Goal: Task Accomplishment & Management: Complete application form

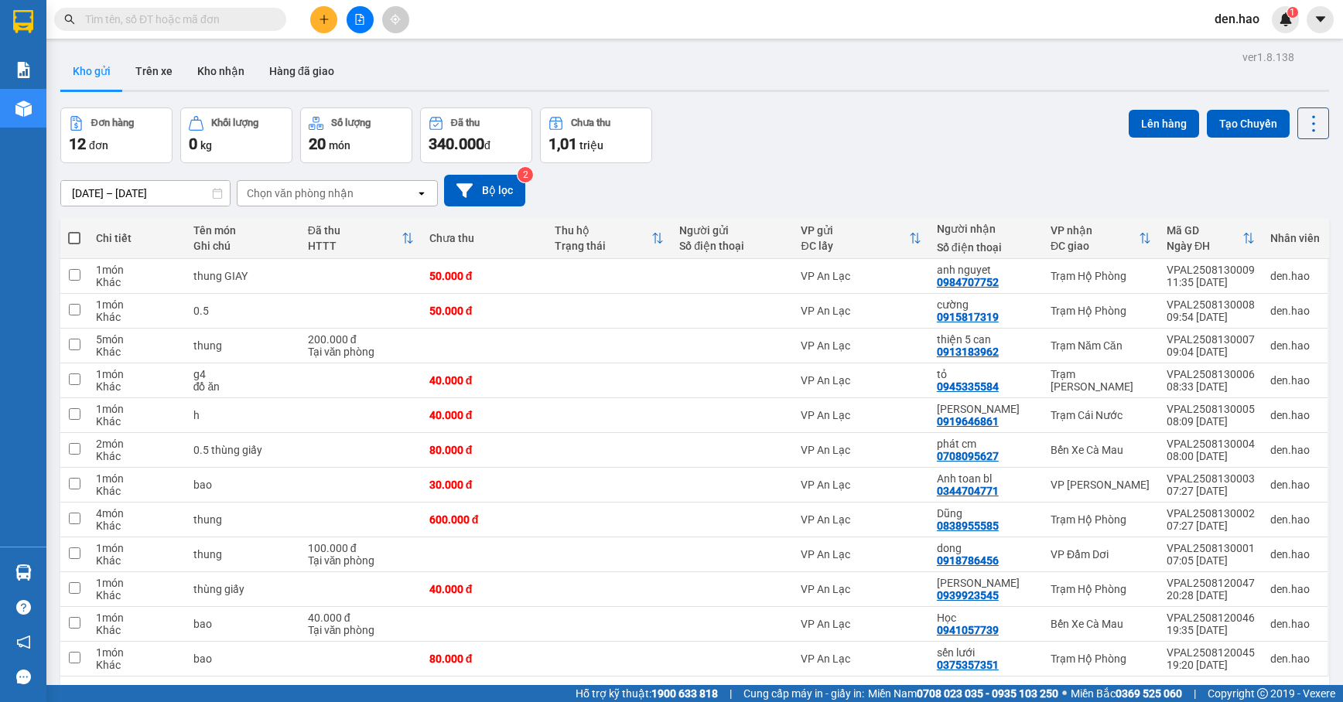
click at [319, 17] on icon "plus" at bounding box center [324, 19] width 11 height 11
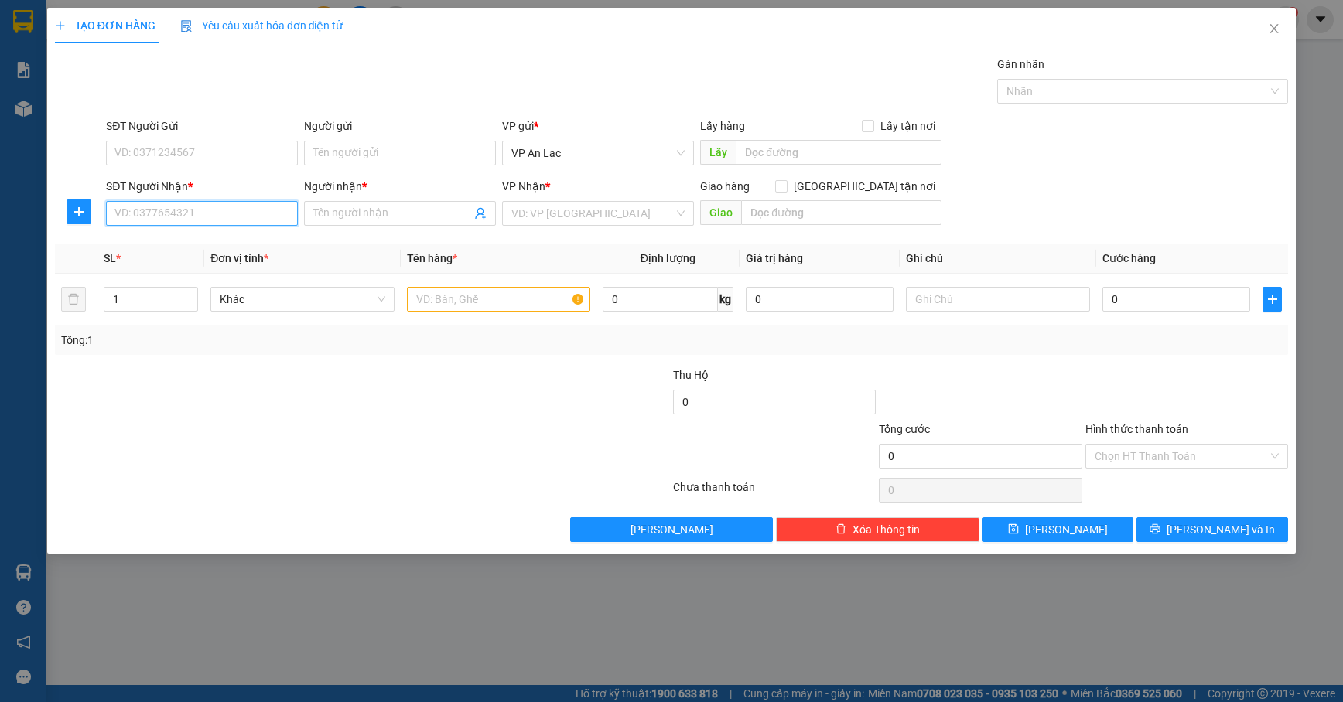
click at [282, 223] on input "SĐT Người Nhận *" at bounding box center [202, 213] width 192 height 25
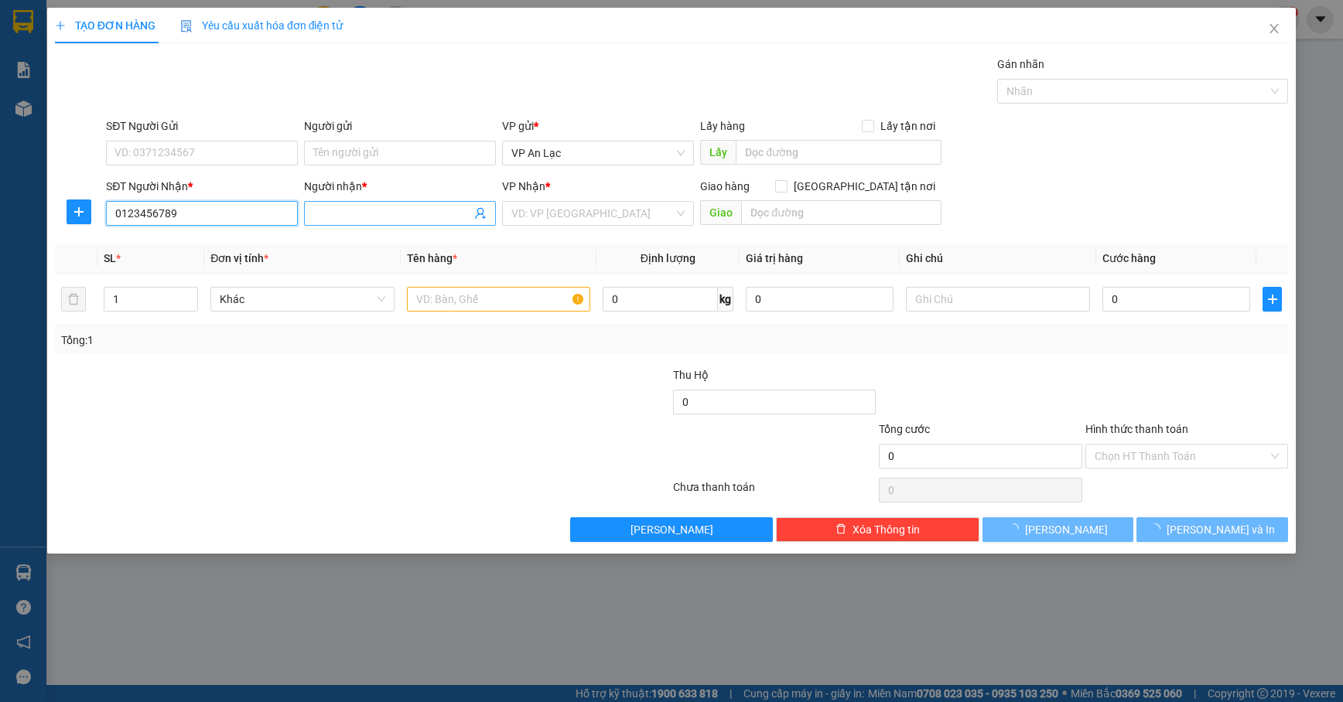
type input "0123456789"
click at [390, 207] on input "Người nhận *" at bounding box center [392, 213] width 158 height 17
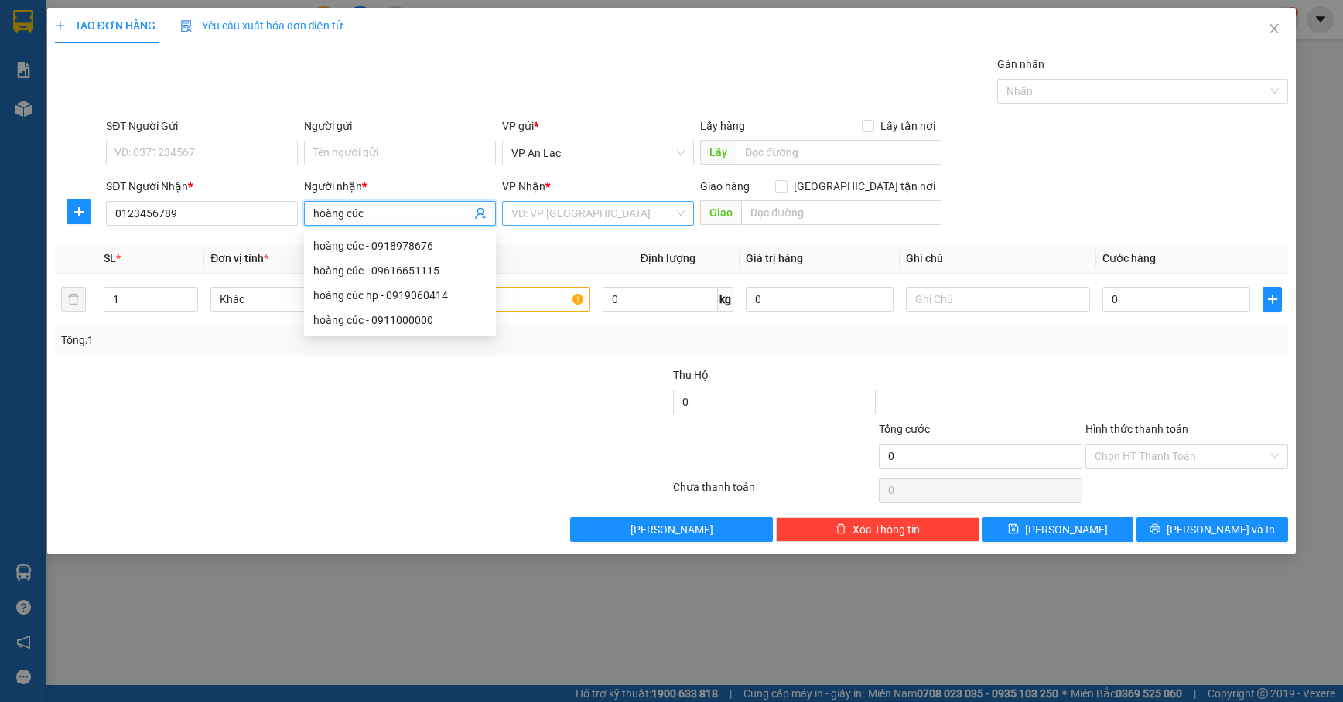
type input "hoàng cúc"
click at [563, 204] on input "search" at bounding box center [592, 213] width 162 height 23
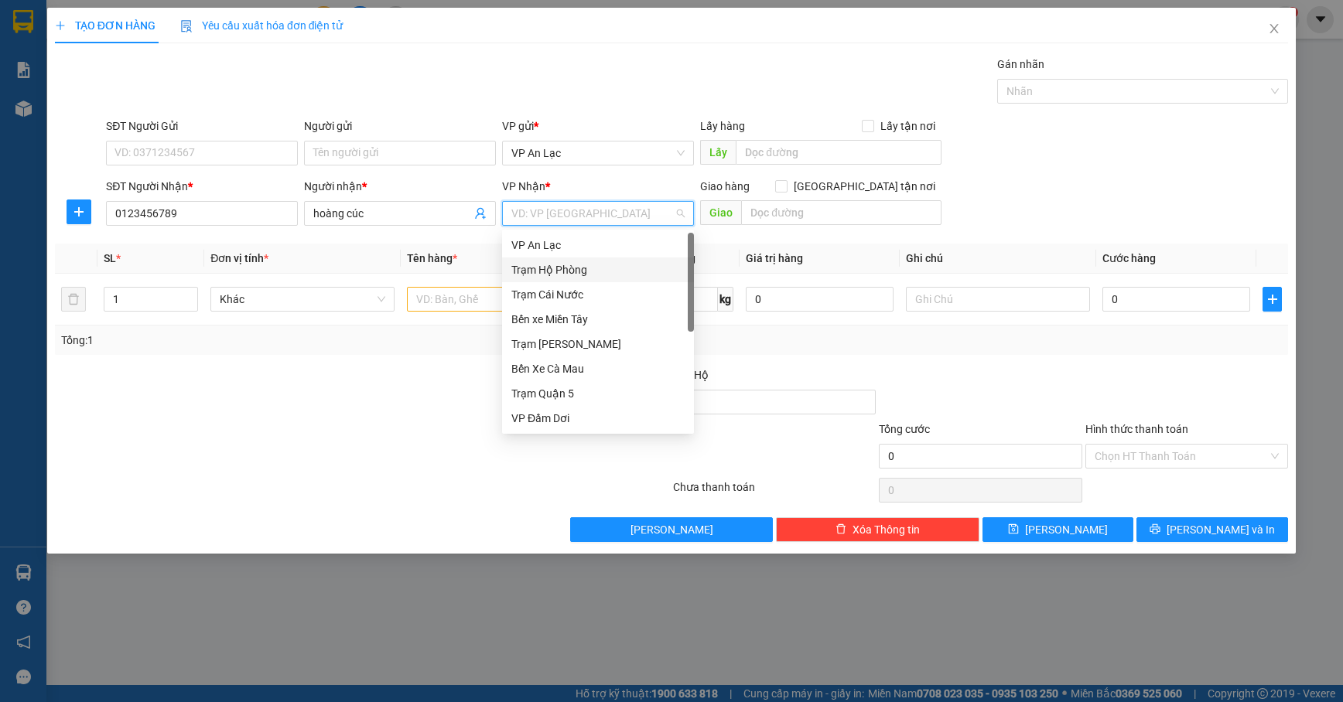
click at [586, 261] on div "Trạm Hộ Phòng" at bounding box center [597, 269] width 173 height 17
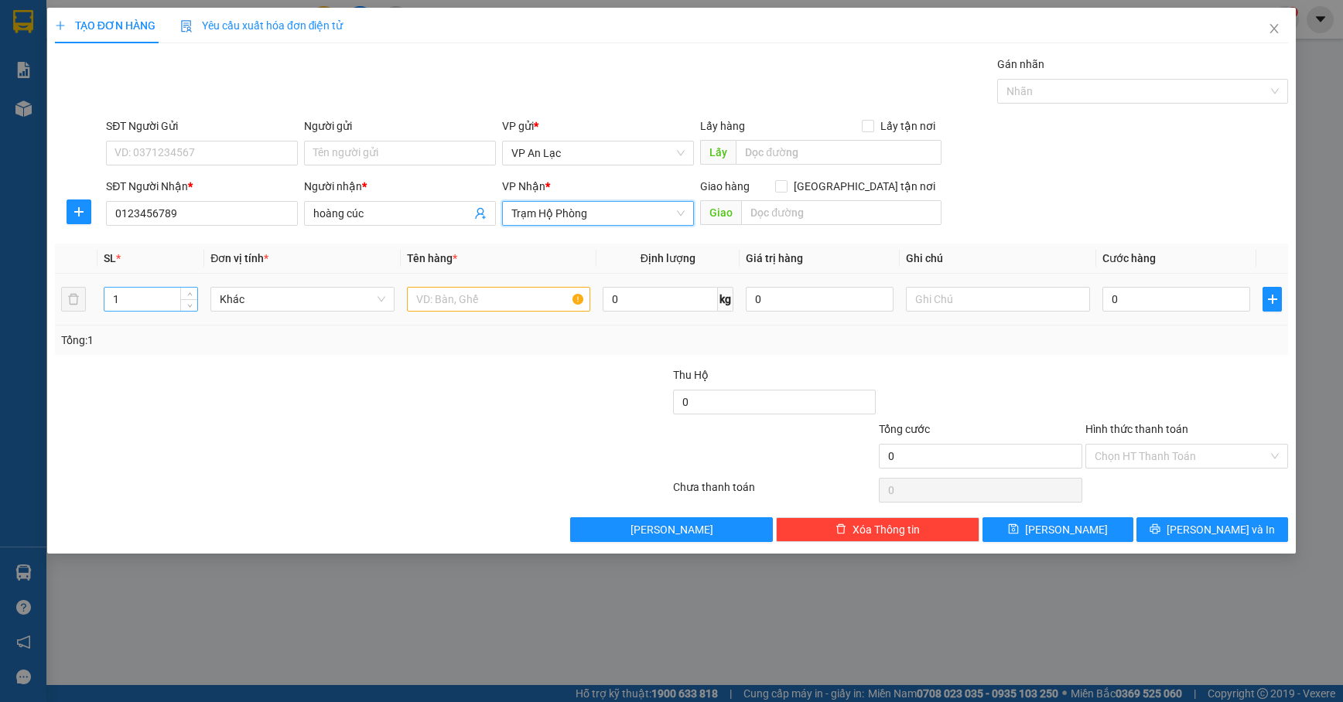
click at [159, 301] on input "1" at bounding box center [150, 299] width 93 height 23
type input "12"
click at [505, 295] on input "text" at bounding box center [499, 299] width 184 height 25
type input "thùng giấy"
click at [1143, 306] on input "0" at bounding box center [1176, 299] width 148 height 25
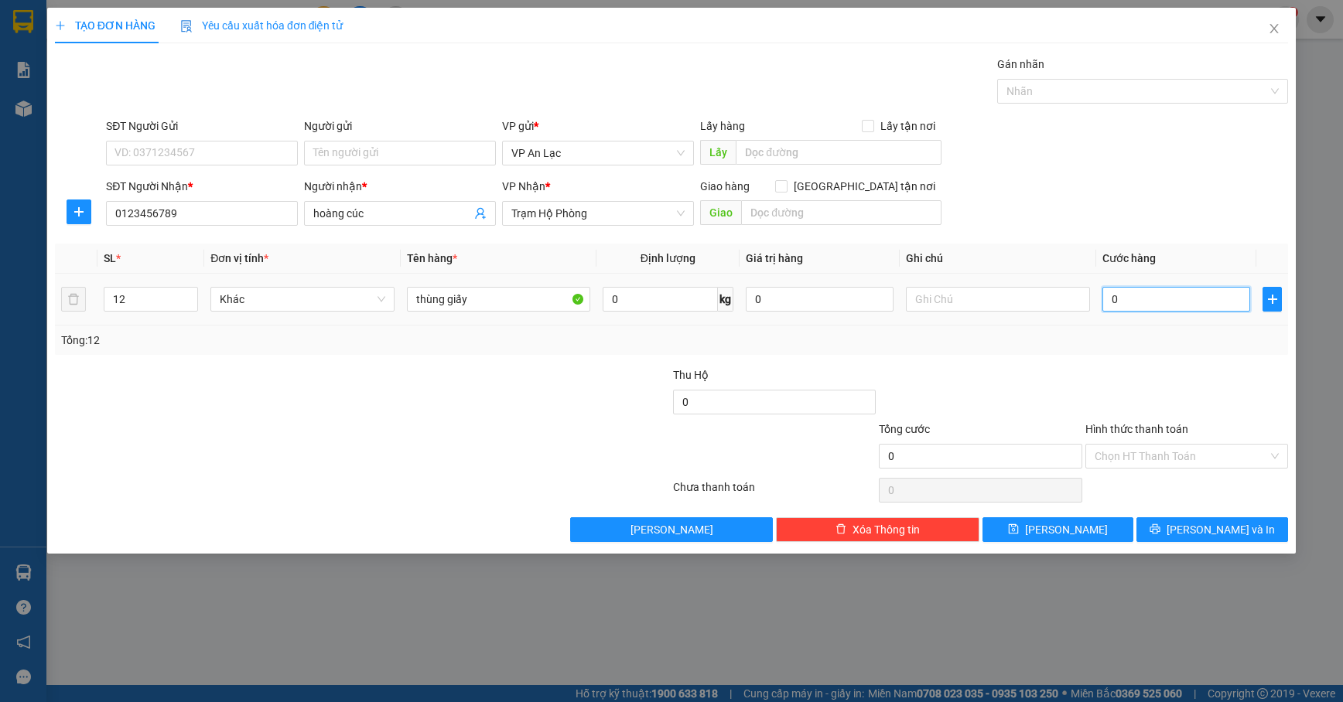
type input "3"
type input "36"
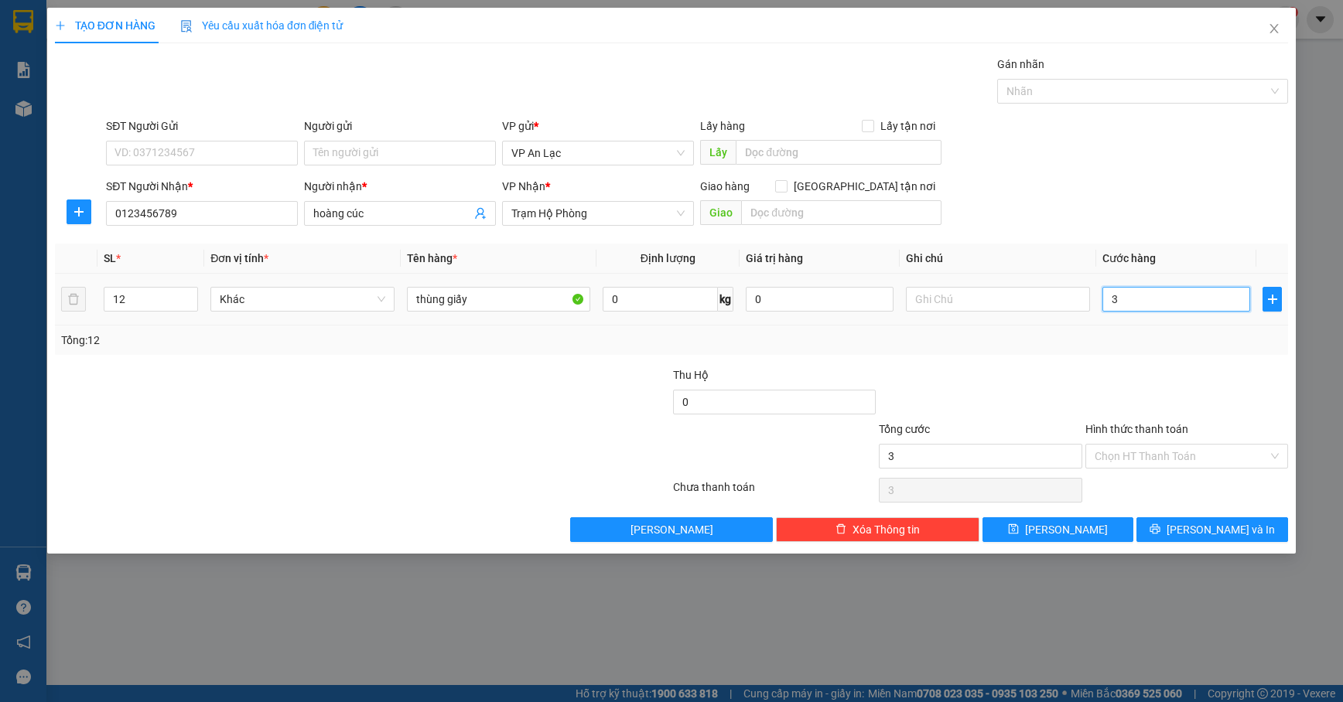
type input "36"
type input "360"
type input "360.000"
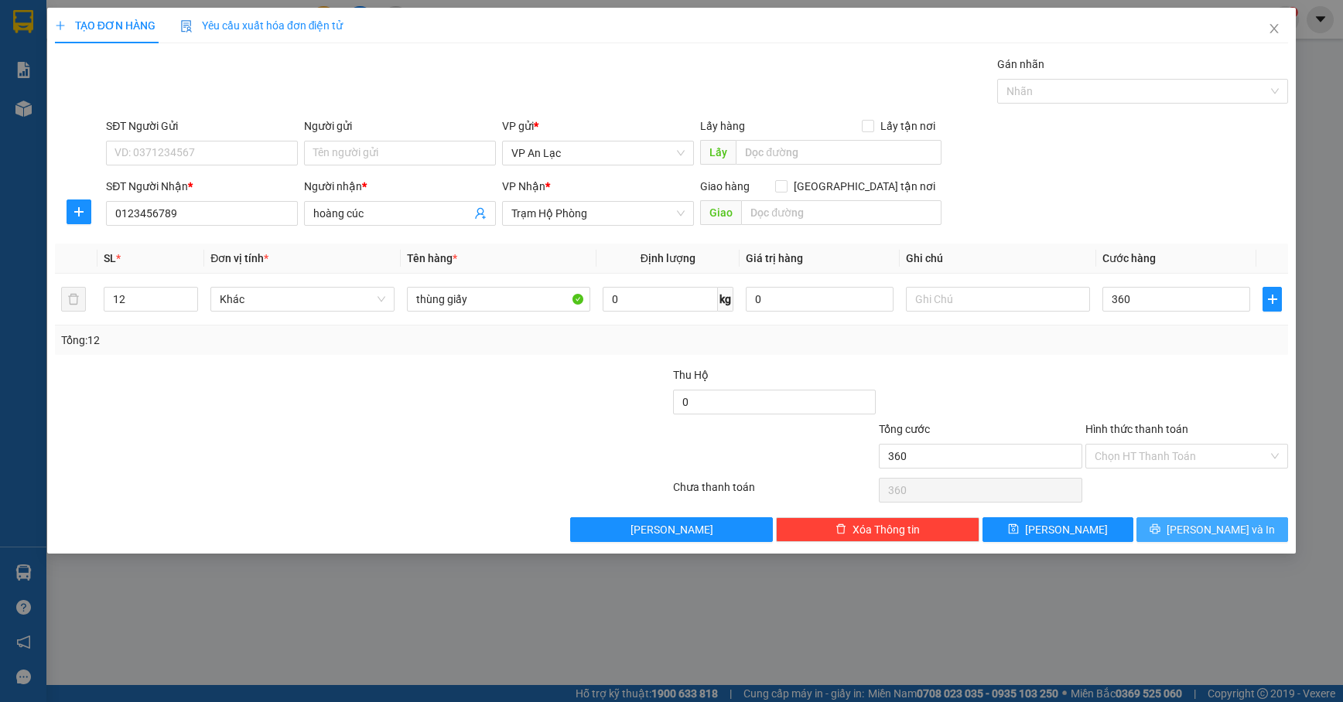
type input "360.000"
click at [1160, 528] on icon "printer" at bounding box center [1155, 529] width 10 height 10
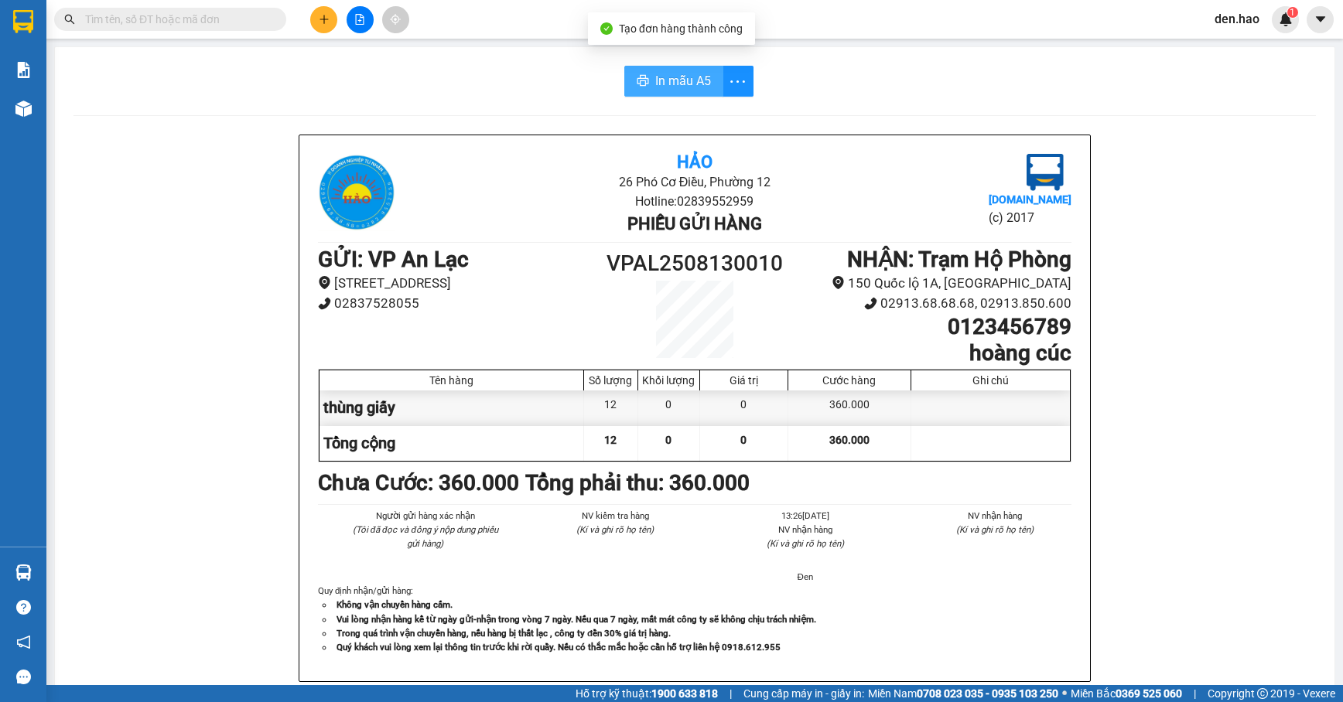
click at [673, 85] on span "In mẫu A5" at bounding box center [683, 80] width 56 height 19
click at [688, 90] on span "In mẫu A5" at bounding box center [683, 80] width 56 height 19
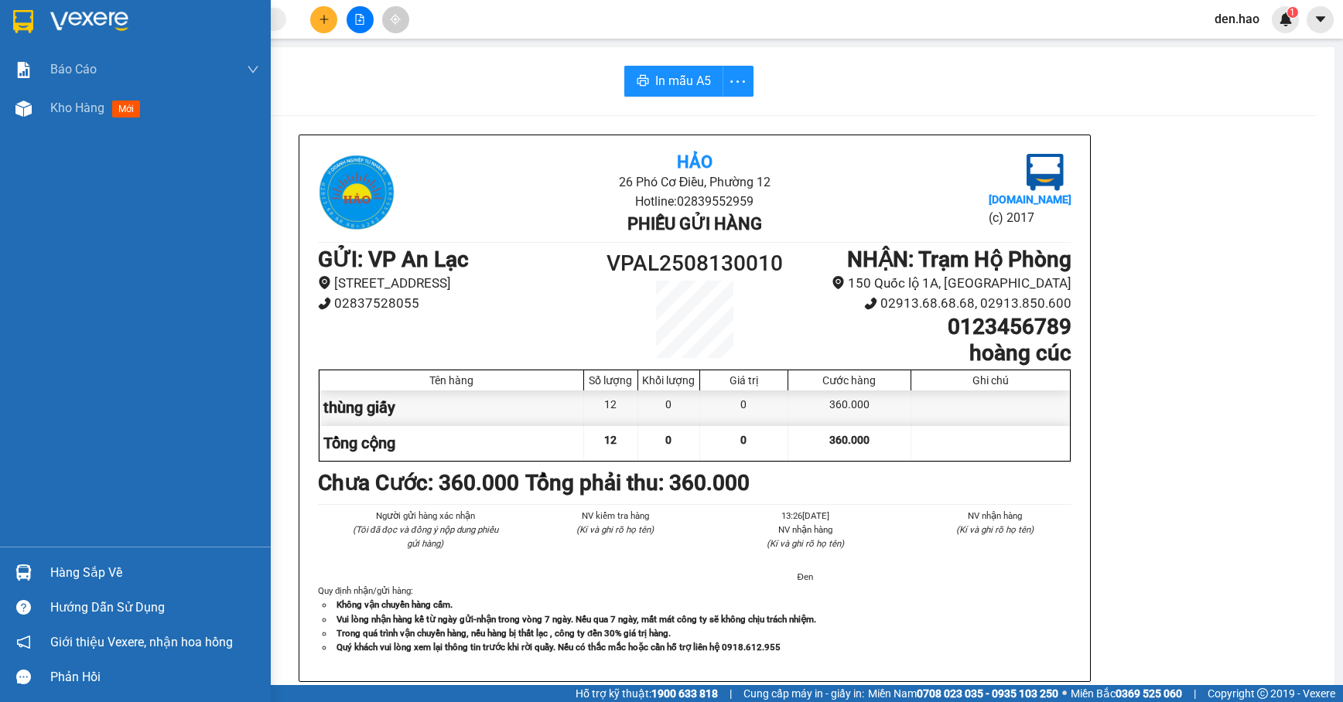
click at [48, 101] on div "Kho hàng mới" at bounding box center [135, 108] width 271 height 39
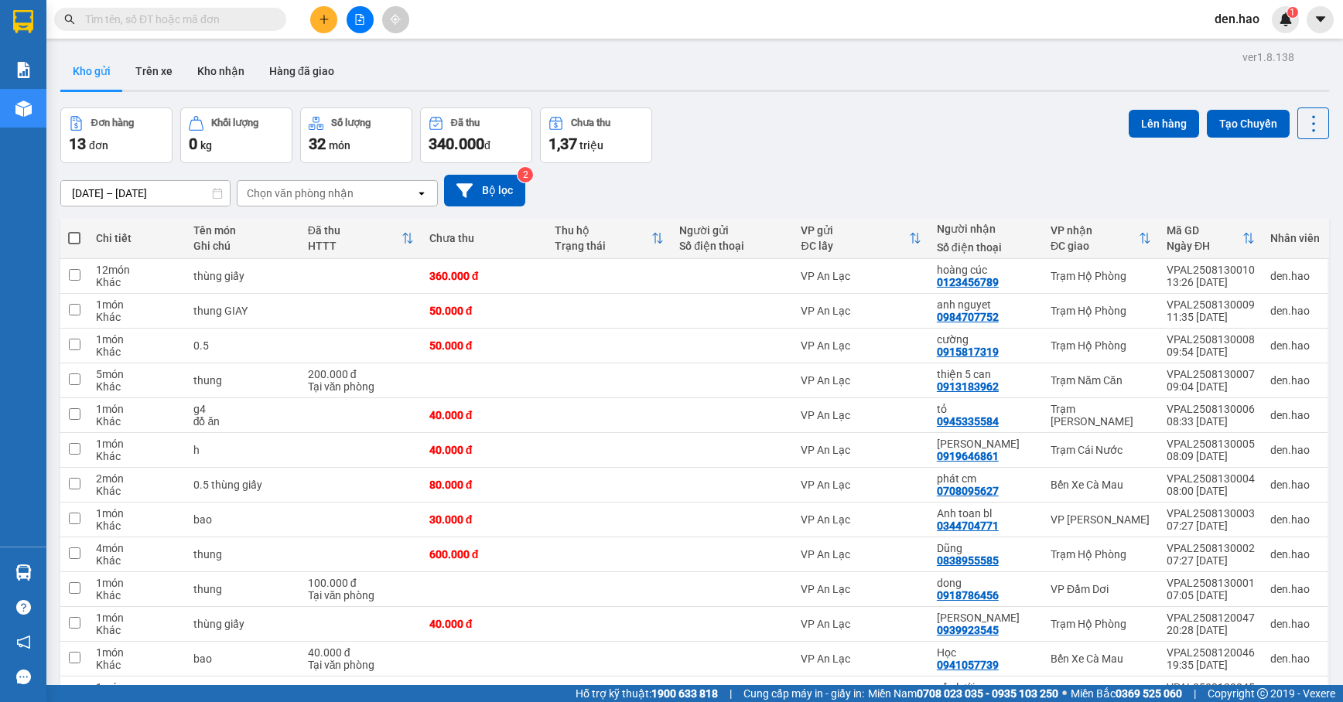
click at [335, 19] on button at bounding box center [323, 19] width 27 height 27
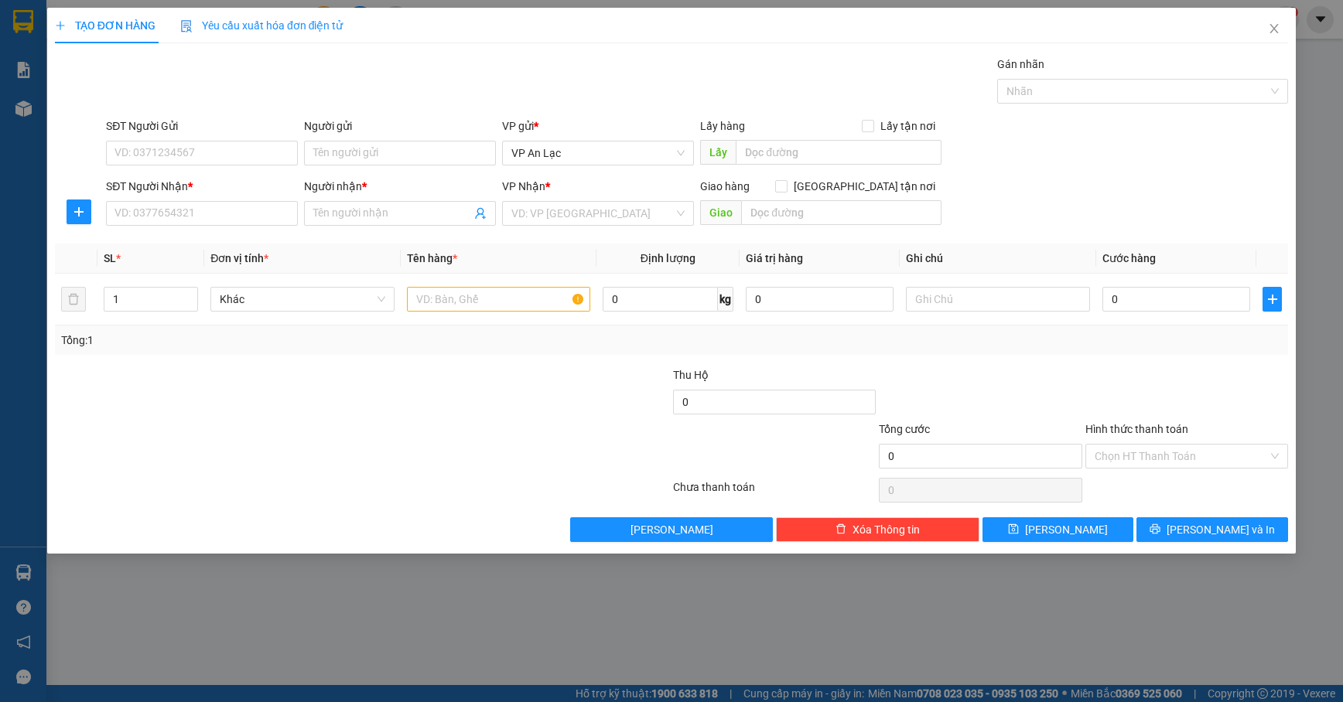
click at [227, 201] on div "SĐT Người Nhận *" at bounding box center [202, 189] width 192 height 23
drag, startPoint x: 227, startPoint y: 207, endPoint x: 233, endPoint y: 214, distance: 8.8
click at [230, 213] on input "SĐT Người Nhận *" at bounding box center [202, 213] width 192 height 25
type input "0123456789"
click at [362, 222] on input "Người nhận *" at bounding box center [392, 213] width 158 height 17
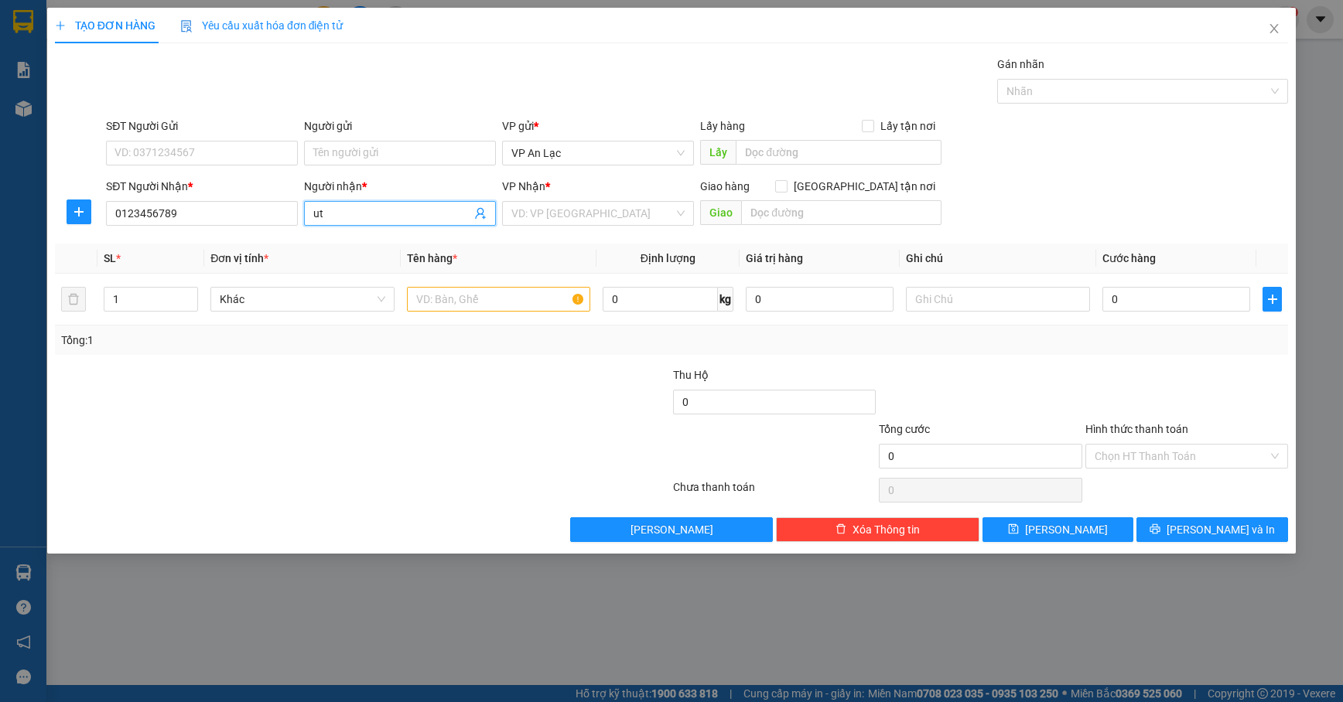
type input "u"
type input "út hủ tiếu"
drag, startPoint x: 574, startPoint y: 220, endPoint x: 596, endPoint y: 230, distance: 23.6
click at [585, 218] on input "search" at bounding box center [592, 213] width 162 height 23
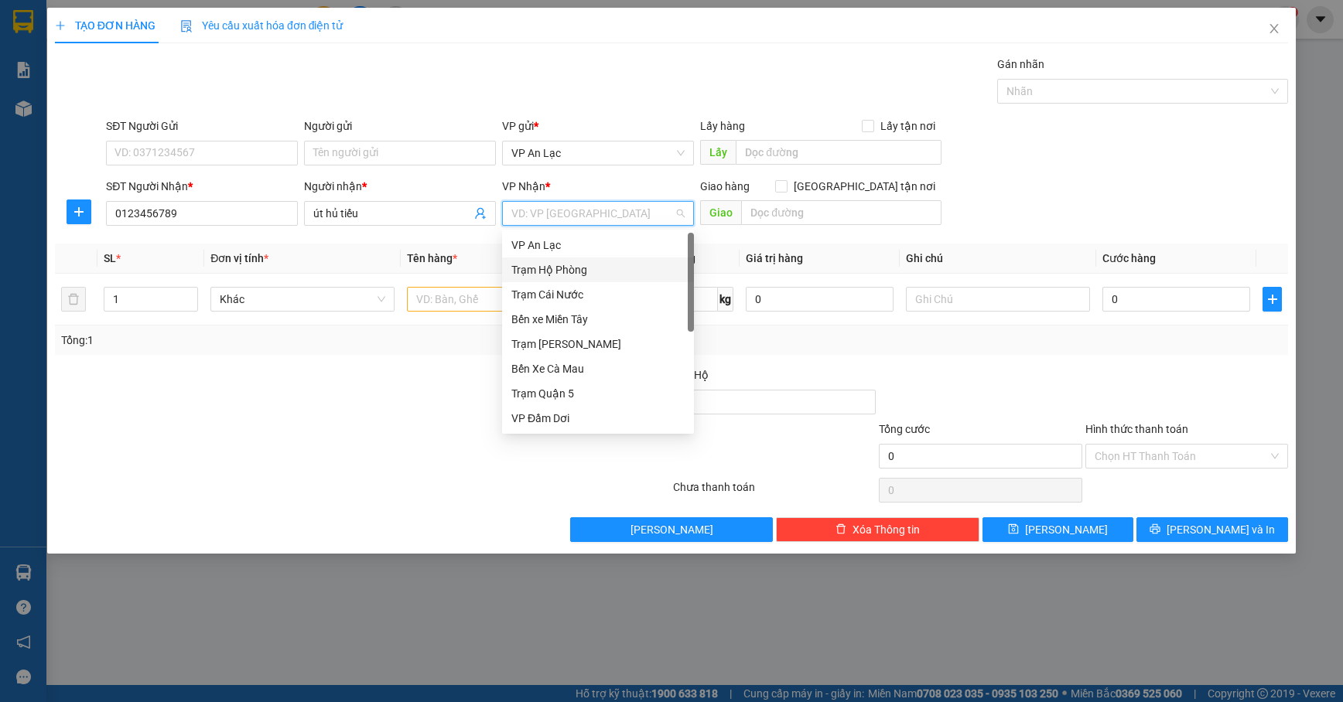
click at [610, 267] on div "Trạm Hộ Phòng" at bounding box center [597, 269] width 173 height 17
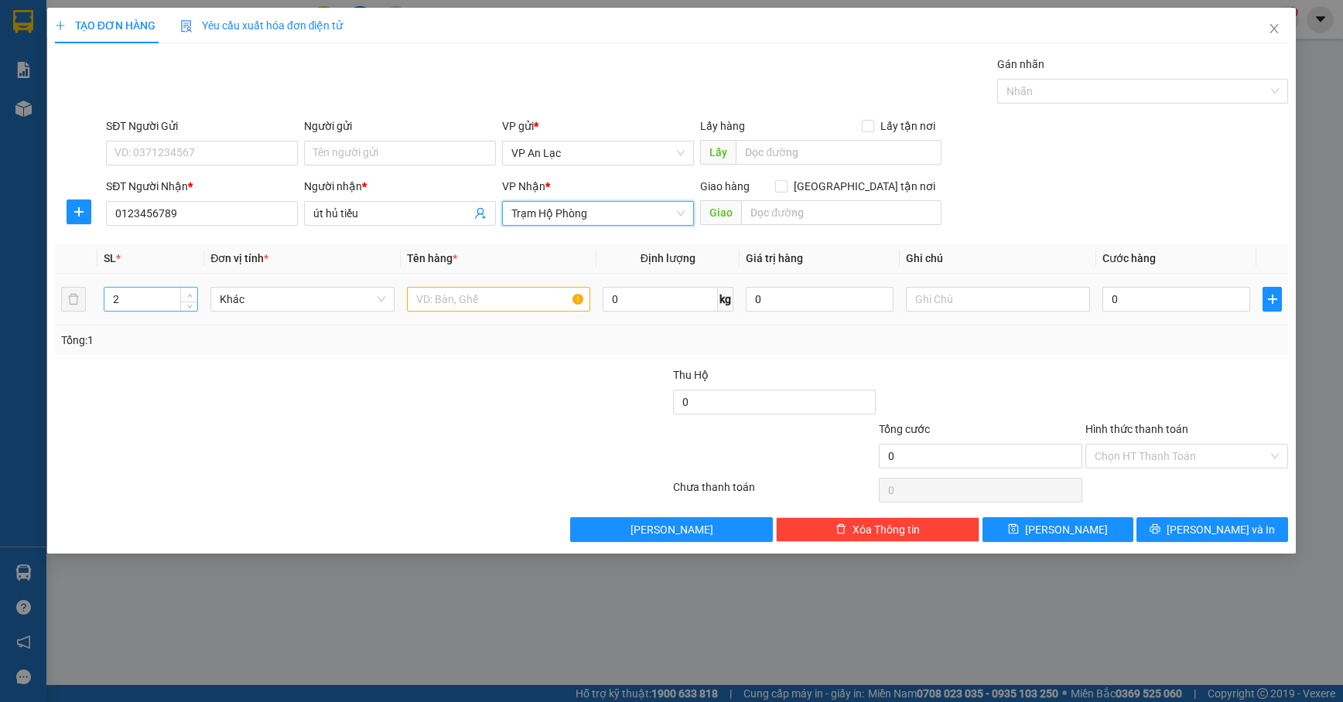
click at [190, 295] on icon "up" at bounding box center [189, 295] width 5 height 5
type input "4"
click at [442, 305] on input "text" at bounding box center [499, 299] width 184 height 25
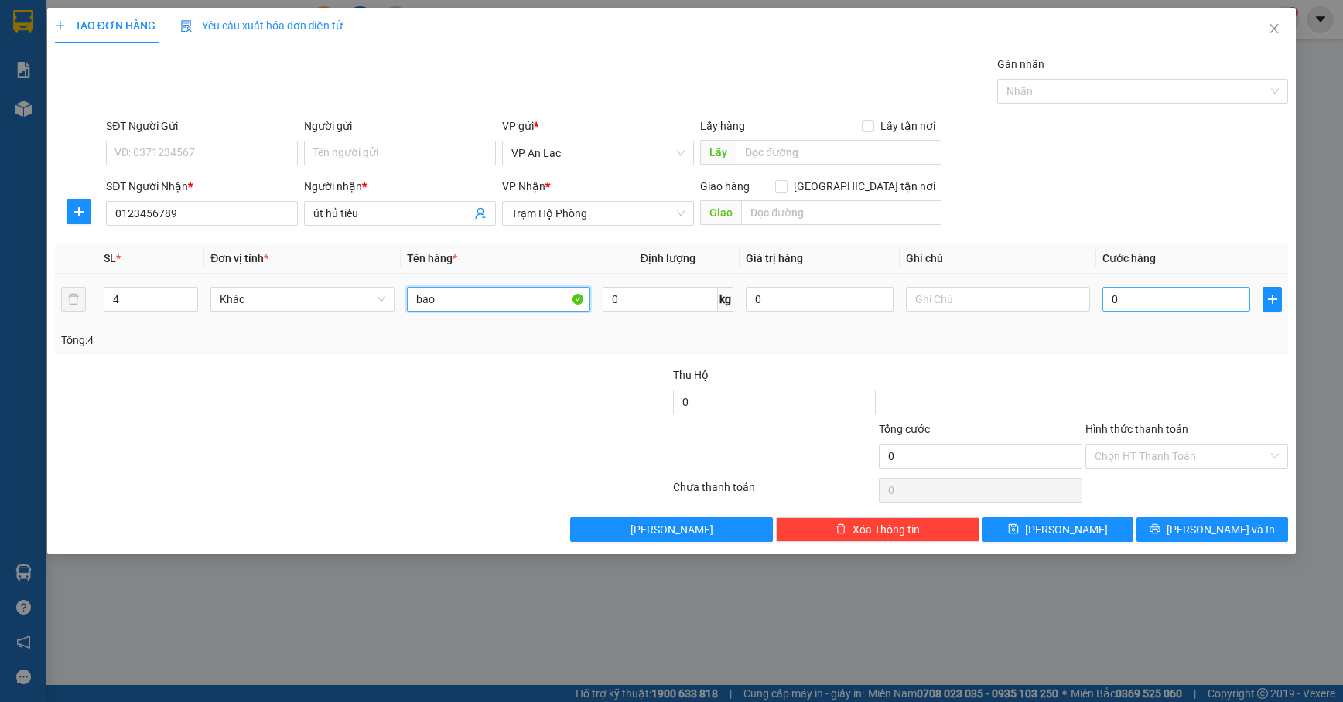
type input "bao"
type input "2"
type input "20"
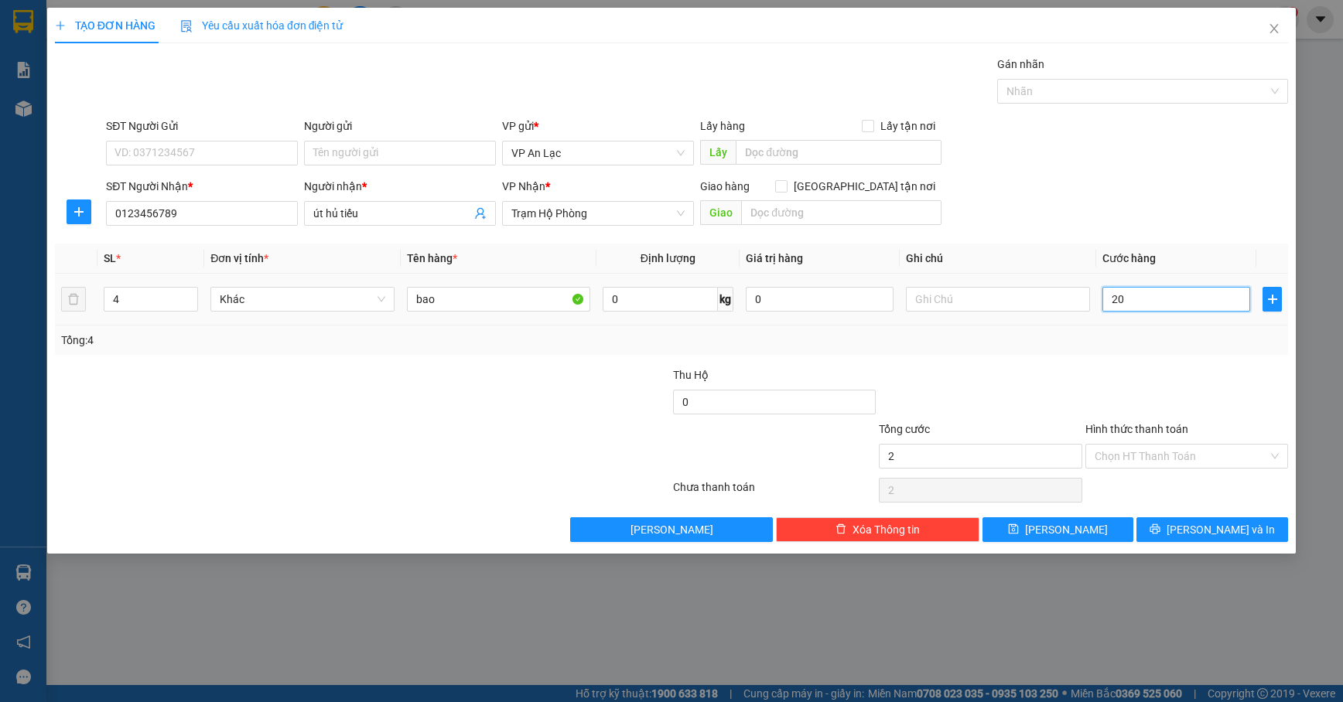
type input "20"
type input "200"
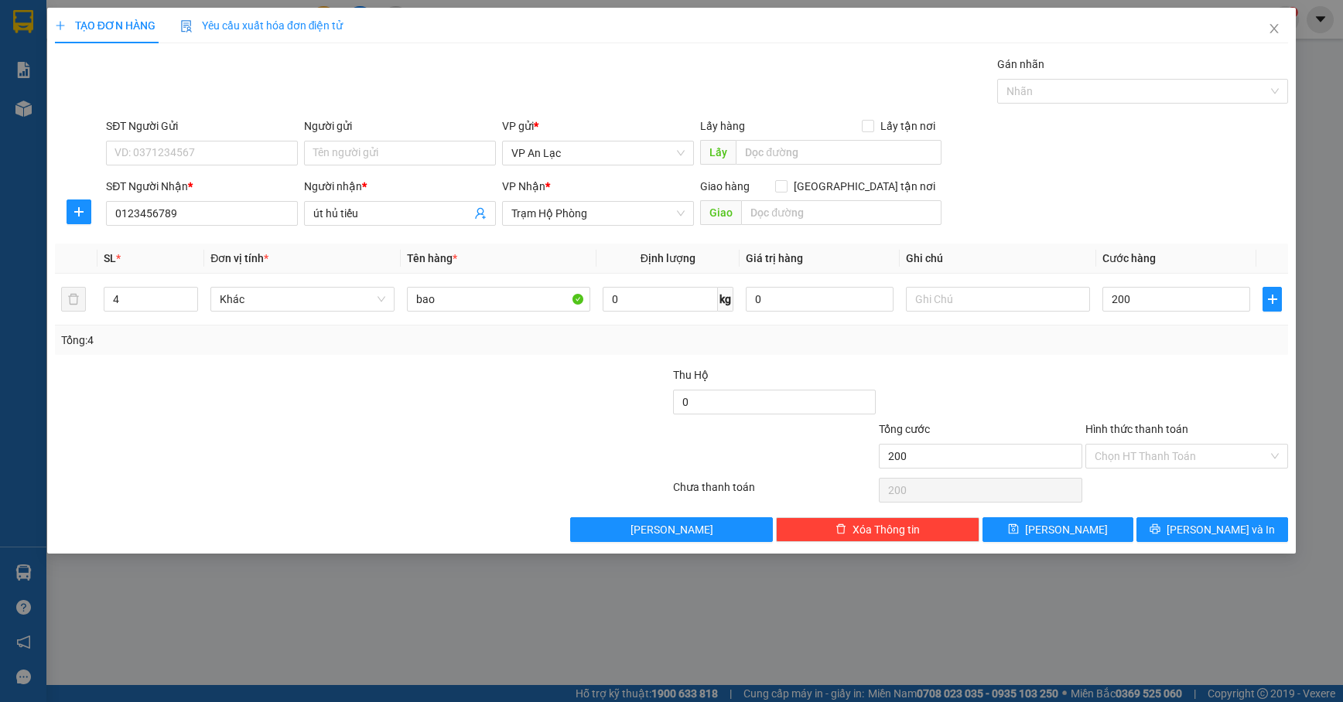
type input "200.000"
click at [1235, 377] on div at bounding box center [1187, 394] width 206 height 54
click at [1208, 528] on span "[PERSON_NAME] và In" at bounding box center [1221, 529] width 108 height 17
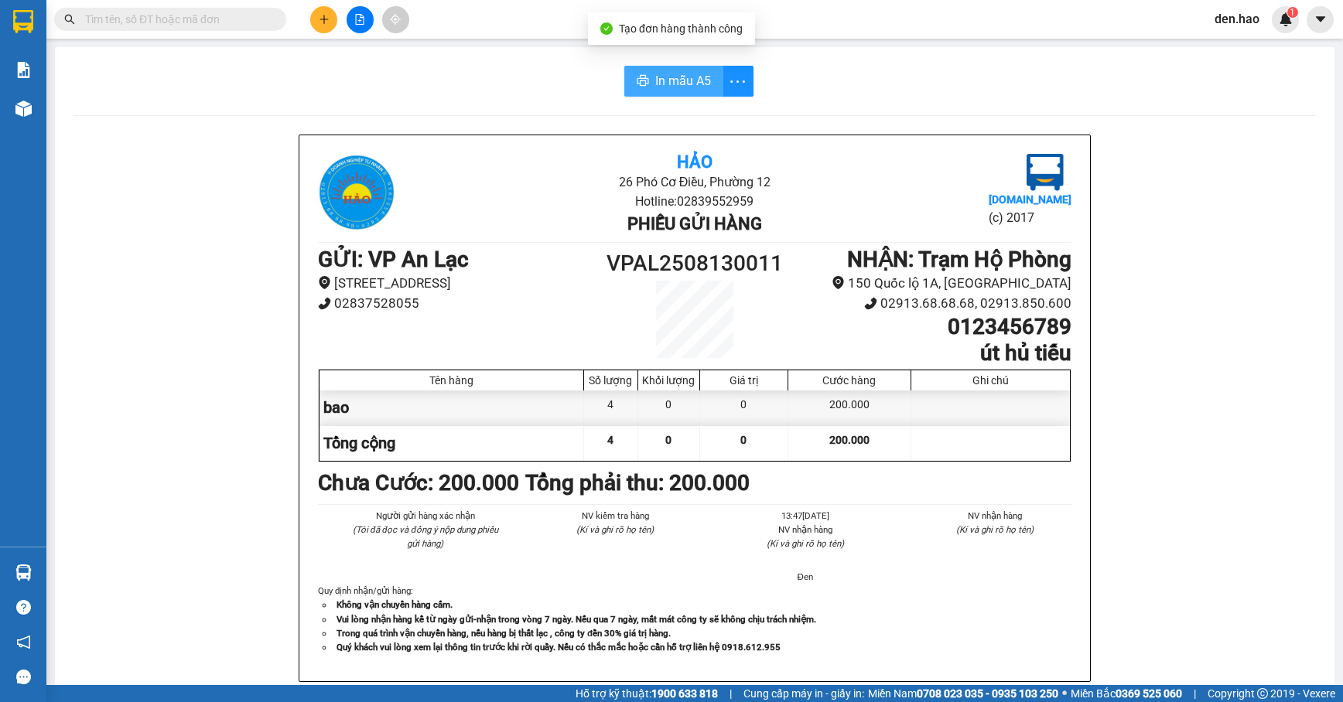
click at [673, 91] on span "In mẫu A5" at bounding box center [683, 80] width 56 height 19
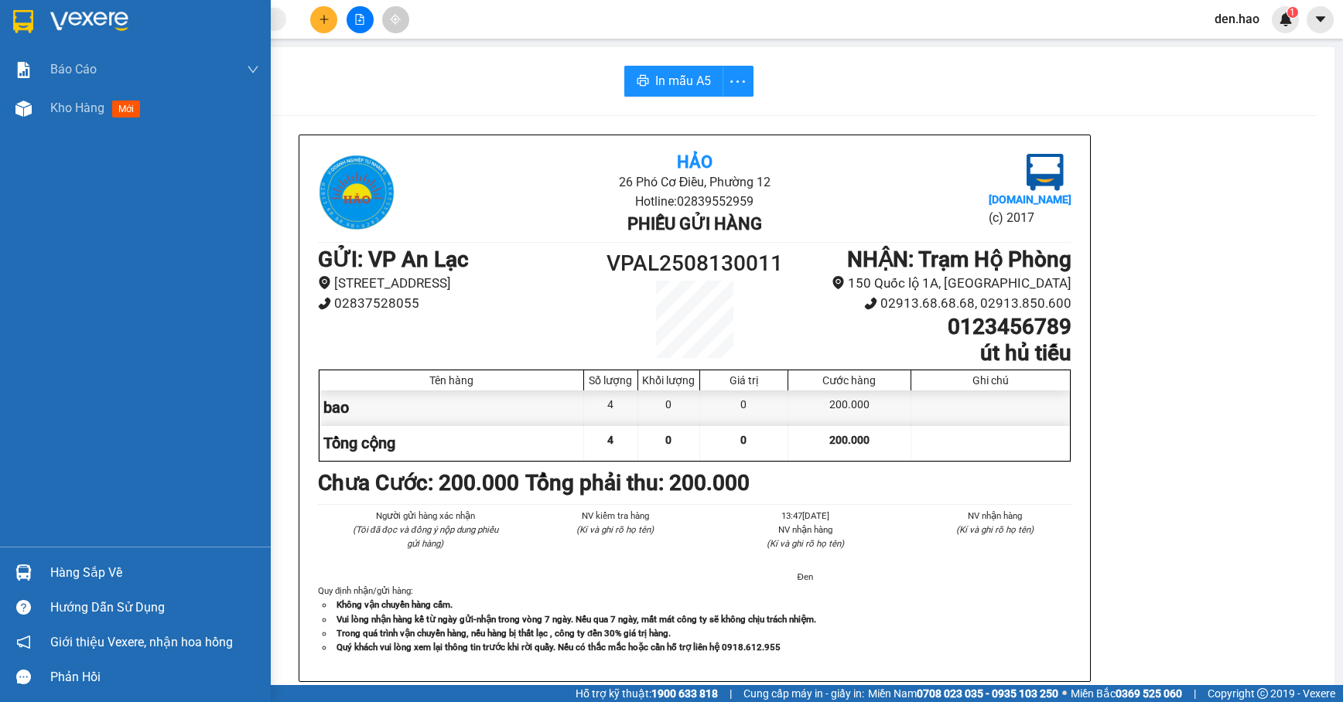
drag, startPoint x: 63, startPoint y: 125, endPoint x: 1332, endPoint y: 459, distance: 1312.4
click at [65, 124] on div "Kho hàng mới" at bounding box center [154, 108] width 209 height 39
click at [67, 119] on div "Kho hàng mới" at bounding box center [154, 108] width 209 height 39
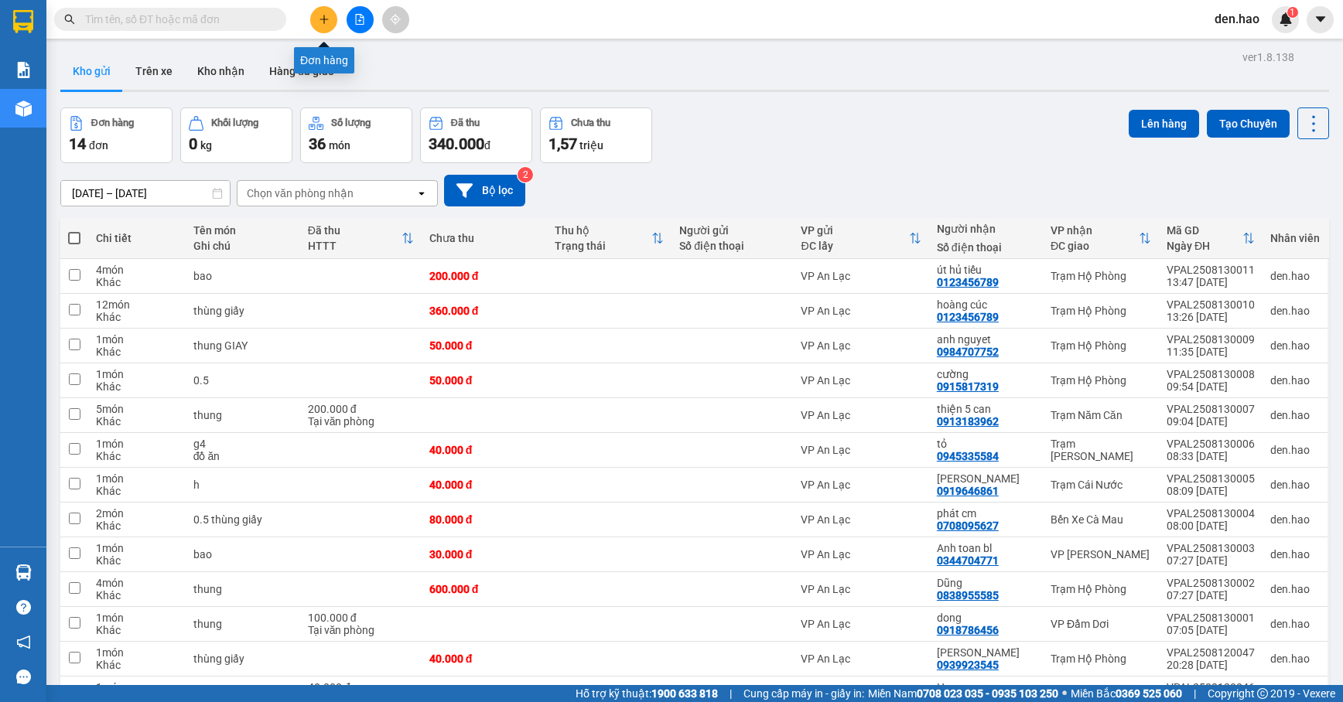
click at [326, 26] on button at bounding box center [323, 19] width 27 height 27
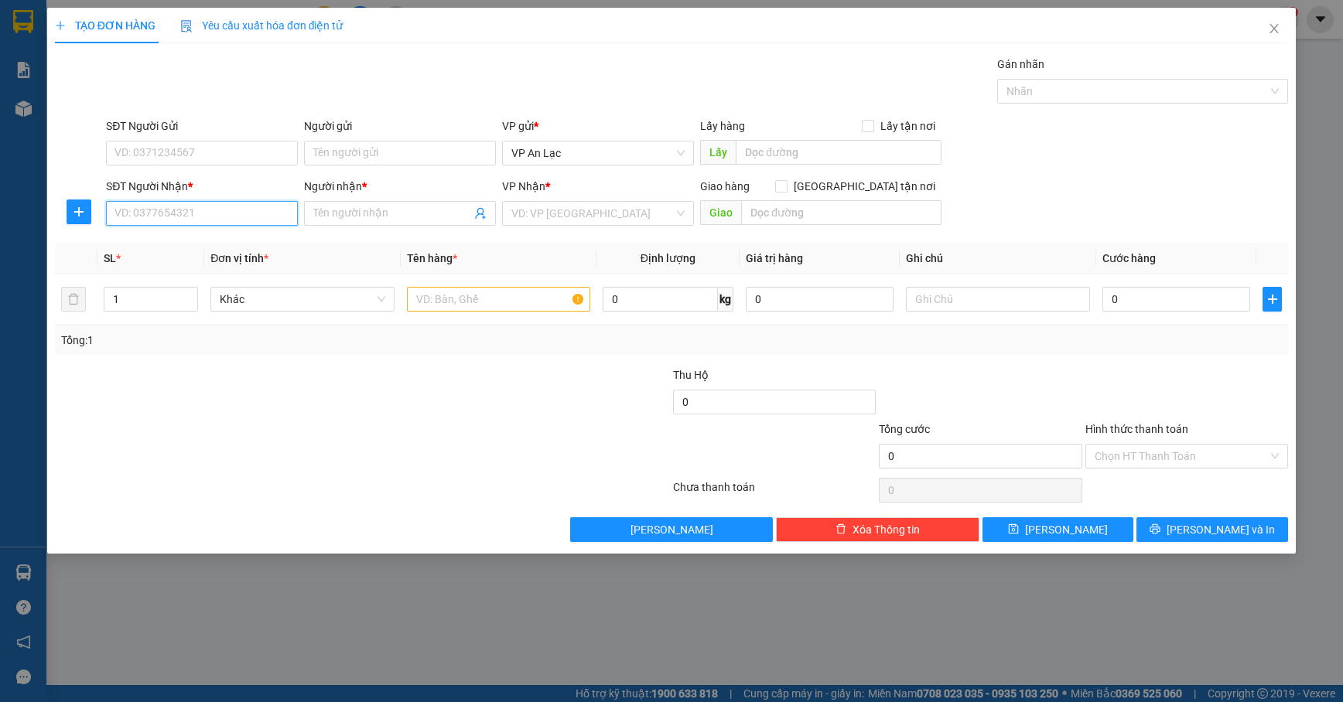
click at [180, 223] on input "SĐT Người Nhận *" at bounding box center [202, 213] width 192 height 25
type input "0"
type input "0914640428"
click at [441, 215] on input "Người nhận *" at bounding box center [392, 213] width 158 height 17
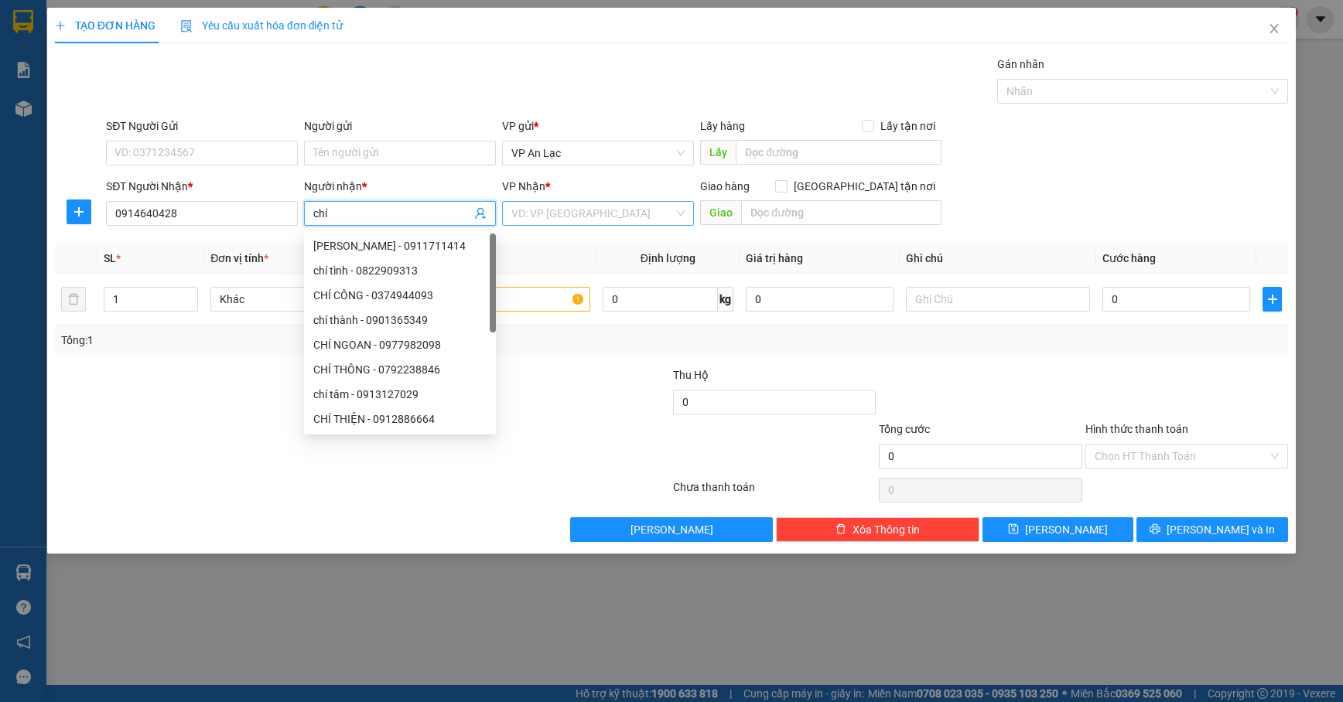
type input "chí"
click at [534, 220] on input "search" at bounding box center [592, 213] width 162 height 23
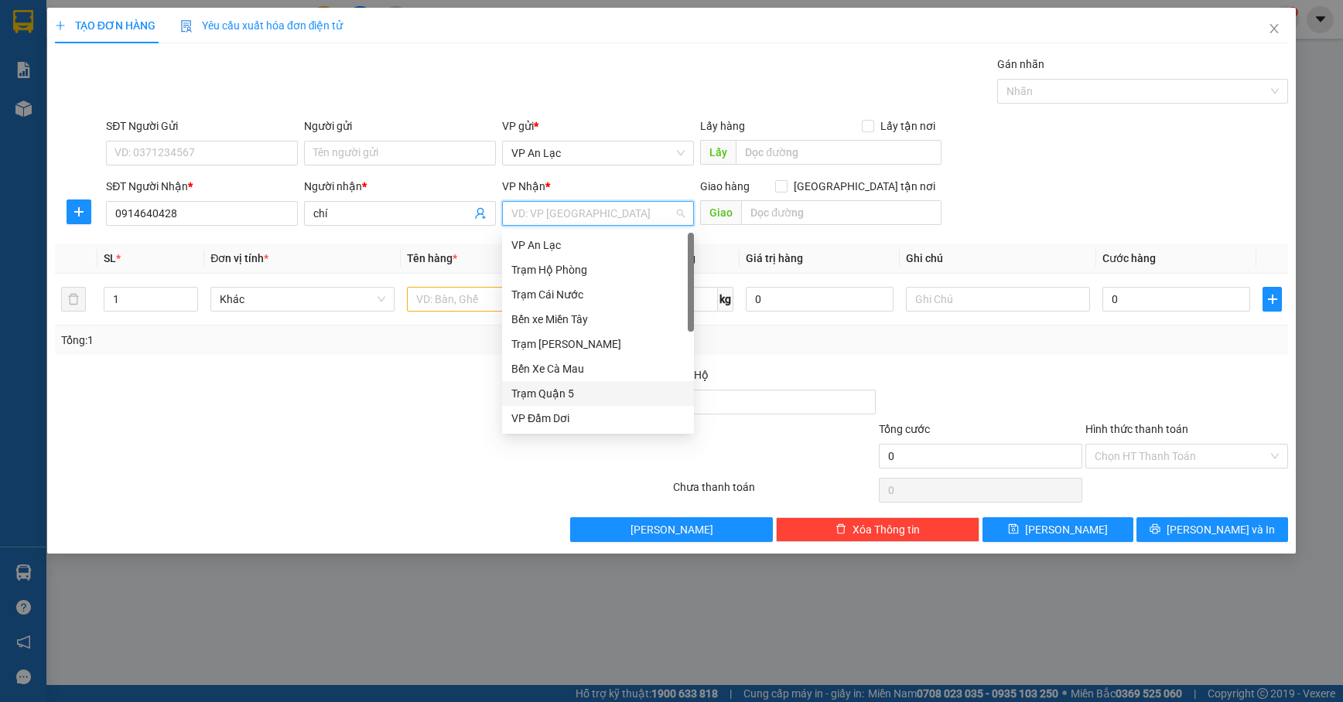
click at [586, 375] on div "Bến Xe Cà Mau" at bounding box center [597, 368] width 173 height 17
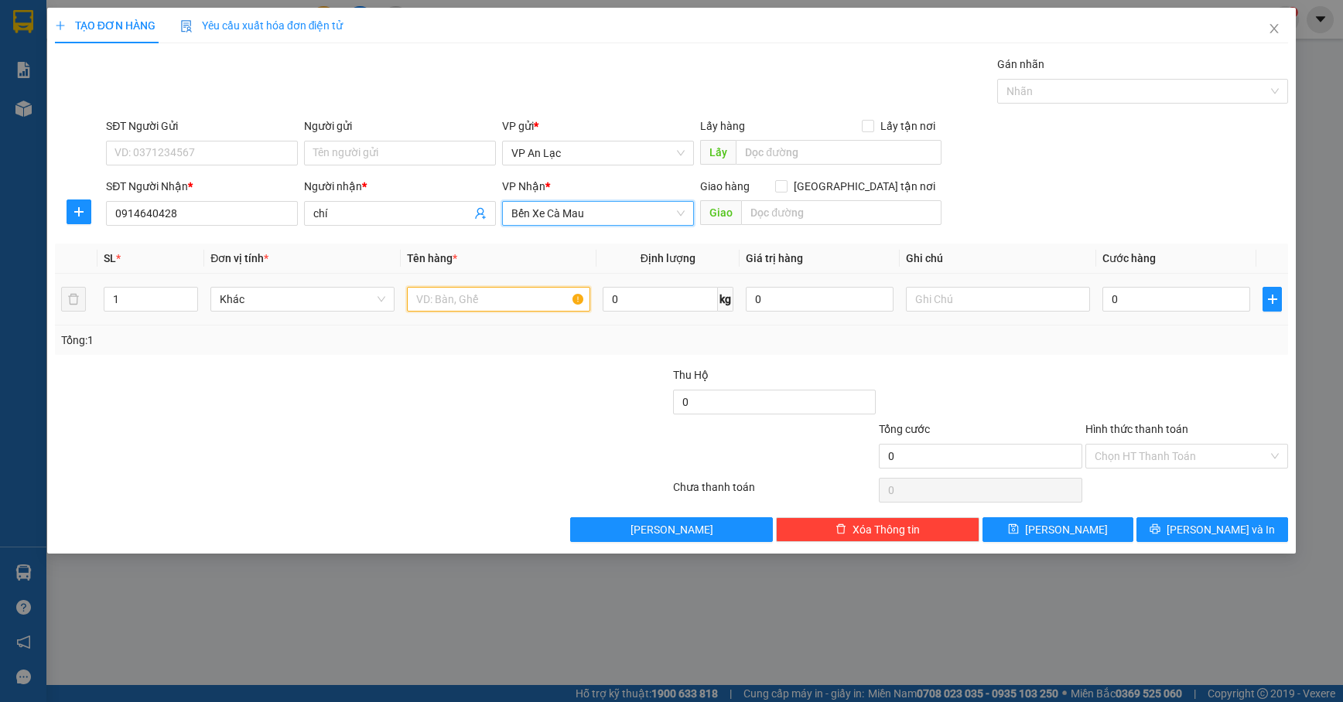
click at [437, 306] on input "text" at bounding box center [499, 299] width 184 height 25
type input "bao"
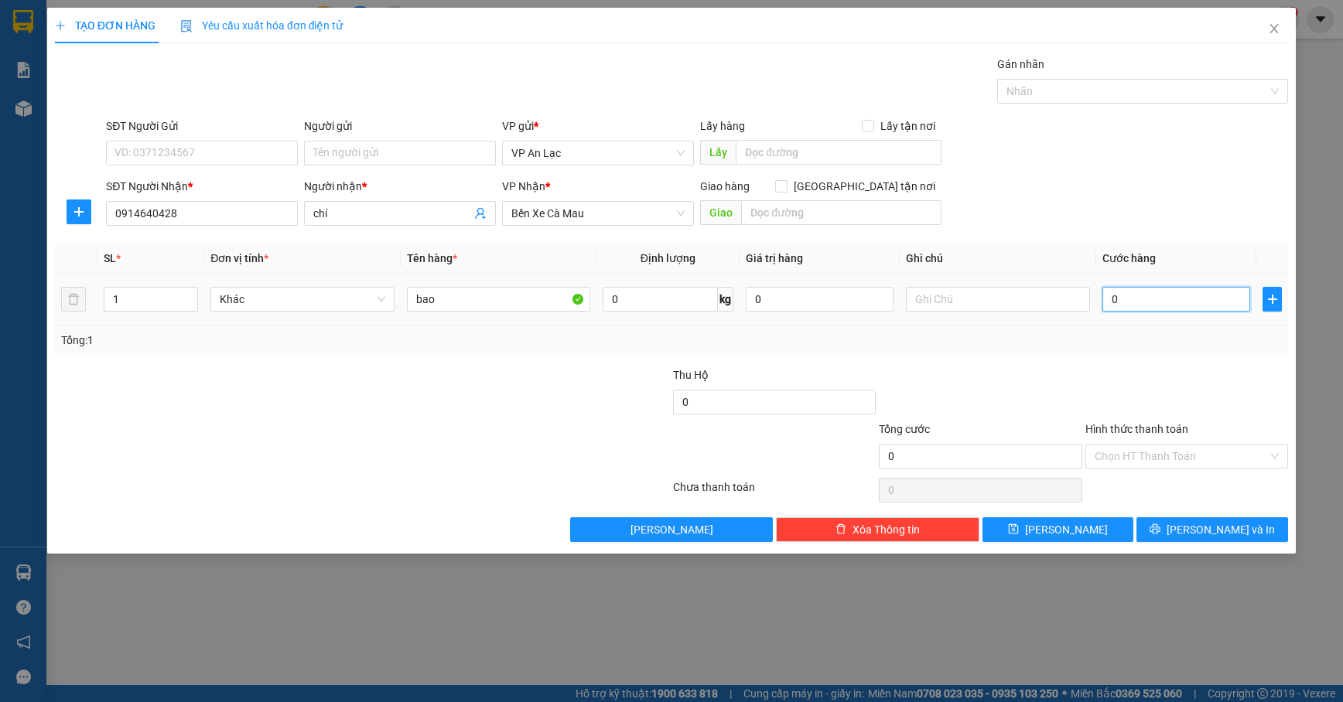
click at [1194, 302] on input "0" at bounding box center [1176, 299] width 148 height 25
type input "5"
type input "50"
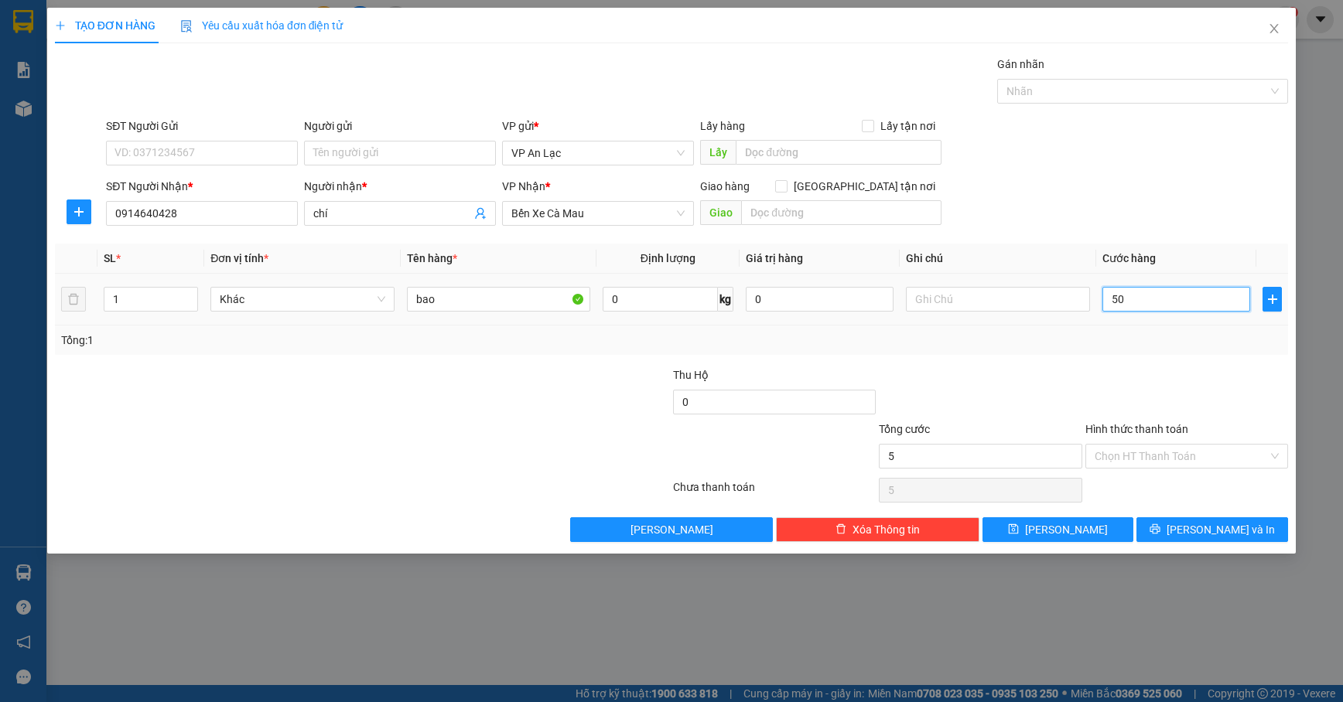
type input "50"
type input "50.000"
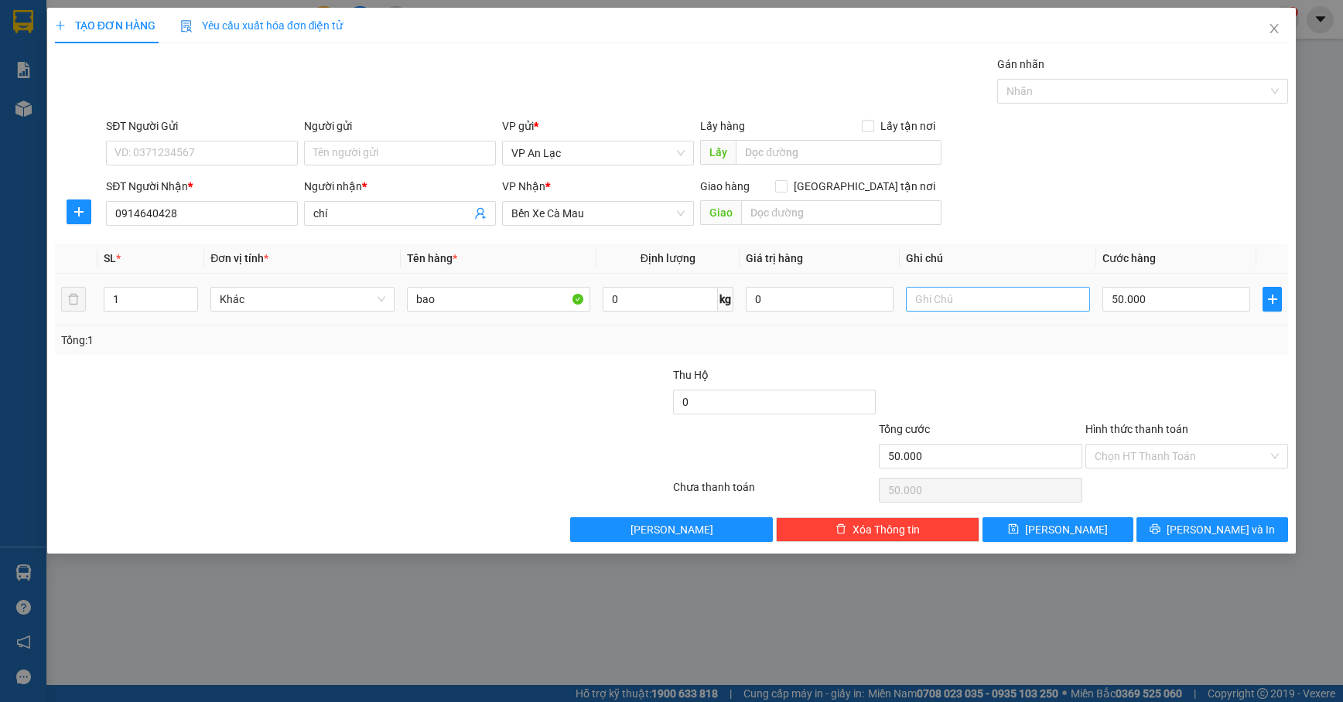
click at [975, 308] on td at bounding box center [998, 300] width 196 height 52
click at [981, 299] on input "text" at bounding box center [998, 299] width 184 height 25
type input "hk bao bể"
click at [484, 295] on input "bao" at bounding box center [499, 299] width 184 height 25
type input "b"
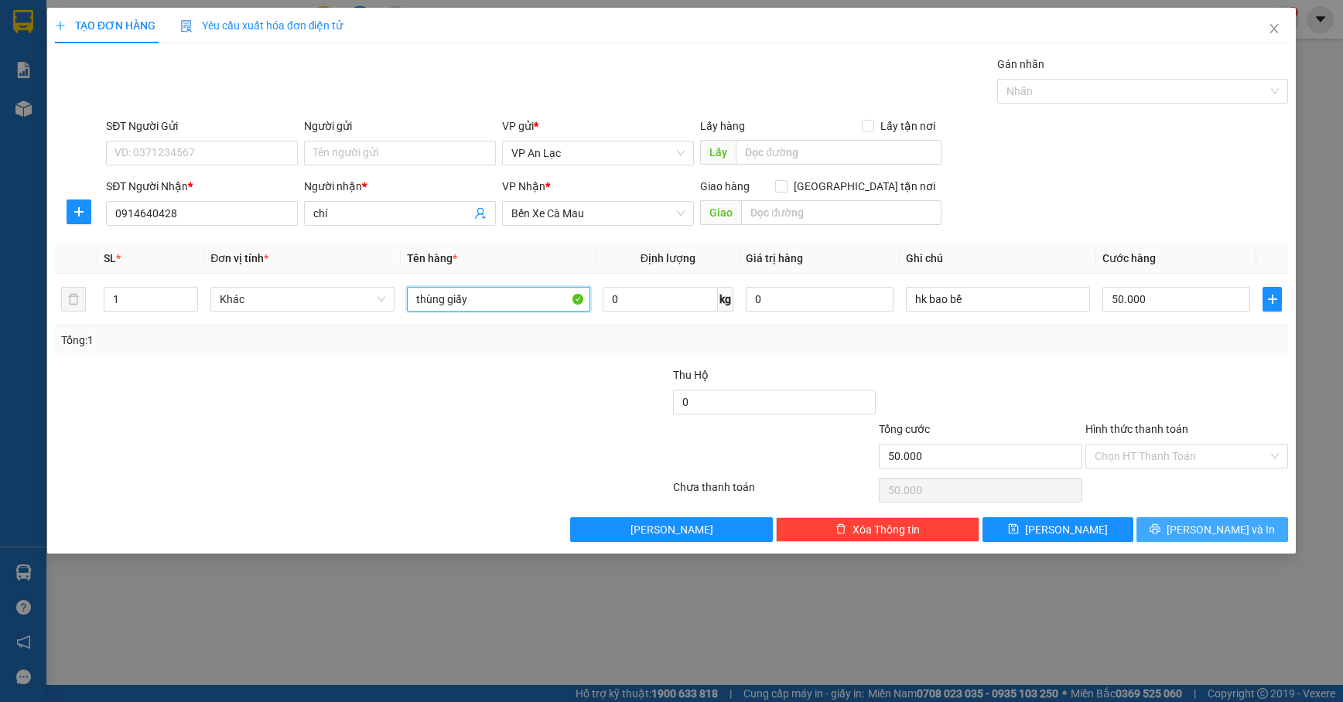
type input "thùng giấy"
click at [1245, 534] on button "[PERSON_NAME] và In" at bounding box center [1212, 530] width 152 height 25
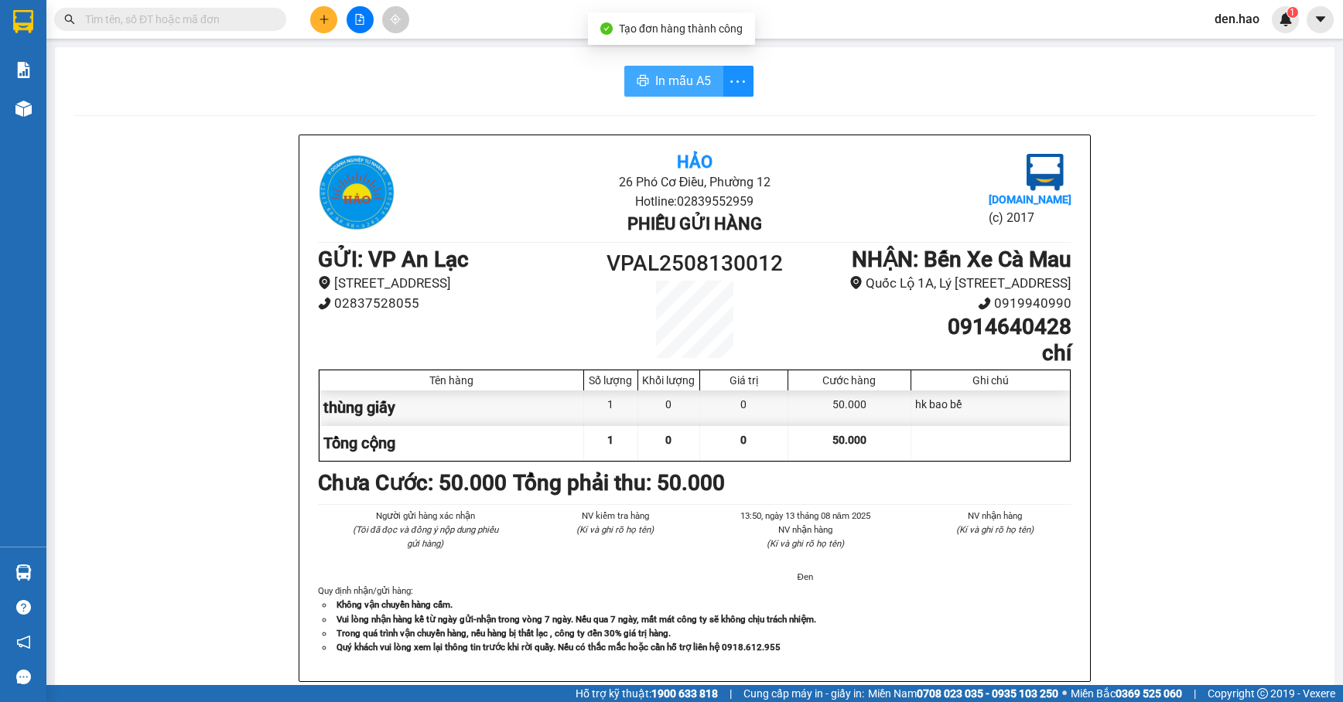
click at [664, 93] on button "In mẫu A5" at bounding box center [673, 81] width 99 height 31
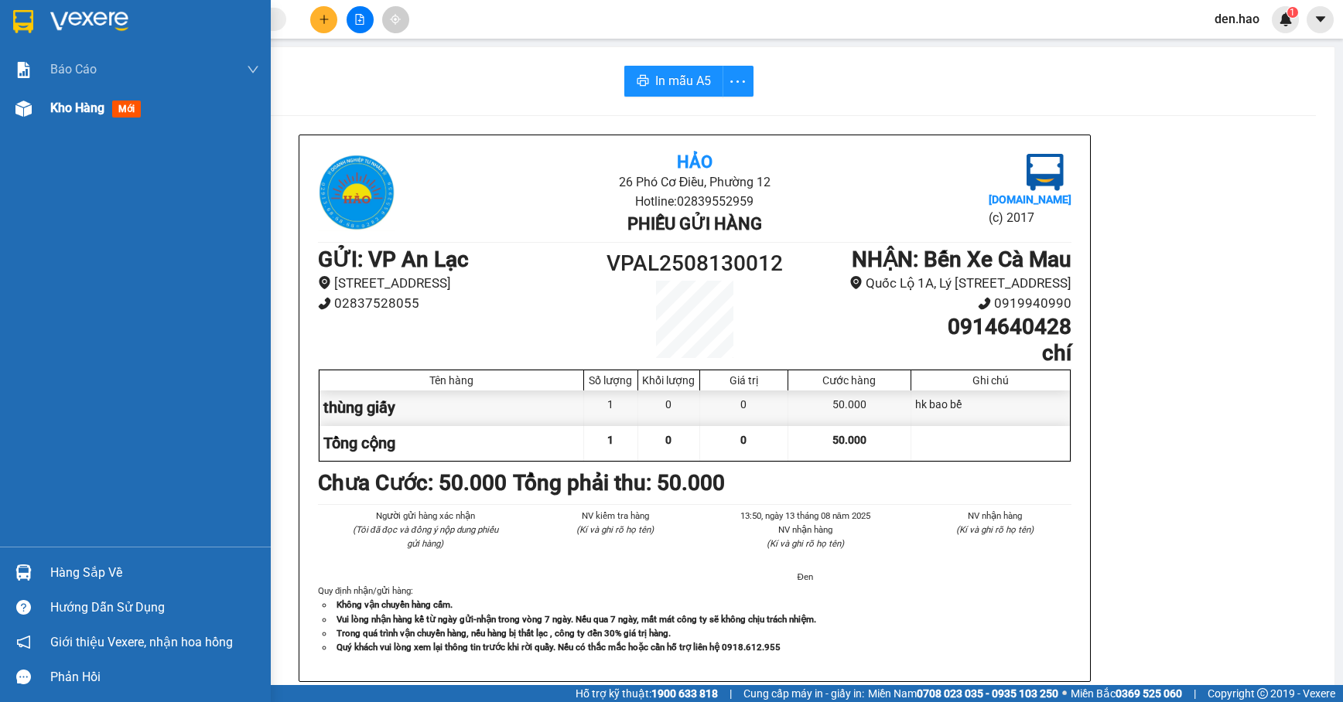
click at [53, 102] on span "Kho hàng" at bounding box center [77, 108] width 54 height 15
click at [53, 101] on span "Kho hàng" at bounding box center [77, 108] width 54 height 15
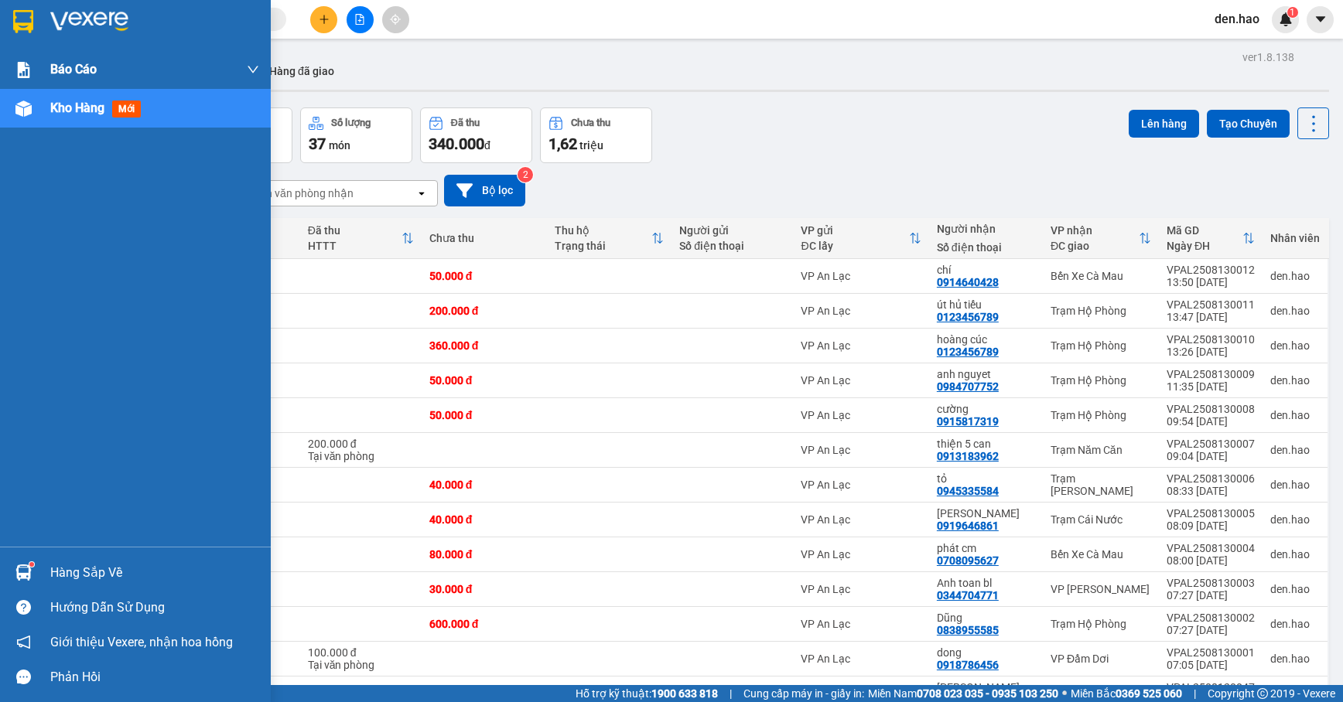
drag, startPoint x: 39, startPoint y: 94, endPoint x: 57, endPoint y: 85, distance: 20.8
click at [56, 85] on div "Báo cáo BC tiền công nợ Báo cáo dòng tiền (trưởng trạm) Doanh số tạo đơn theo V…" at bounding box center [135, 298] width 271 height 497
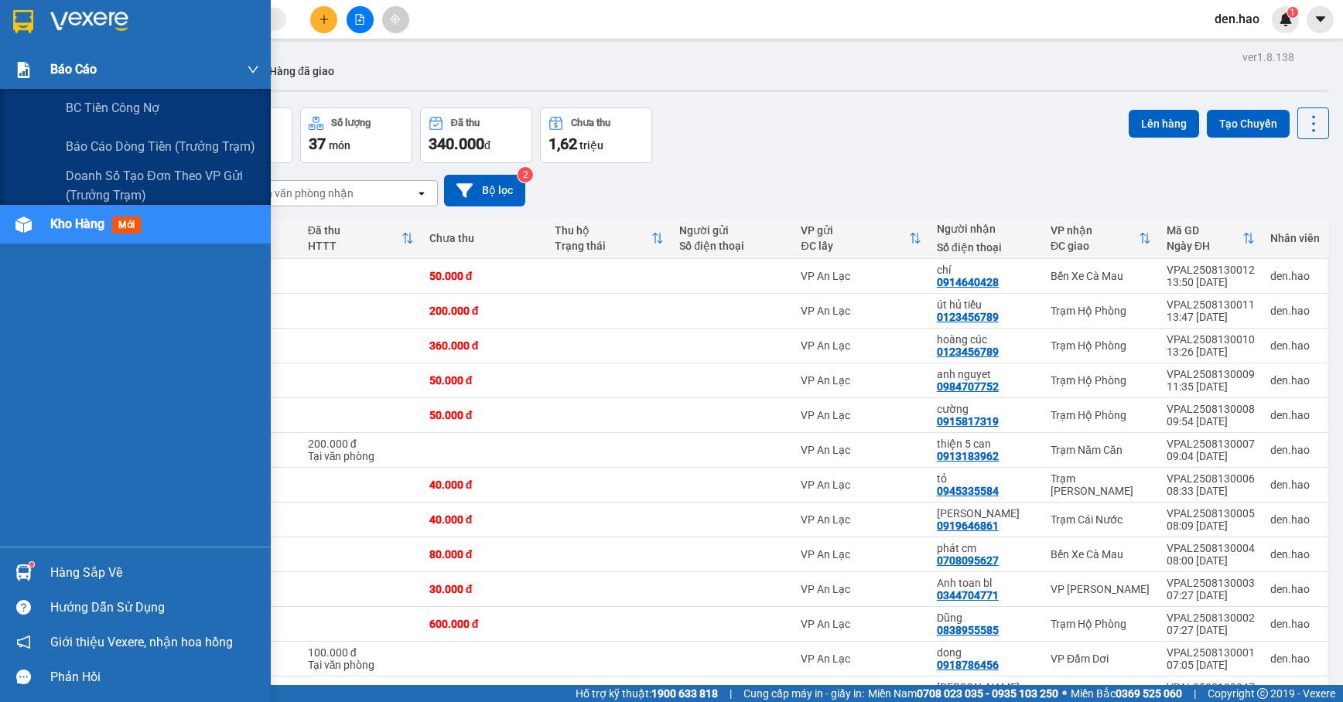
click at [57, 85] on div "Báo cáo" at bounding box center [154, 69] width 209 height 39
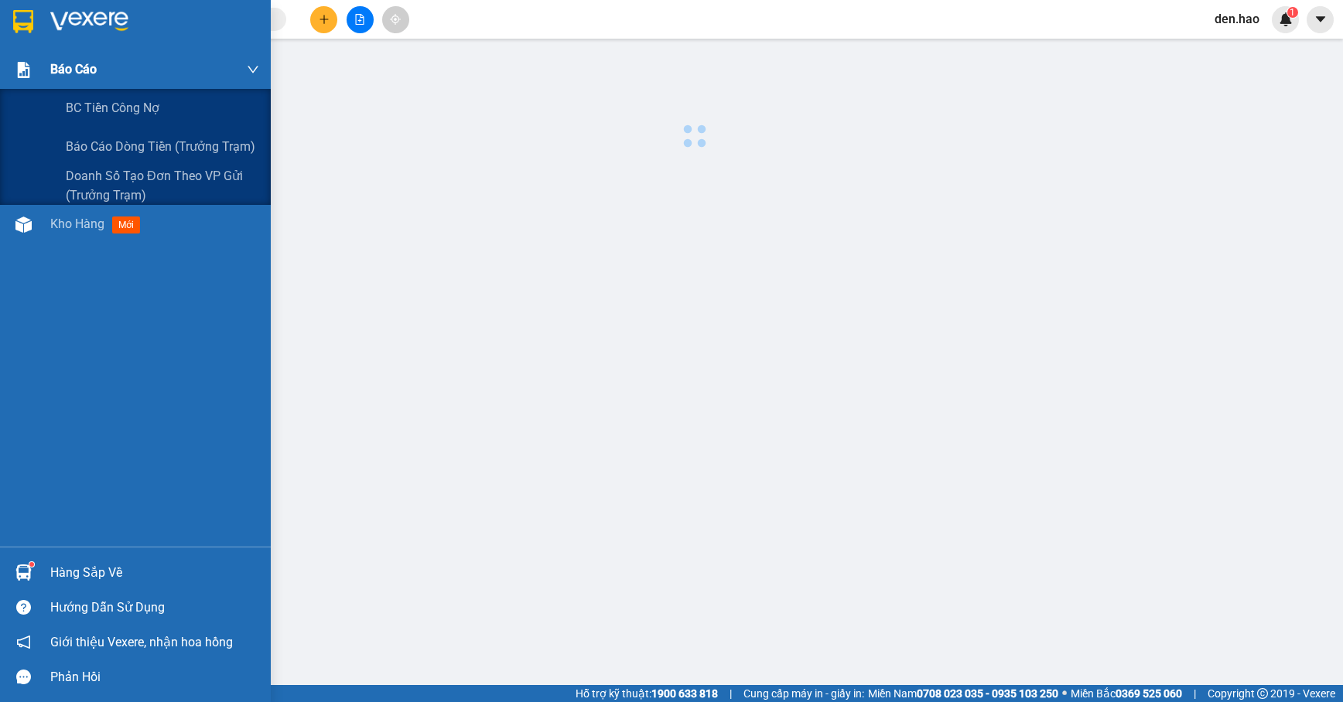
click at [57, 85] on div "Báo cáo" at bounding box center [154, 69] width 209 height 39
click at [57, 84] on div "Báo cáo" at bounding box center [154, 69] width 209 height 39
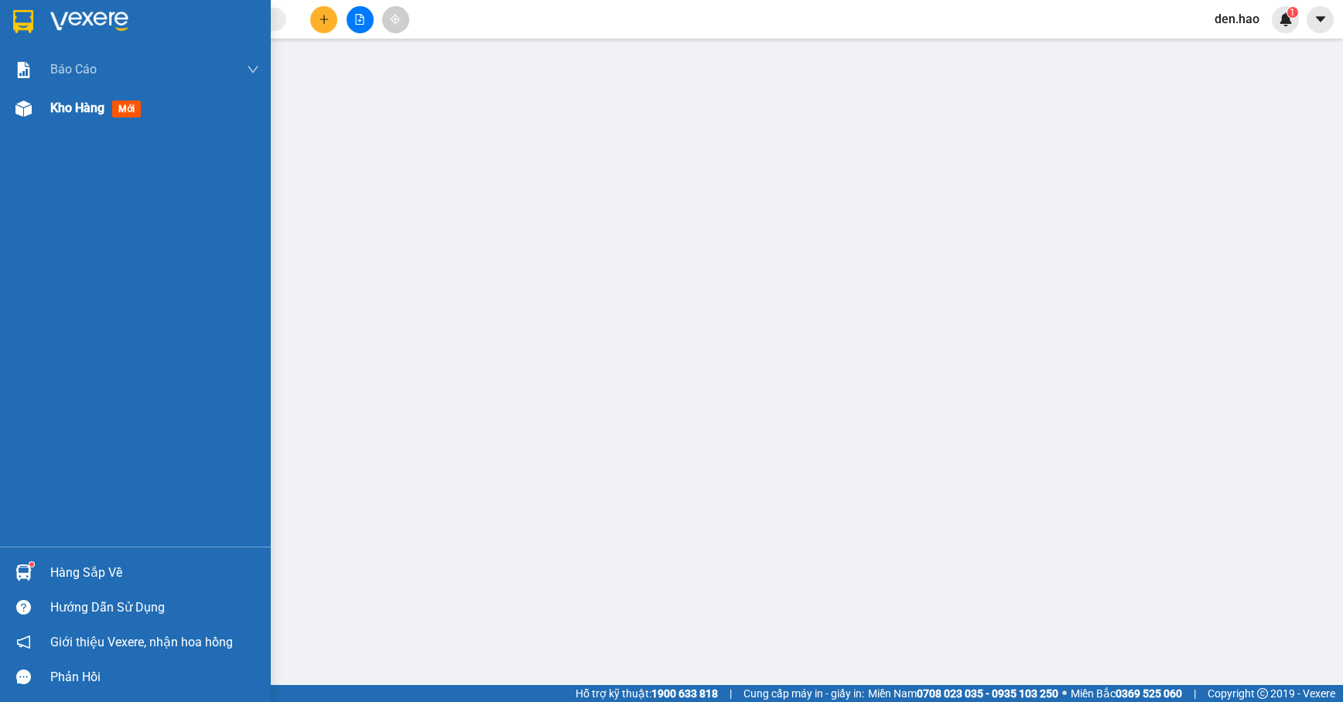
click at [91, 96] on div "Kho hàng mới" at bounding box center [154, 108] width 209 height 39
click at [97, 118] on div "Kho hàng mới" at bounding box center [154, 108] width 209 height 39
click at [97, 116] on div "Kho hàng mới" at bounding box center [154, 108] width 209 height 39
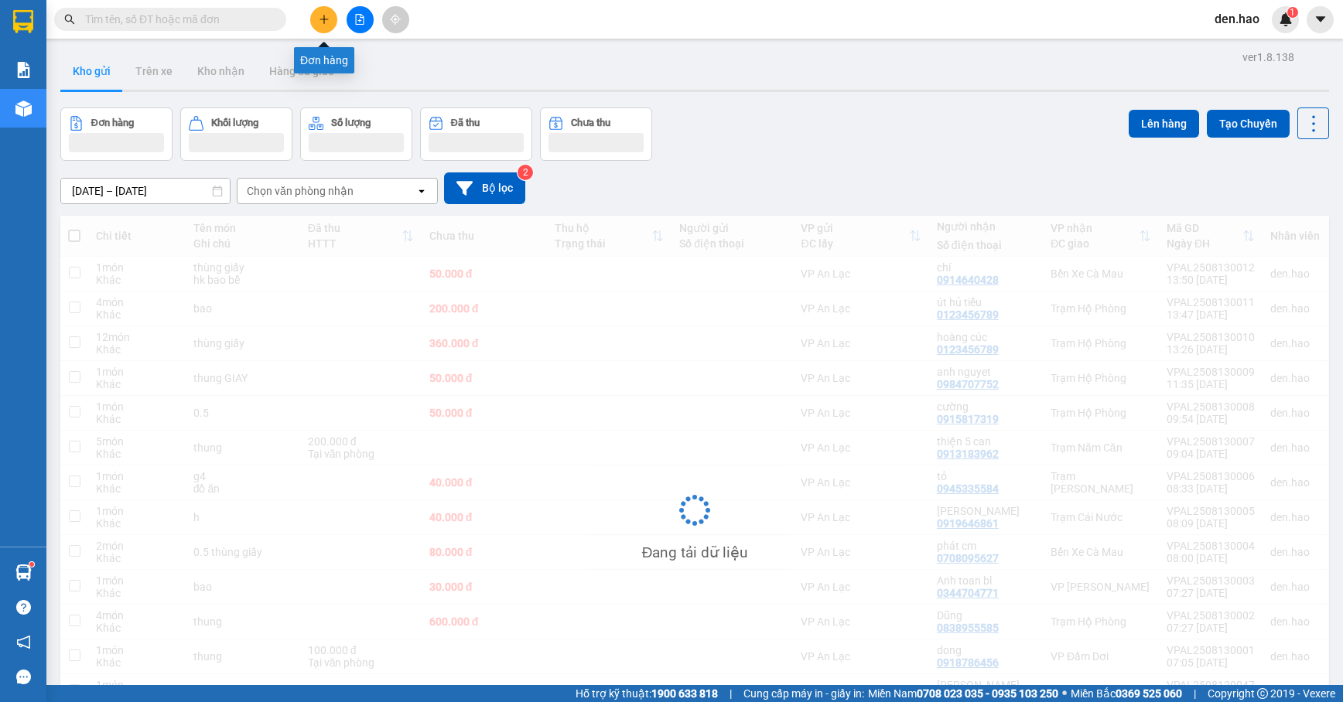
click at [331, 19] on button at bounding box center [323, 19] width 27 height 27
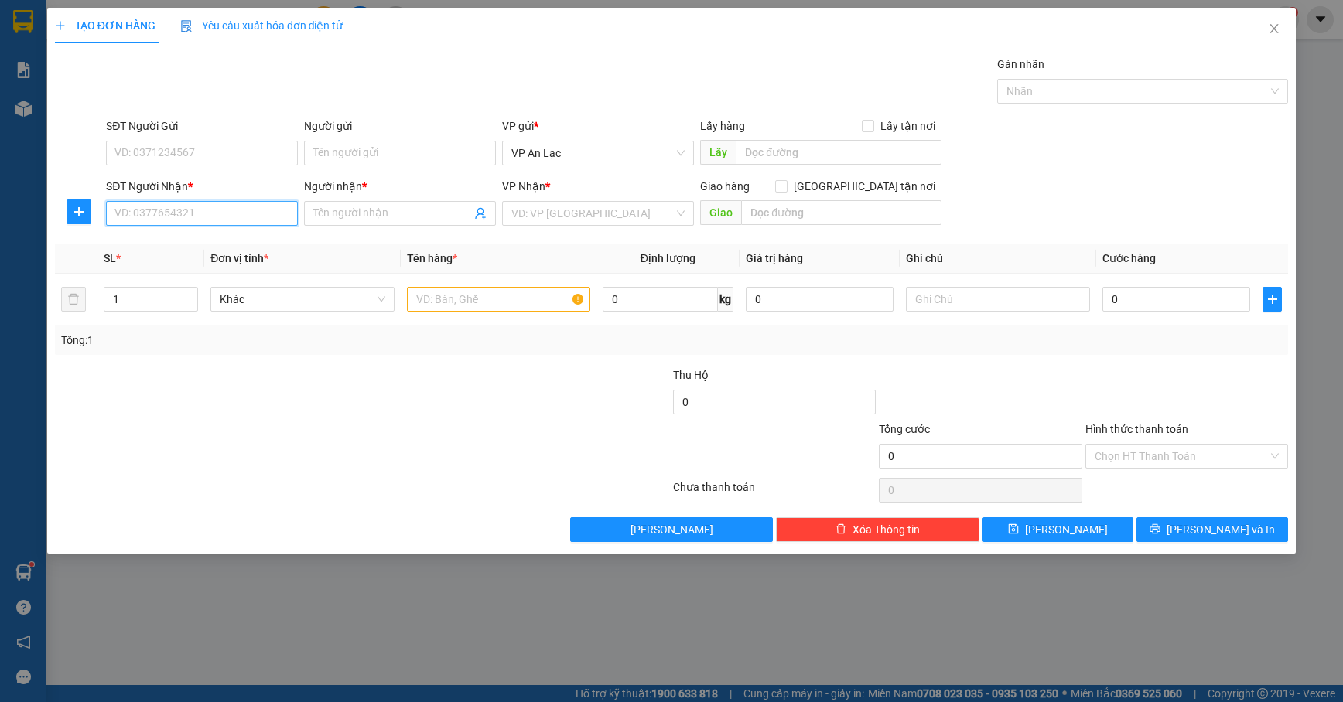
drag, startPoint x: 215, startPoint y: 207, endPoint x: 218, endPoint y: 220, distance: 12.8
click at [217, 209] on input "SĐT Người Nhận *" at bounding box center [202, 213] width 192 height 25
click at [220, 238] on div "0945808980 - [PERSON_NAME]" at bounding box center [201, 245] width 173 height 17
type input "0945808980"
type input "[PERSON_NAME]"
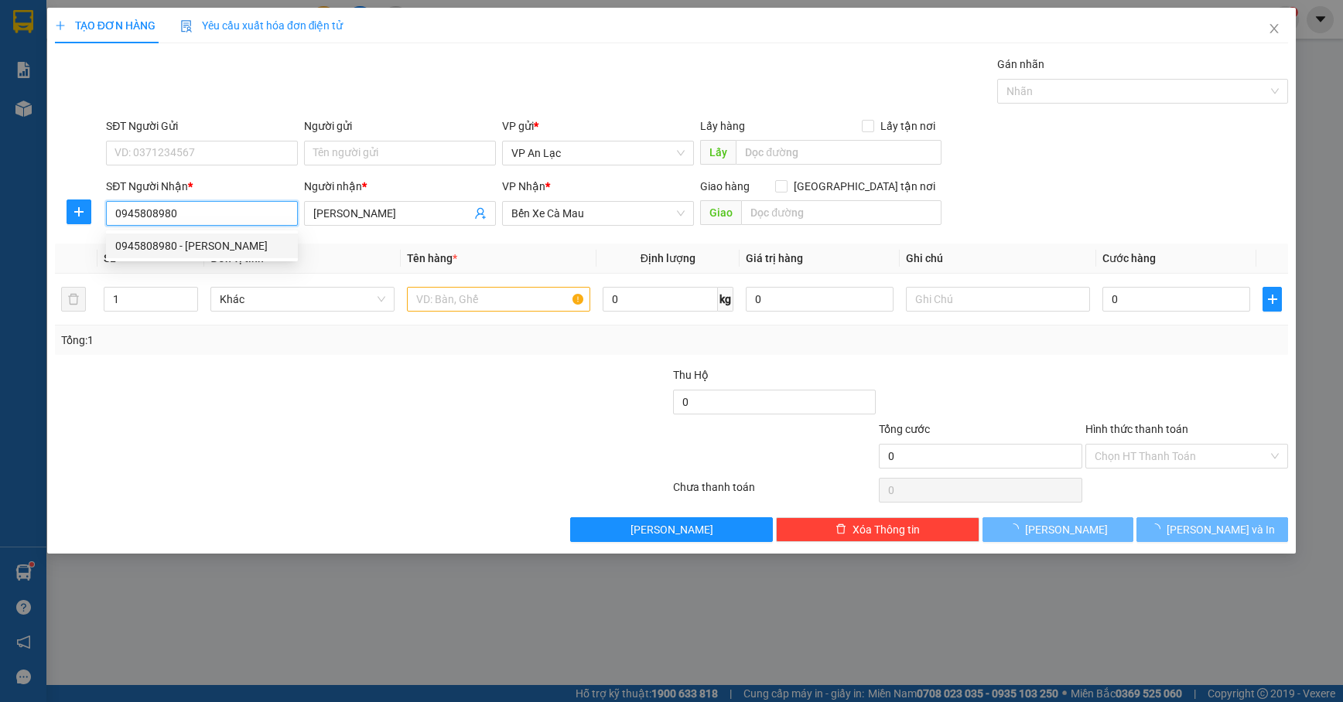
type input "80.000"
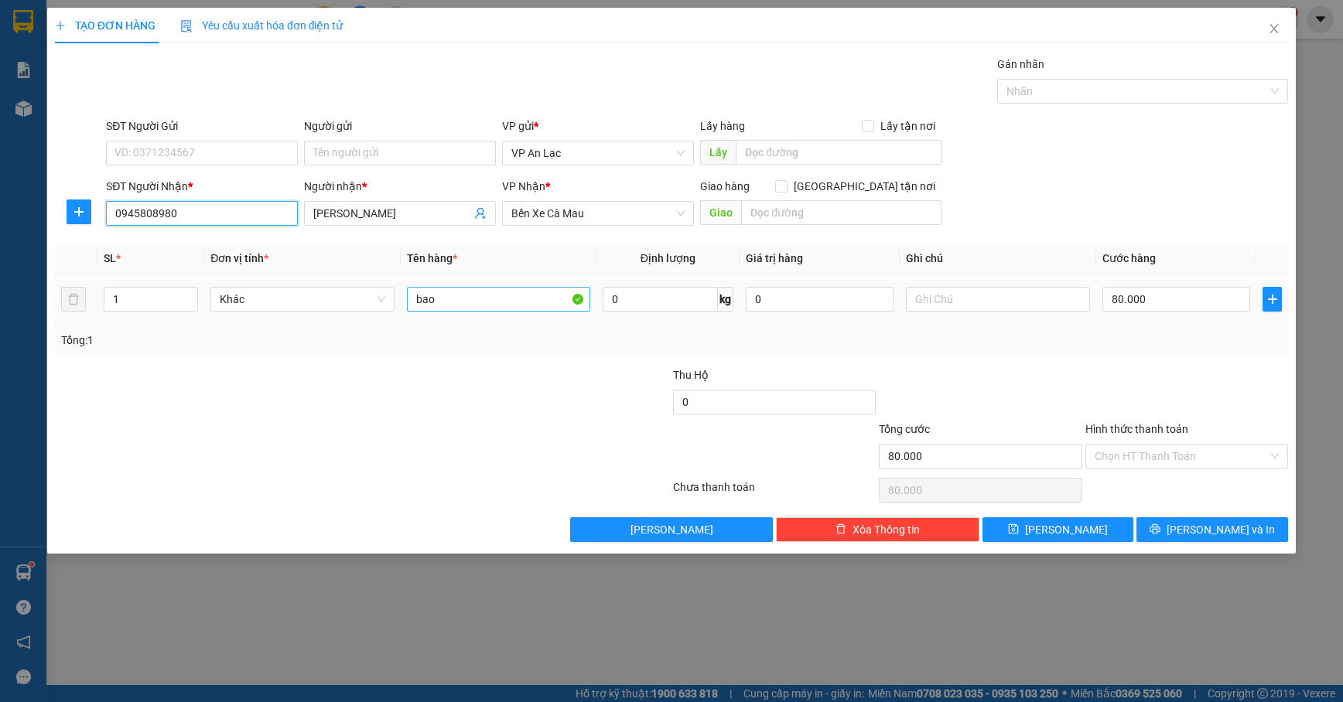
type input "0945808980"
click at [512, 308] on input "bao" at bounding box center [499, 299] width 184 height 25
type input "b"
type input "cục"
click at [1205, 301] on input "80.000" at bounding box center [1176, 299] width 148 height 25
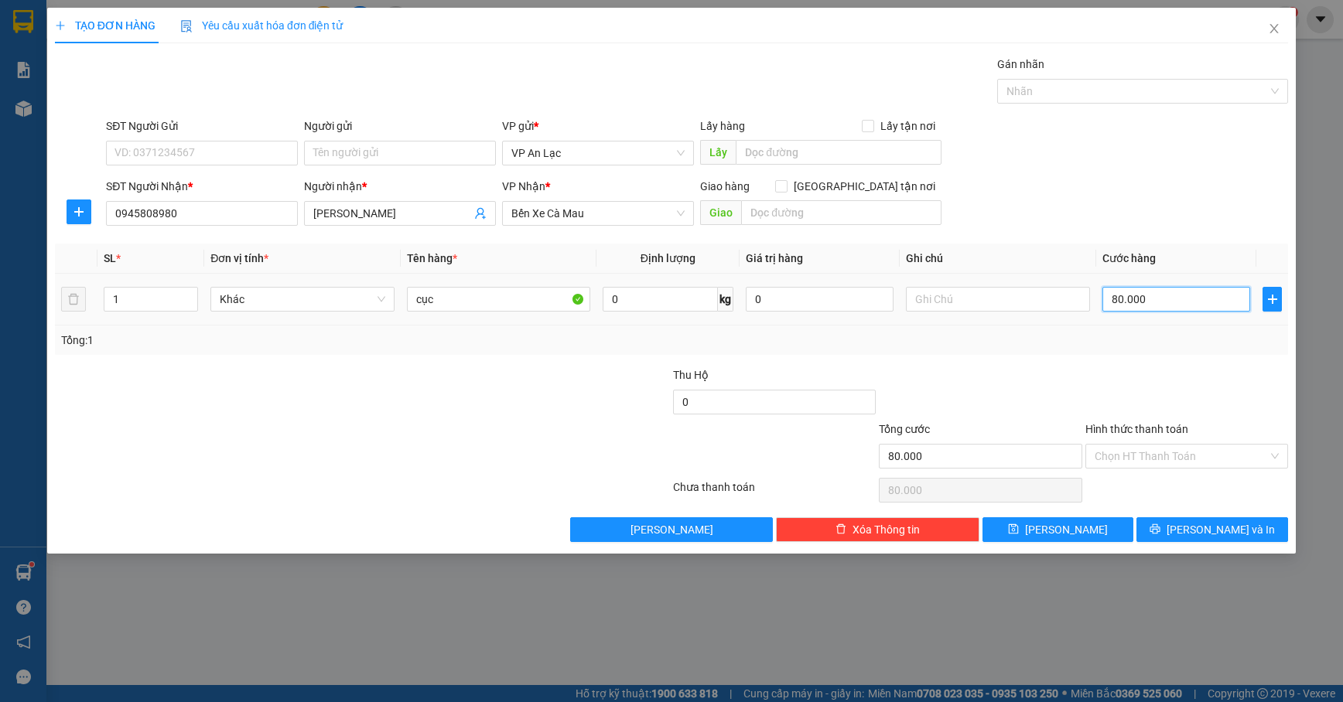
type input "3"
type input "30"
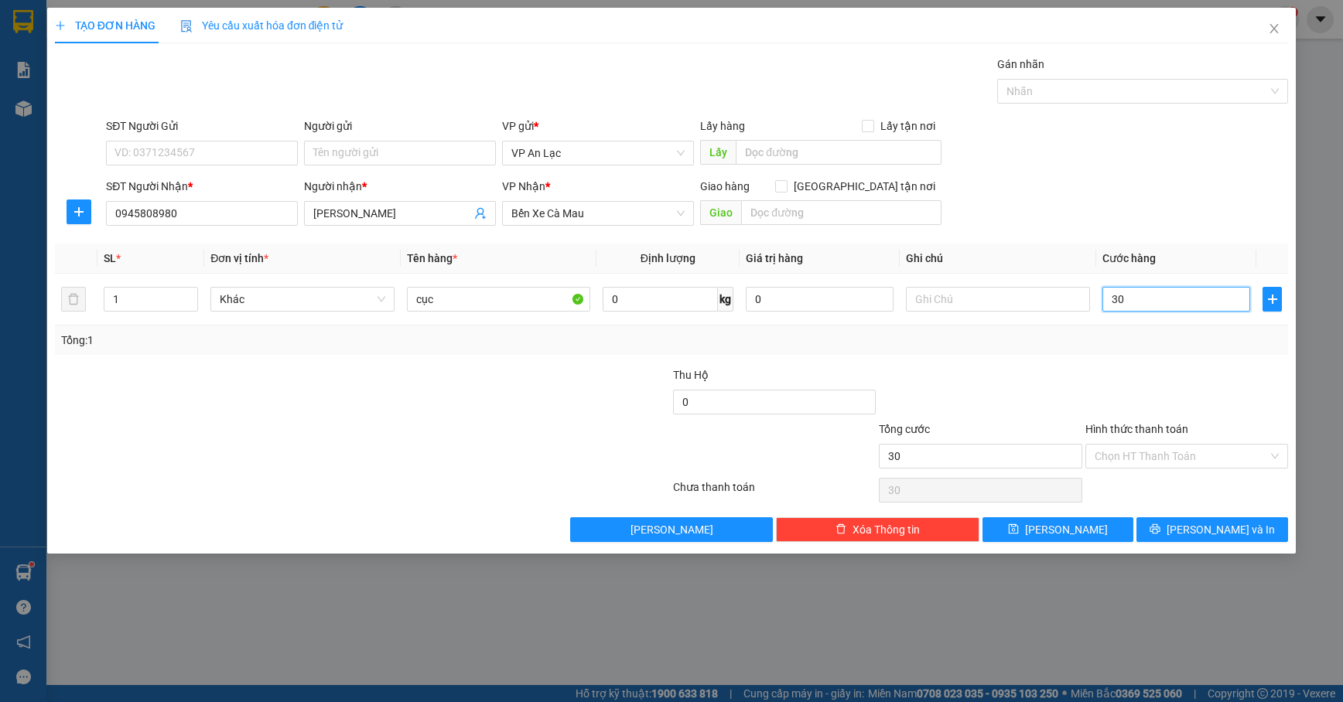
type input "30"
type input "30.000"
drag, startPoint x: 1253, startPoint y: 354, endPoint x: 1244, endPoint y: 381, distance: 28.6
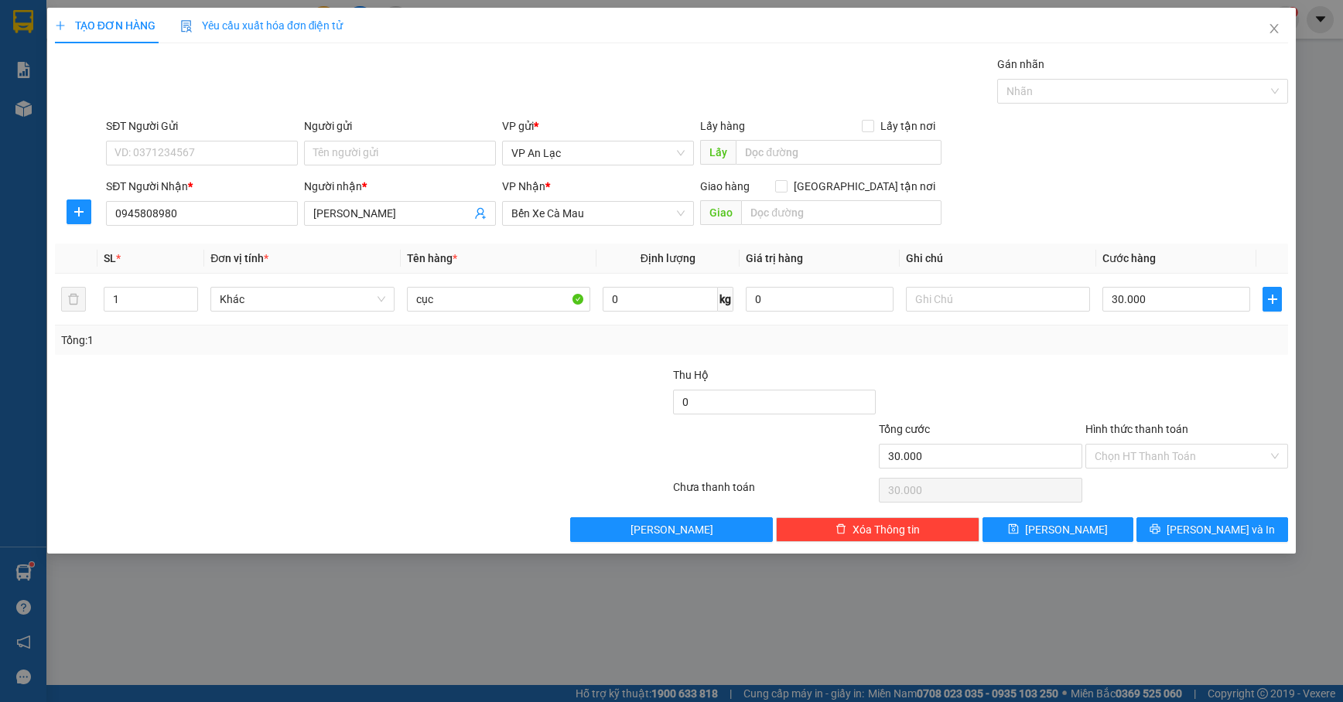
click at [1249, 357] on div "Transit Pickup Surcharge Ids Transit Deliver Surcharge Ids Transit Deliver Surc…" at bounding box center [671, 299] width 1233 height 487
click at [1249, 521] on div "Transit Pickup Surcharge Ids Transit Deliver Surcharge Ids Transit Deliver Surc…" at bounding box center [671, 299] width 1233 height 487
click at [1249, 524] on button "[PERSON_NAME] và In" at bounding box center [1212, 530] width 152 height 25
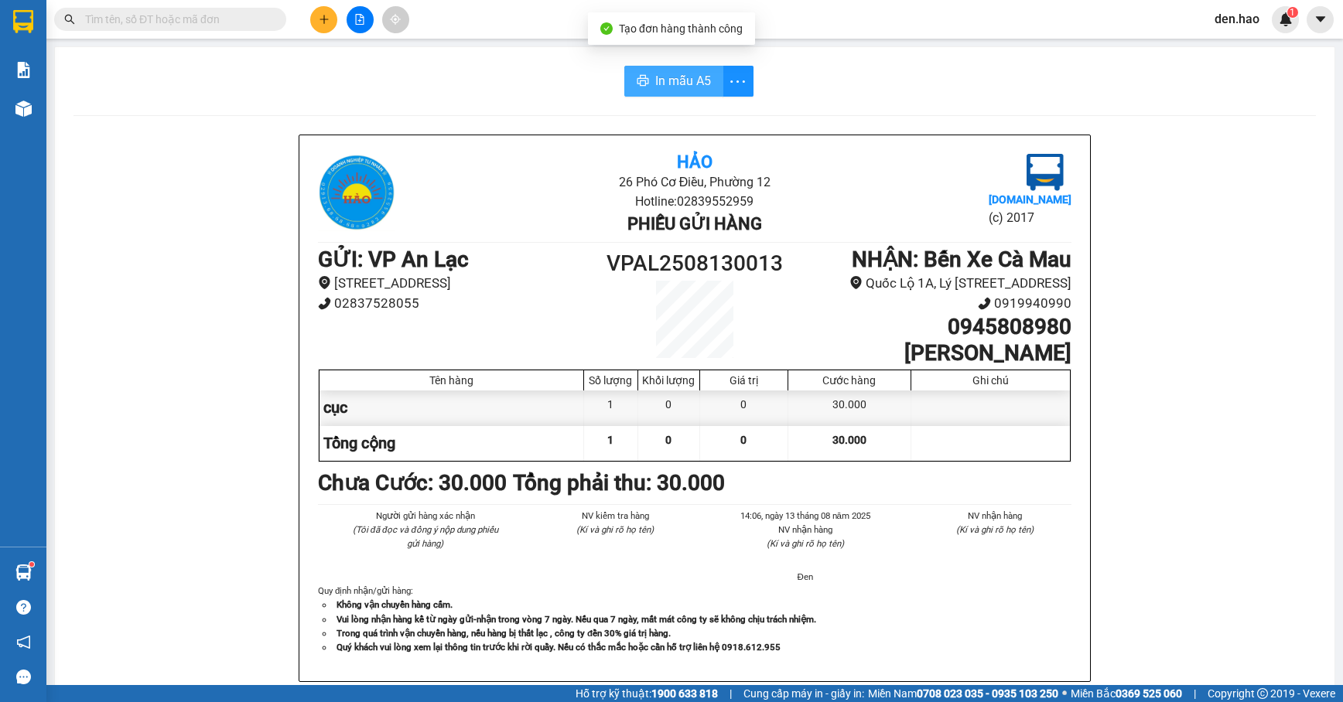
click at [666, 85] on span "In mẫu A5" at bounding box center [683, 80] width 56 height 19
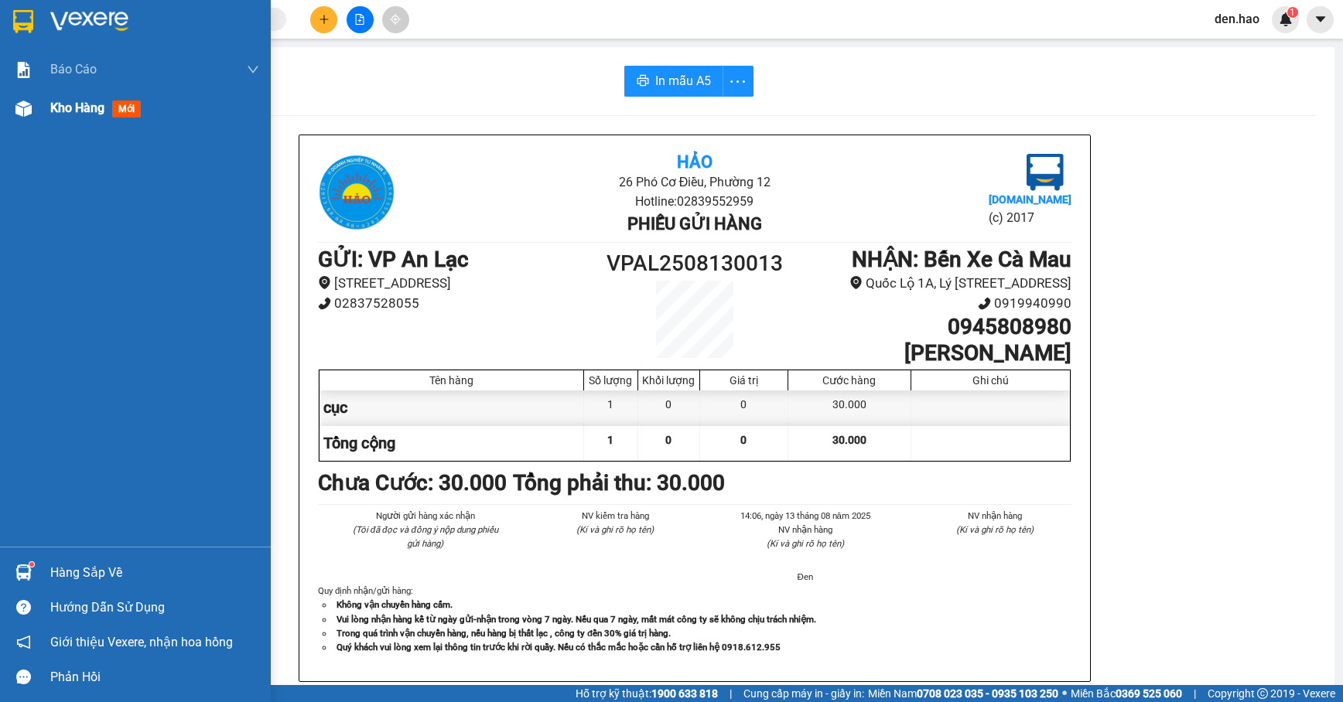
click at [85, 89] on div "Kho hàng mới" at bounding box center [154, 108] width 209 height 39
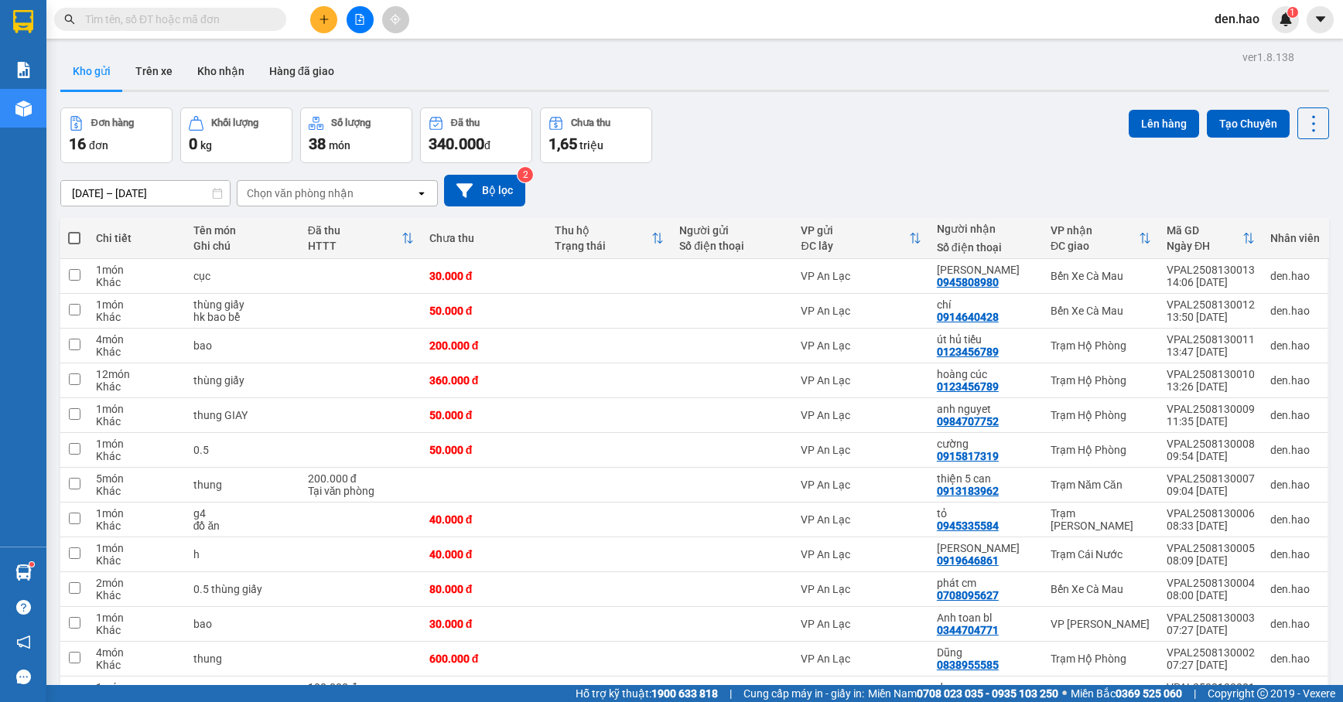
click at [331, 26] on button at bounding box center [323, 19] width 27 height 27
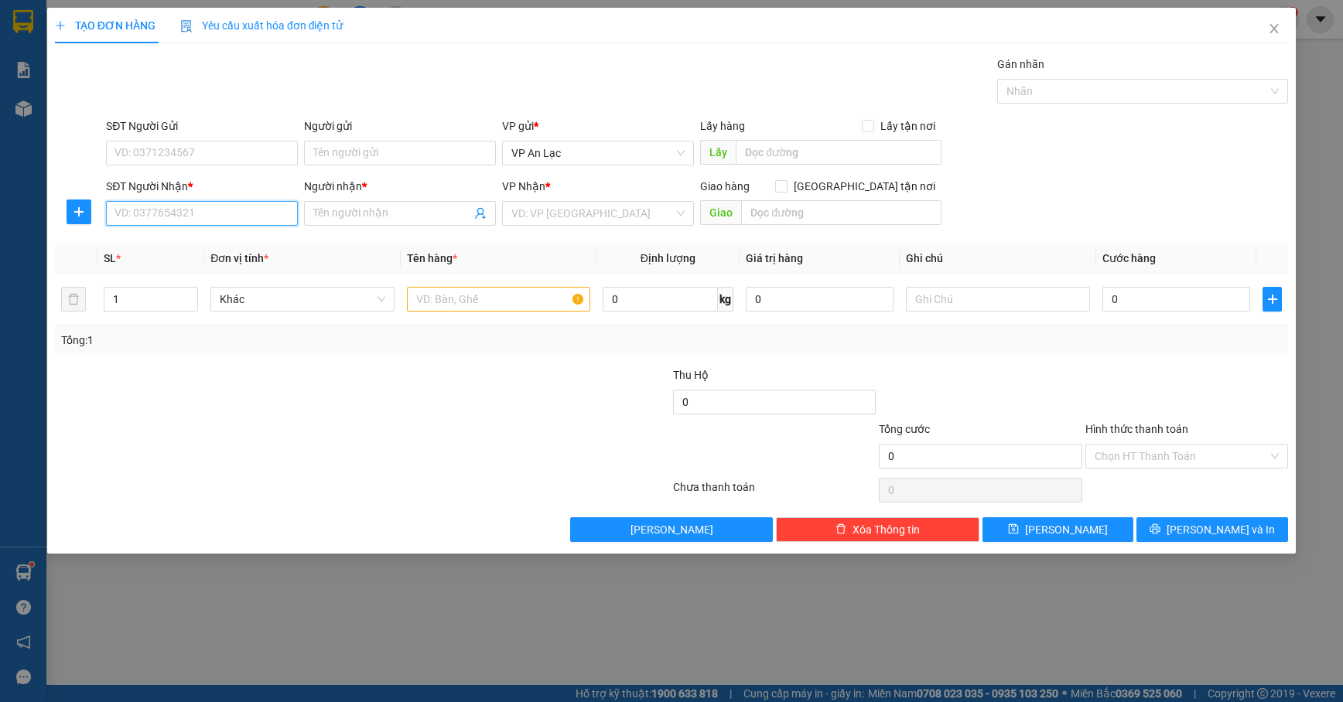
click at [166, 217] on input "SĐT Người Nhận *" at bounding box center [202, 213] width 192 height 25
click at [195, 236] on div "0788644311 - tèo dam doi" at bounding box center [202, 246] width 192 height 25
type input "0788644311"
type input "tèo dam doi"
type input "50.000"
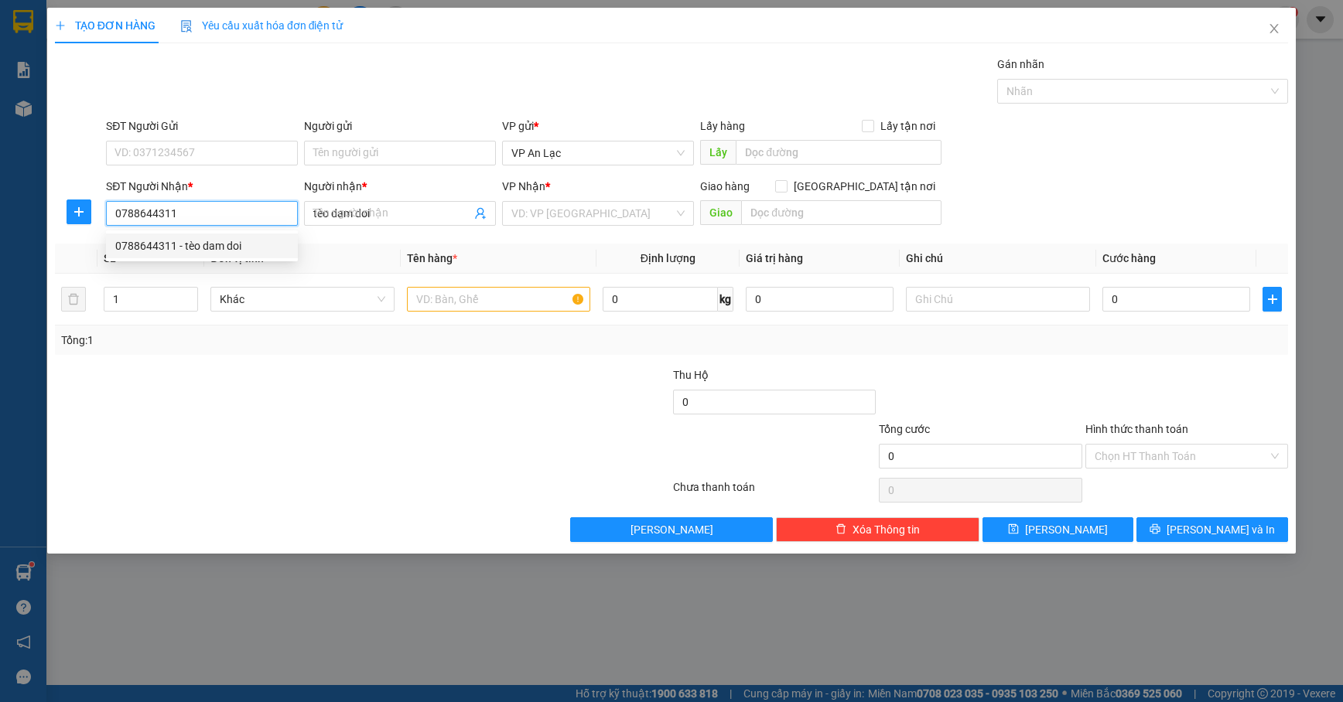
type input "50.000"
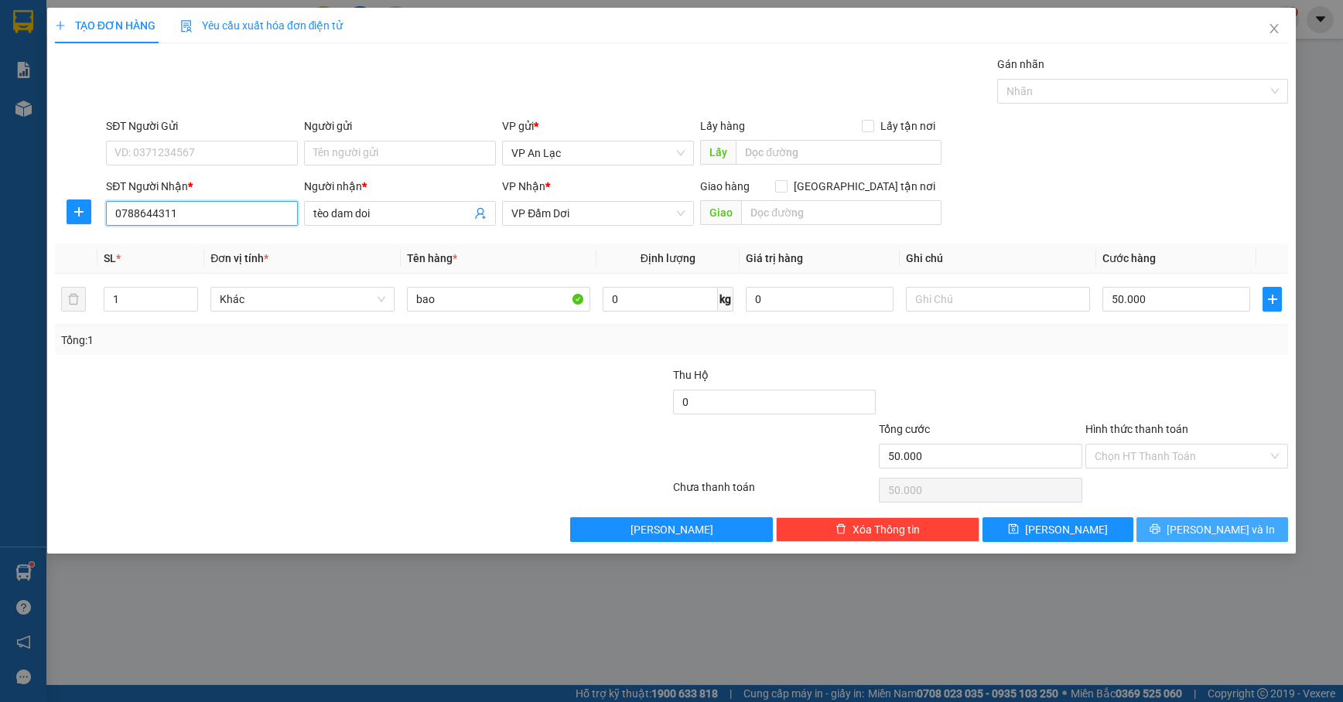
type input "0788644311"
click at [1204, 534] on span "[PERSON_NAME] và In" at bounding box center [1221, 529] width 108 height 17
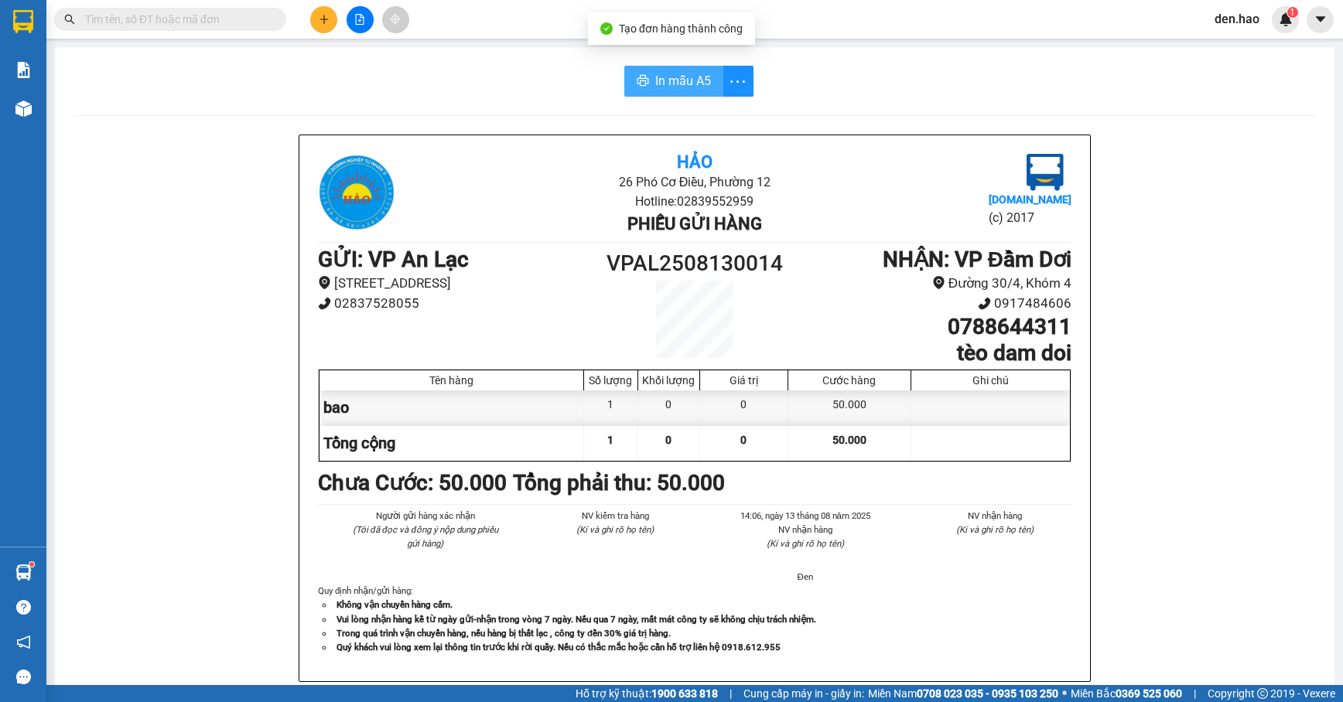
drag, startPoint x: 653, startPoint y: 87, endPoint x: 667, endPoint y: 97, distance: 17.6
click at [656, 88] on span "In mẫu A5" at bounding box center [683, 80] width 56 height 19
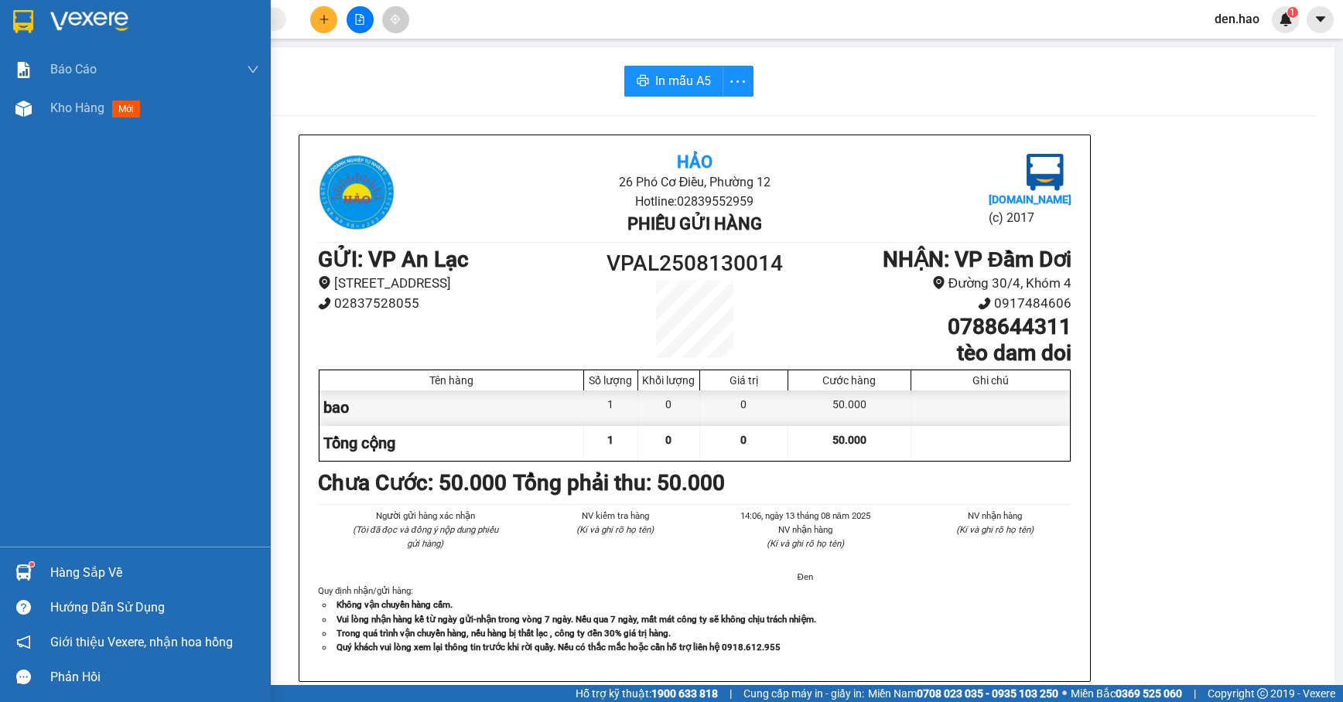
drag, startPoint x: 25, startPoint y: 121, endPoint x: 45, endPoint y: 128, distance: 21.3
click at [42, 121] on div "Kho hàng mới" at bounding box center [135, 108] width 271 height 39
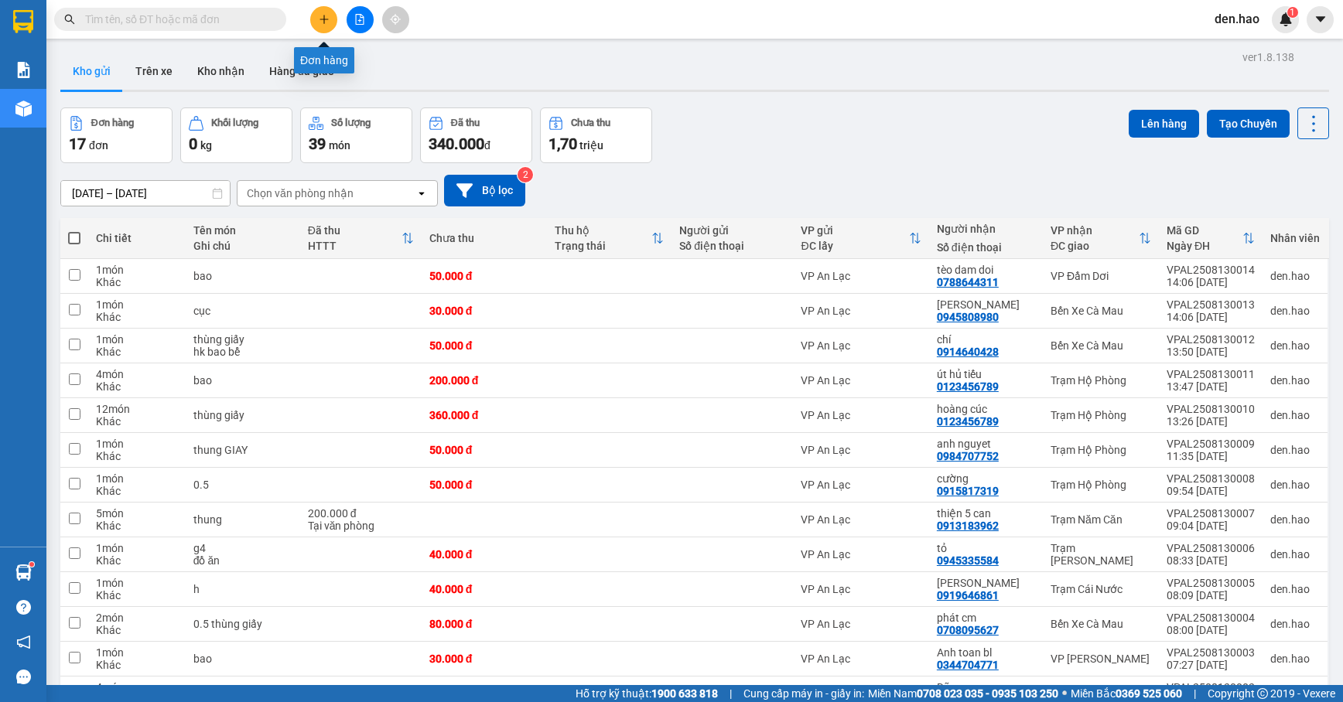
click at [319, 19] on icon "plus" at bounding box center [324, 19] width 11 height 11
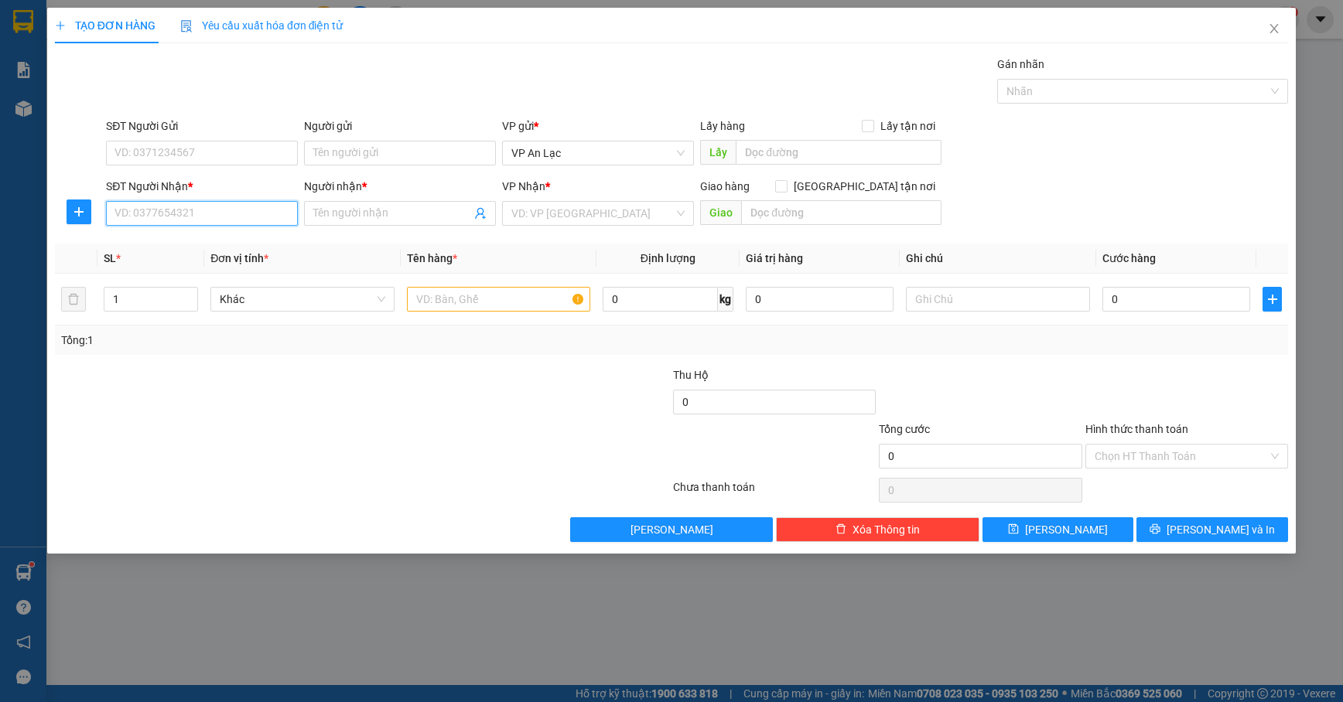
click at [143, 218] on input "SĐT Người Nhận *" at bounding box center [202, 213] width 192 height 25
click at [200, 249] on div "0915969056 - uyên" at bounding box center [201, 245] width 173 height 17
type input "0915969056"
type input "uyên"
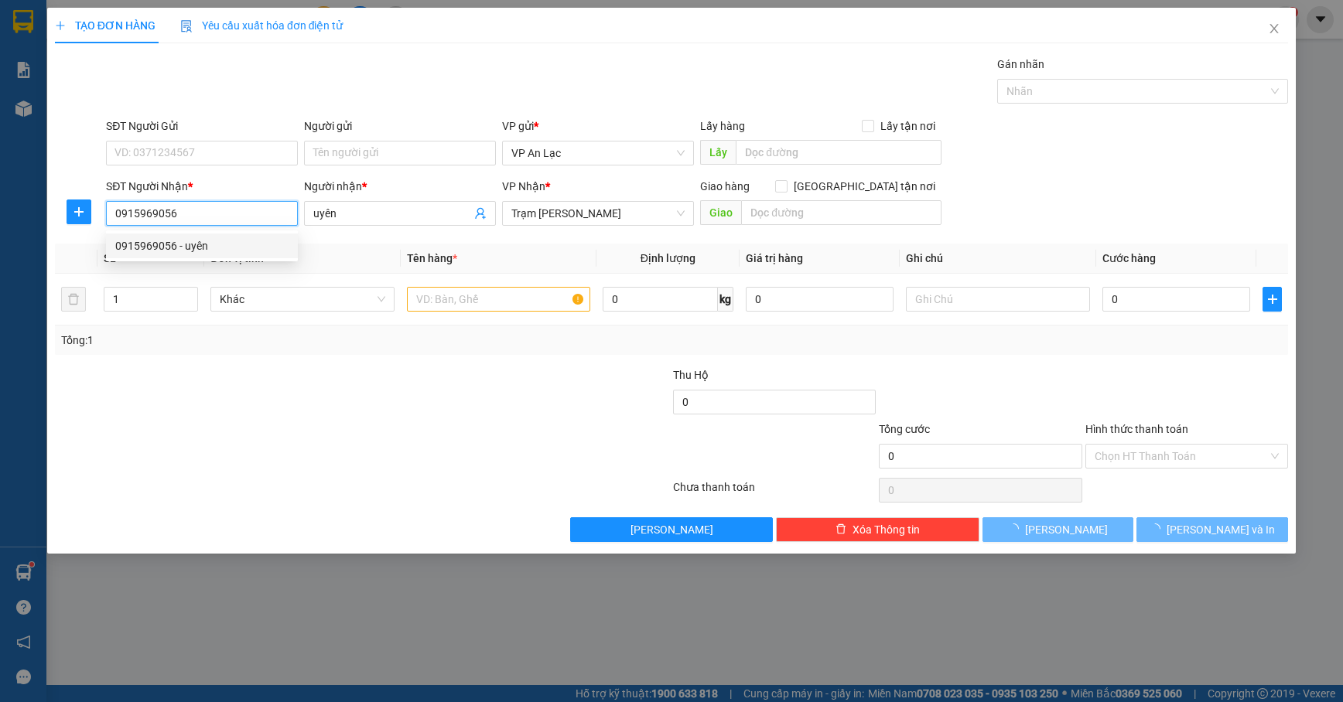
type input "100.000"
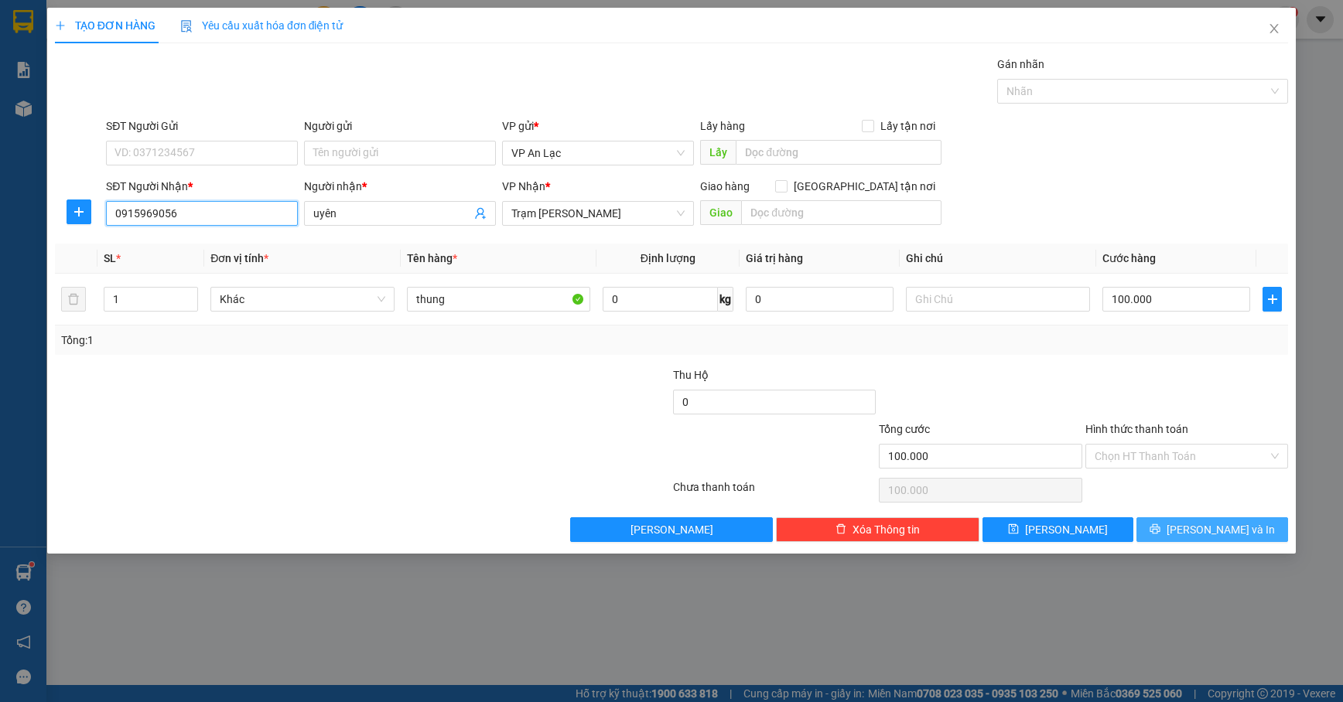
type input "0915969056"
click at [1160, 535] on icon "printer" at bounding box center [1154, 529] width 11 height 11
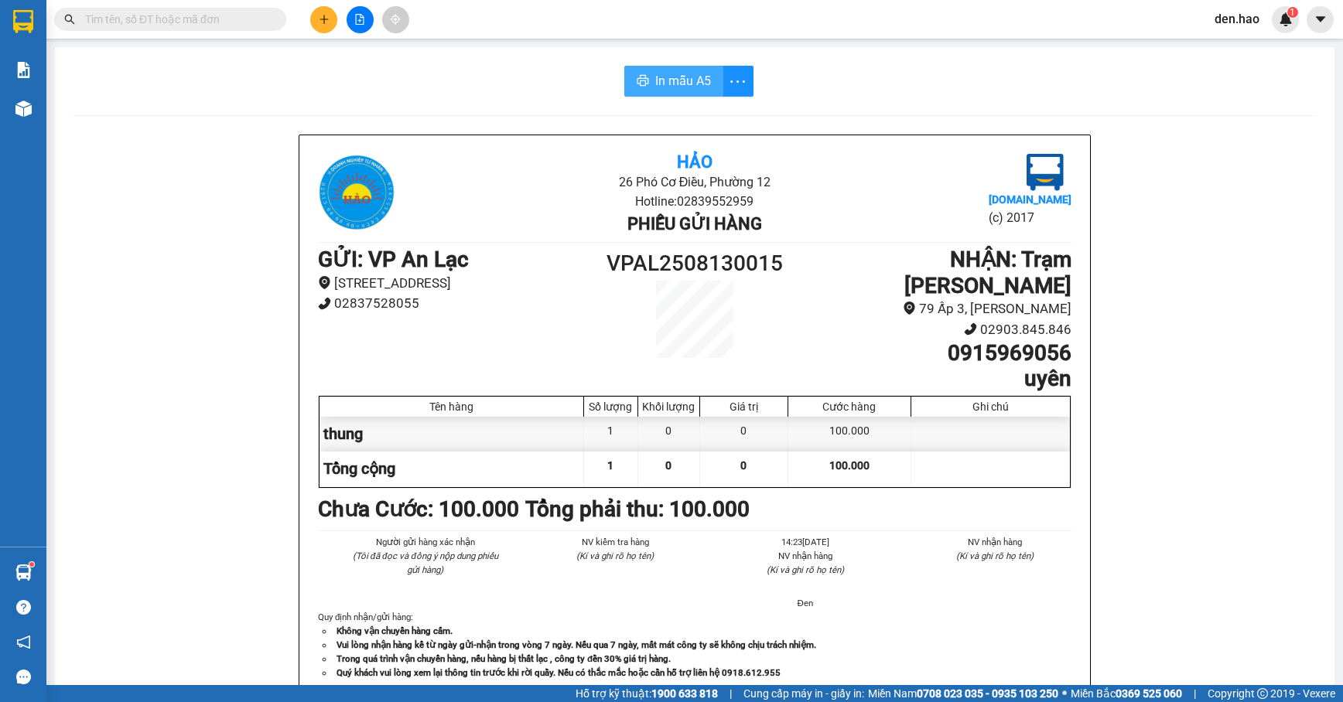
click at [642, 73] on button "In mẫu A5" at bounding box center [673, 81] width 99 height 31
click at [181, 23] on input "text" at bounding box center [176, 19] width 183 height 17
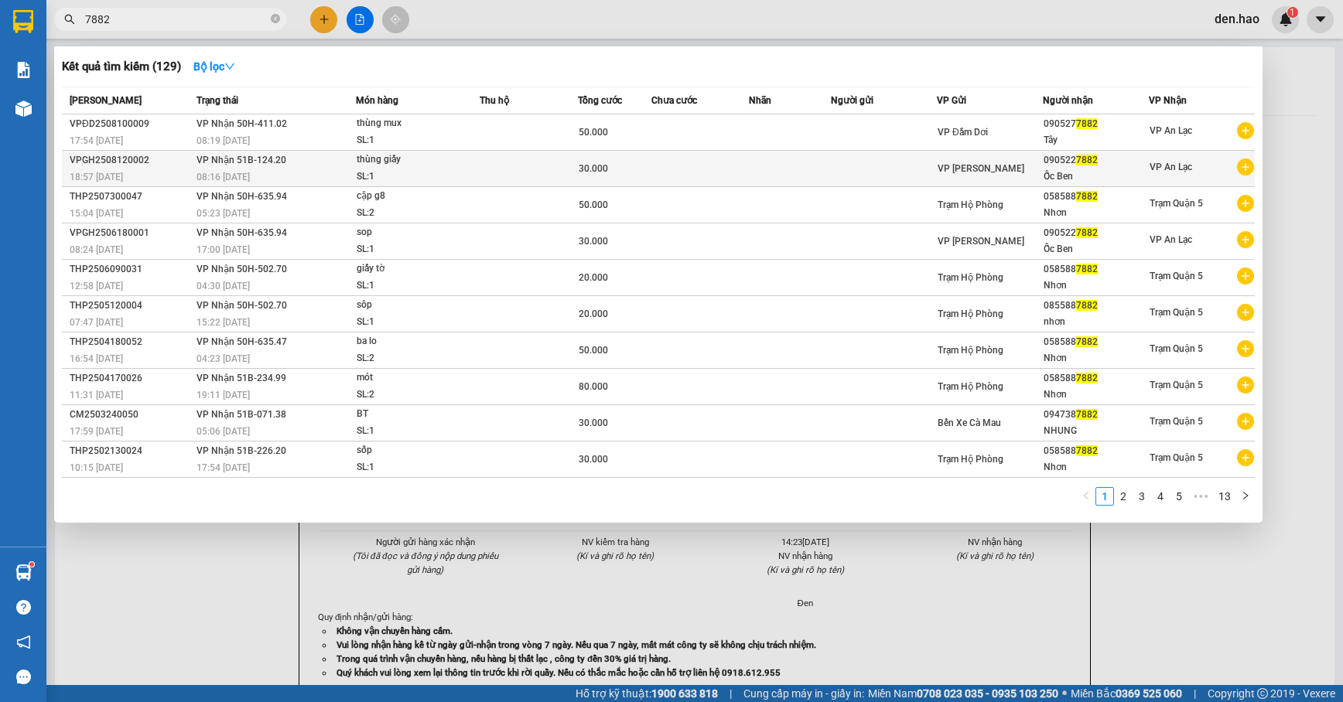
type input "7882"
click at [236, 162] on span "VP Nhận 51B-124.20" at bounding box center [241, 160] width 90 height 11
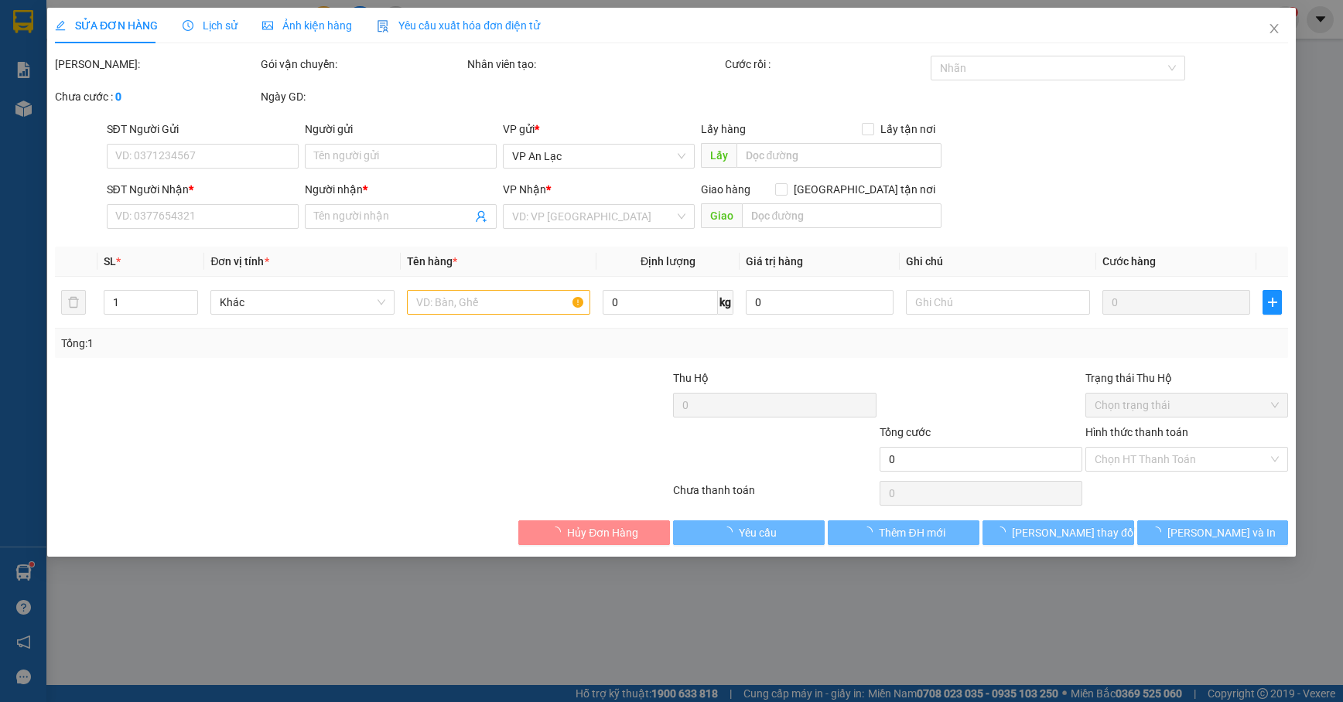
type input "0905227882"
type input "Ốc Ben"
type input "30.000"
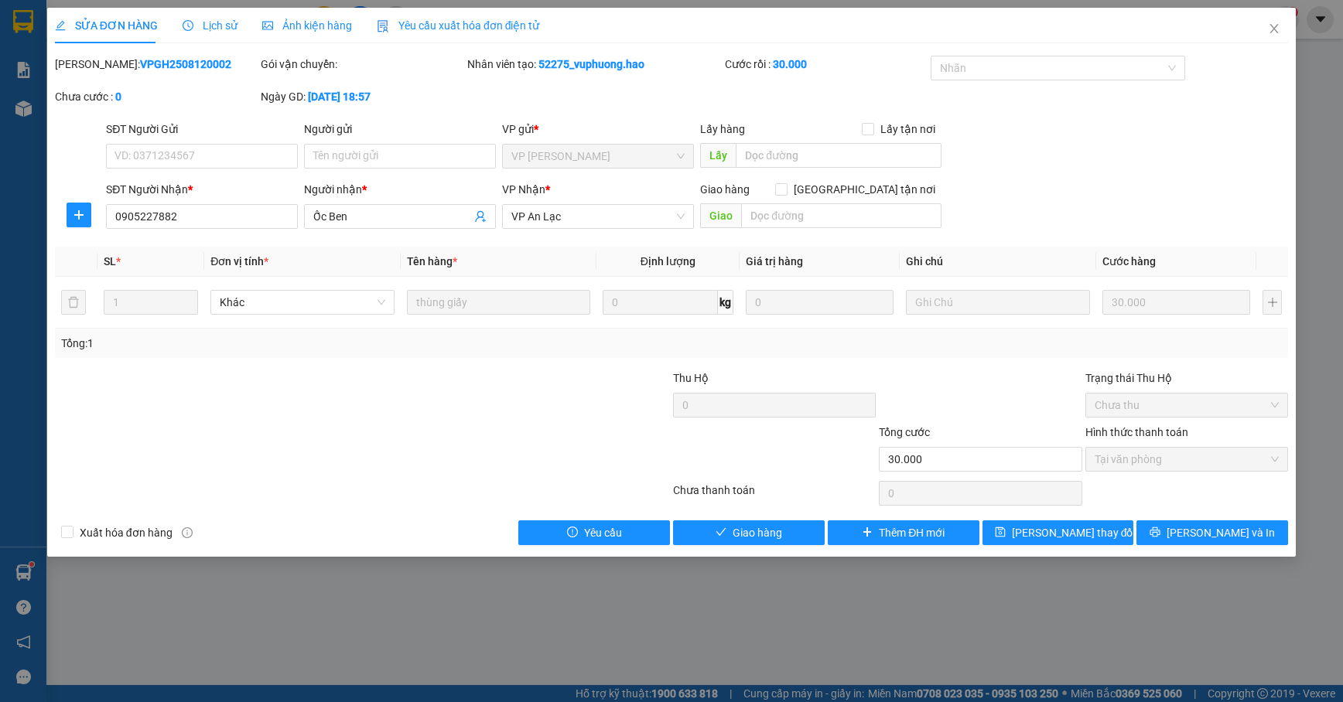
click at [320, 26] on span "Ảnh kiện hàng" at bounding box center [307, 25] width 90 height 12
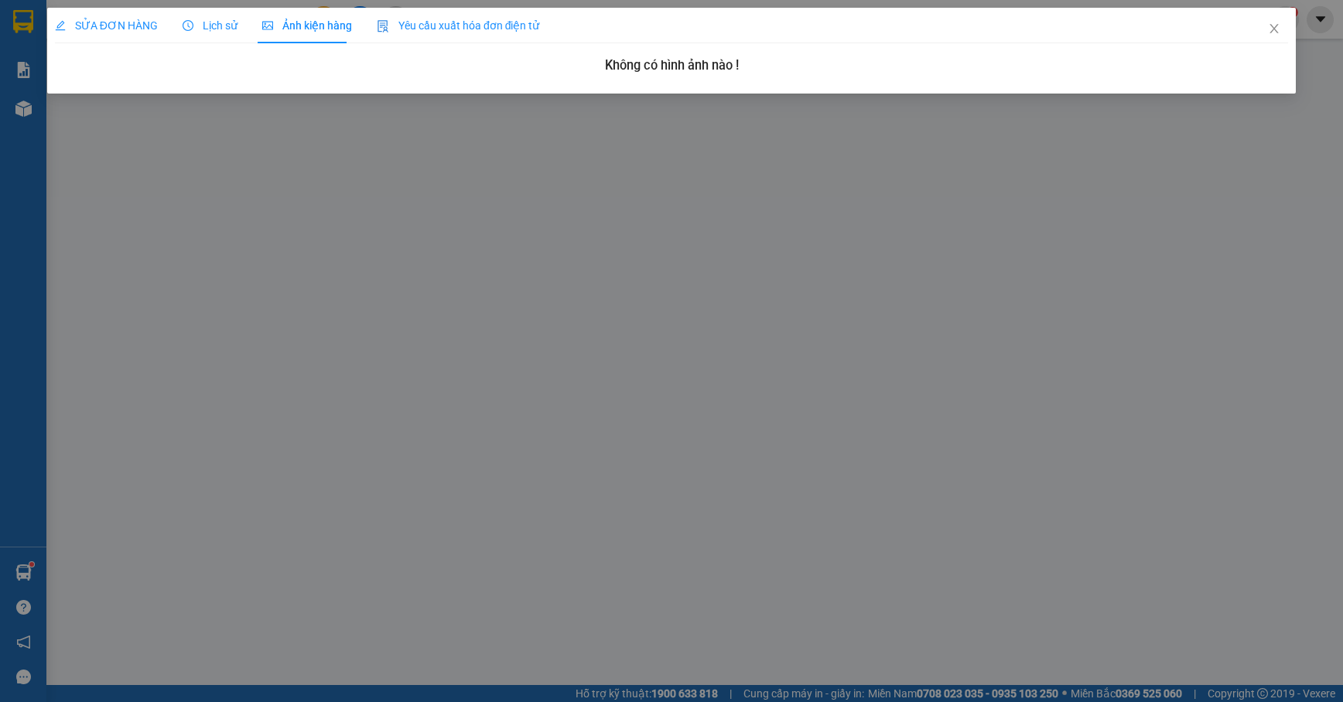
click at [94, 22] on span "SỬA ĐƠN HÀNG" at bounding box center [106, 25] width 103 height 12
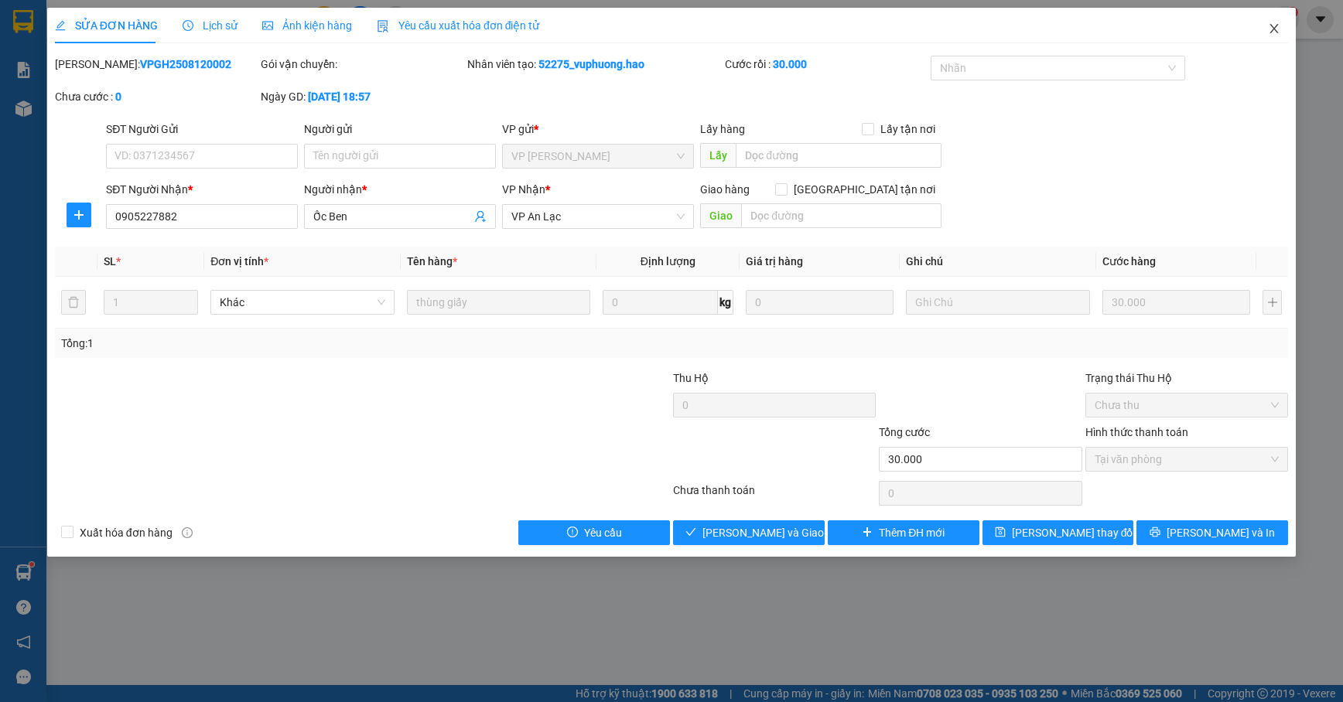
click at [1272, 26] on icon "close" at bounding box center [1274, 28] width 12 height 12
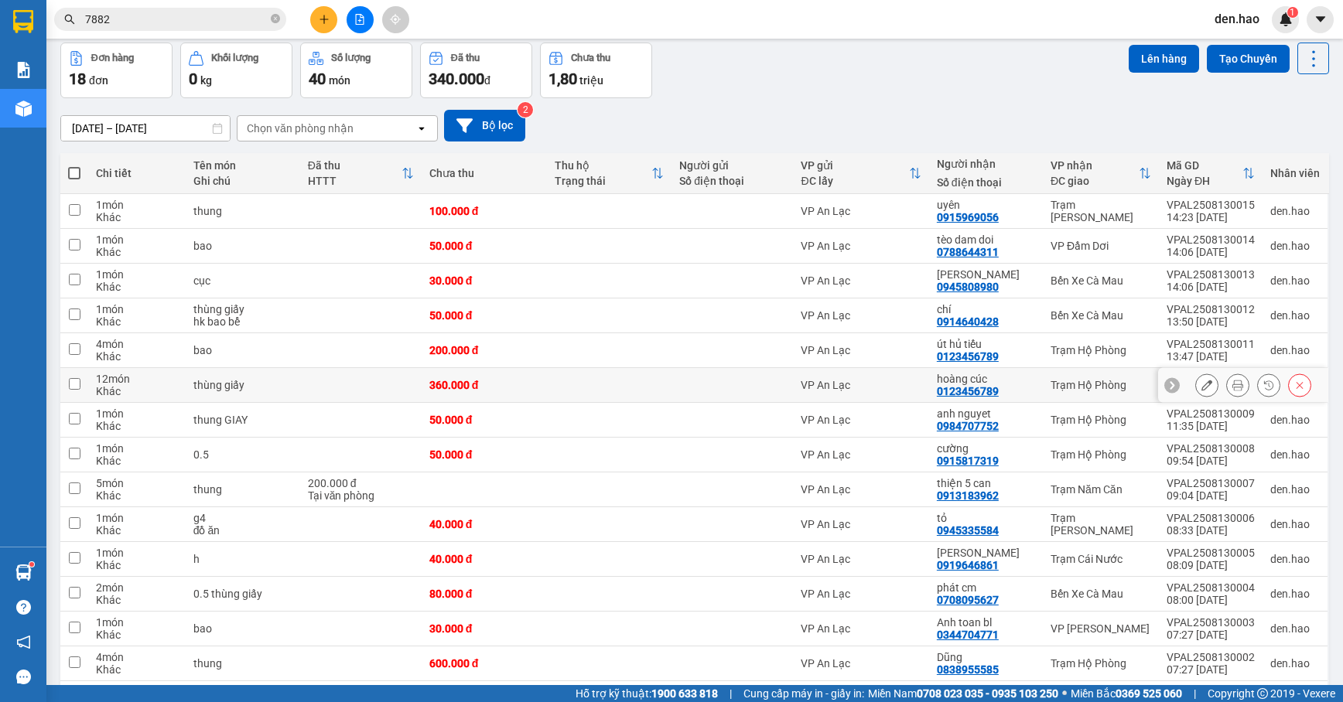
scroll to position [270, 0]
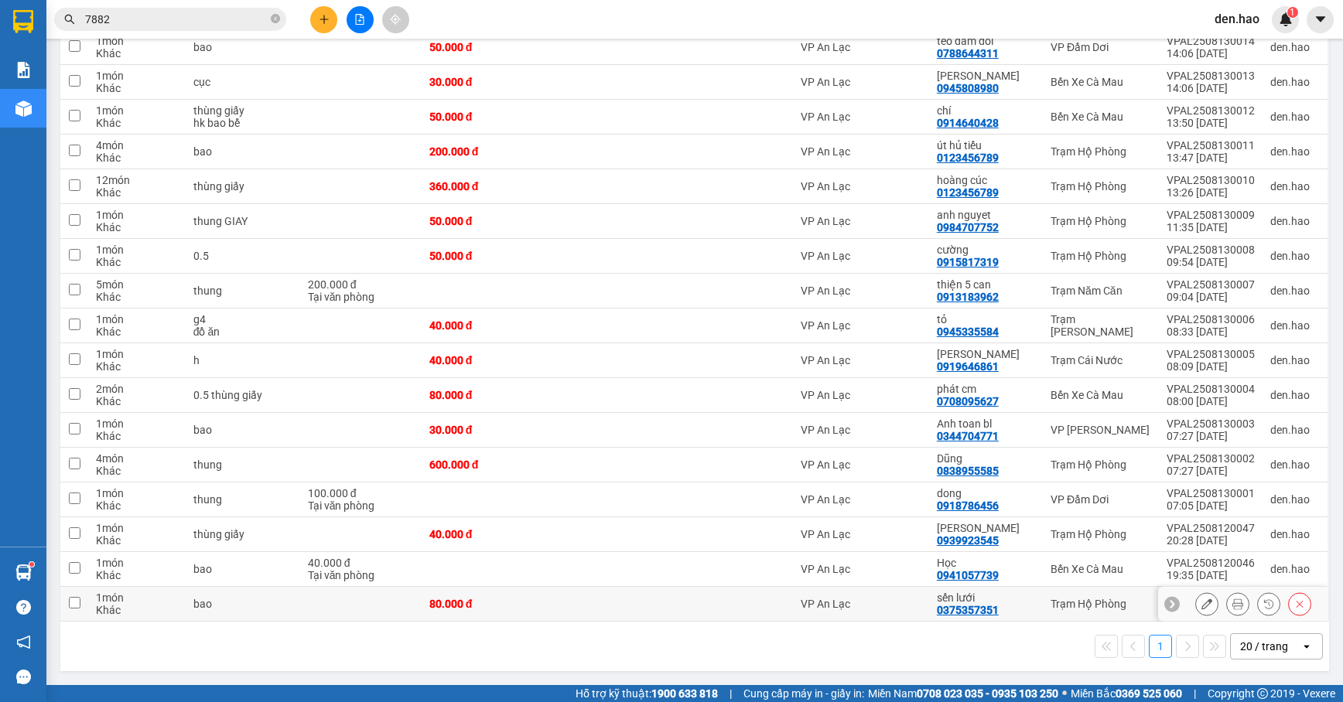
click at [614, 594] on td at bounding box center [609, 604] width 125 height 35
checkbox input "true"
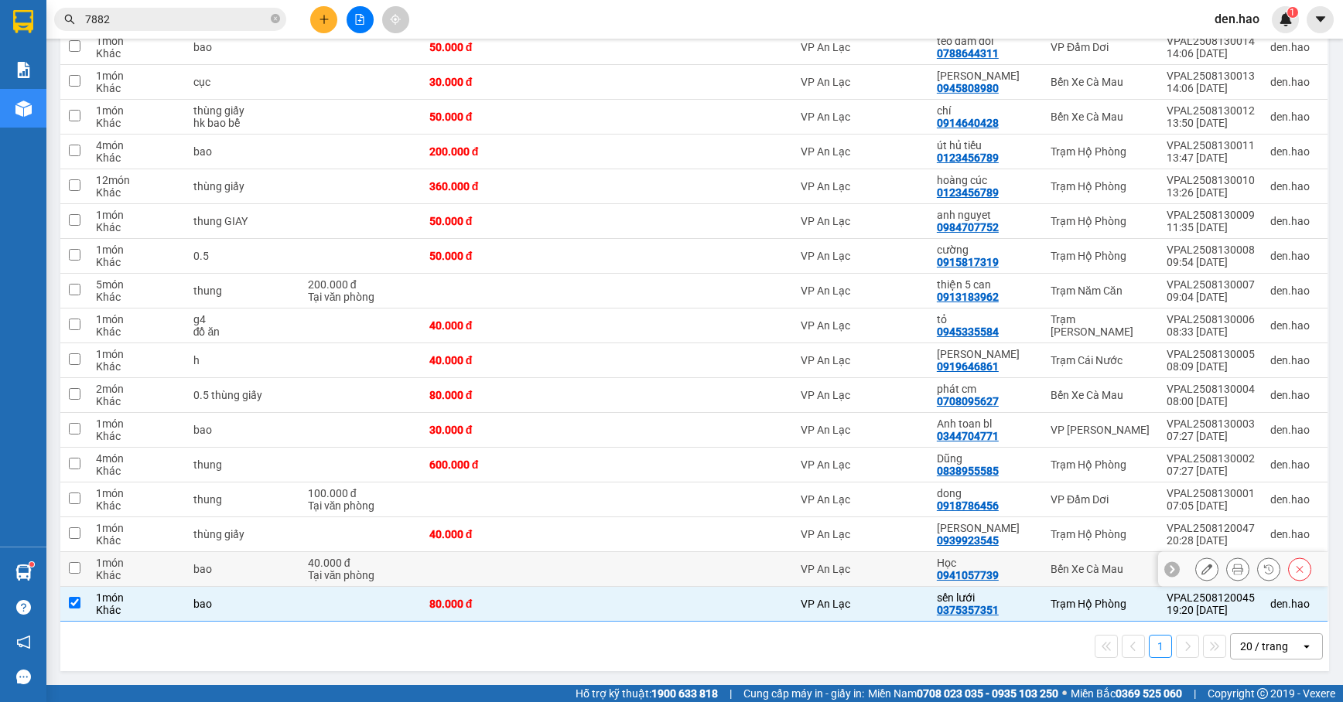
click at [613, 567] on td at bounding box center [609, 569] width 125 height 35
checkbox input "true"
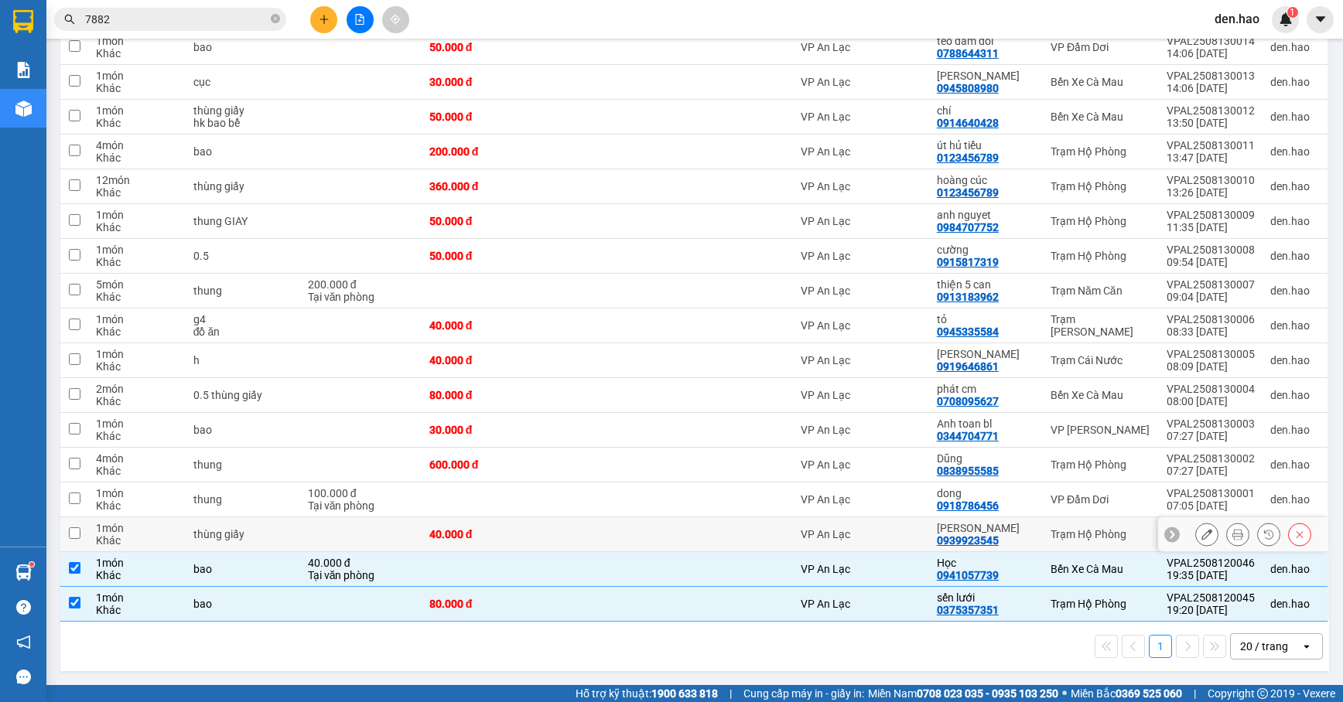
click at [620, 541] on td at bounding box center [609, 535] width 125 height 35
checkbox input "true"
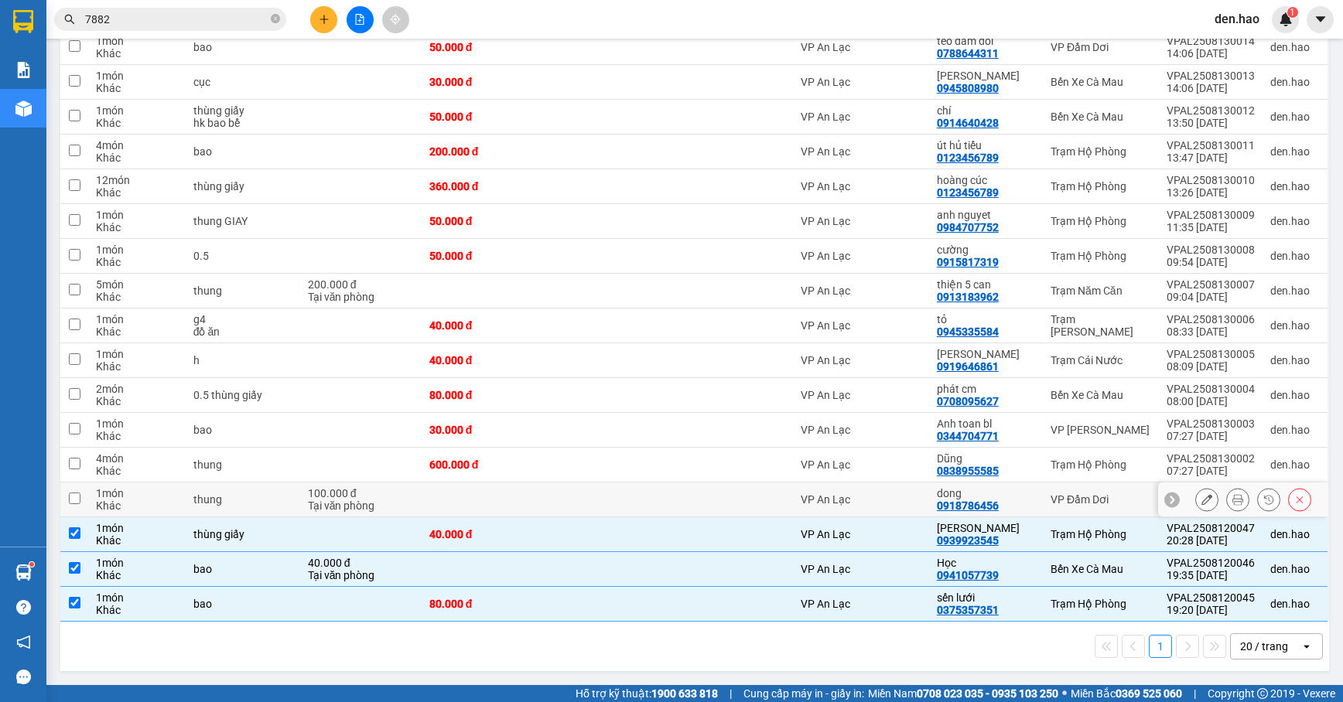
click at [626, 494] on td at bounding box center [609, 500] width 125 height 35
checkbox input "true"
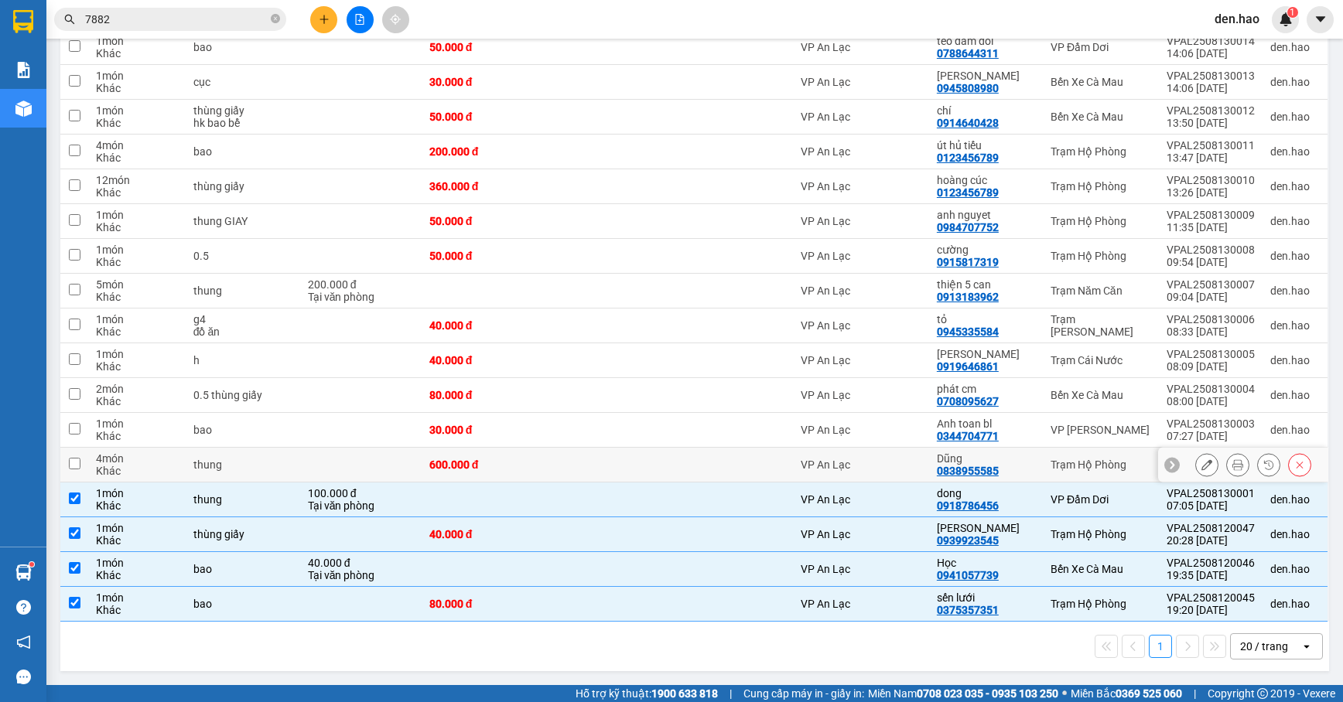
click at [631, 473] on td at bounding box center [609, 465] width 125 height 35
checkbox input "true"
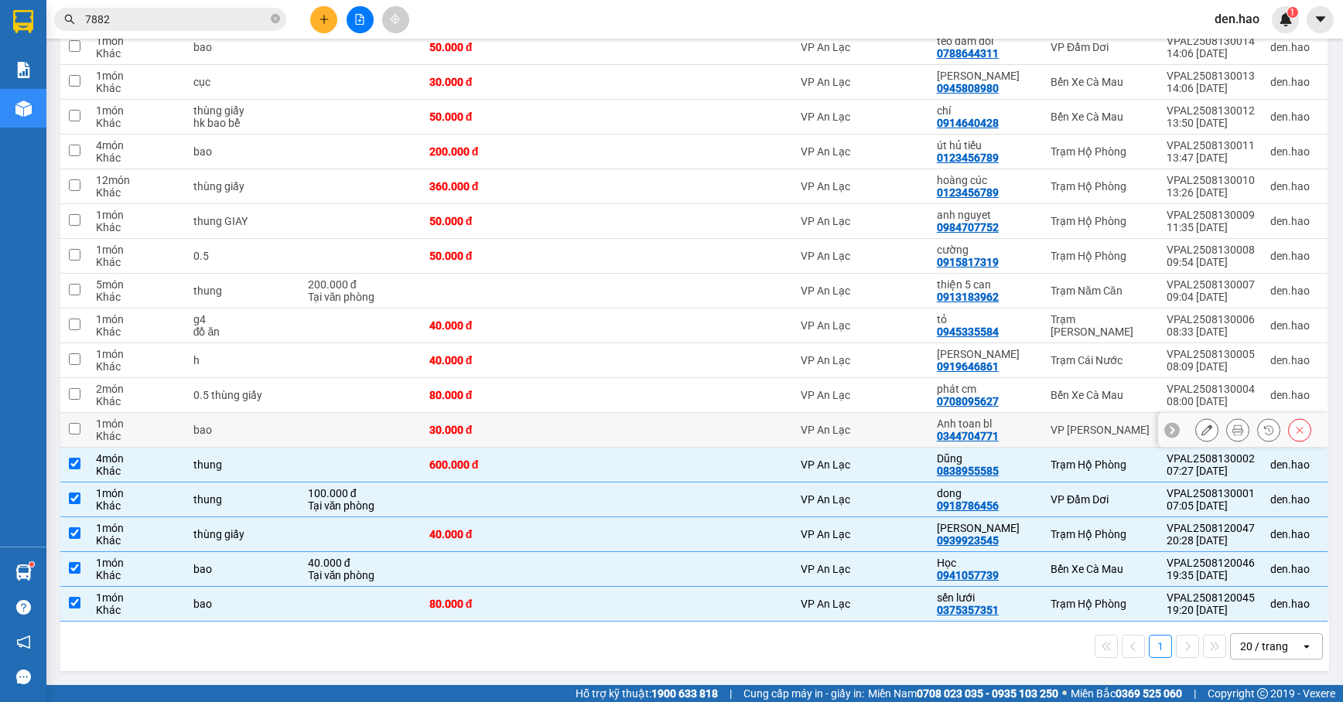
click at [642, 422] on td at bounding box center [609, 430] width 125 height 35
checkbox input "true"
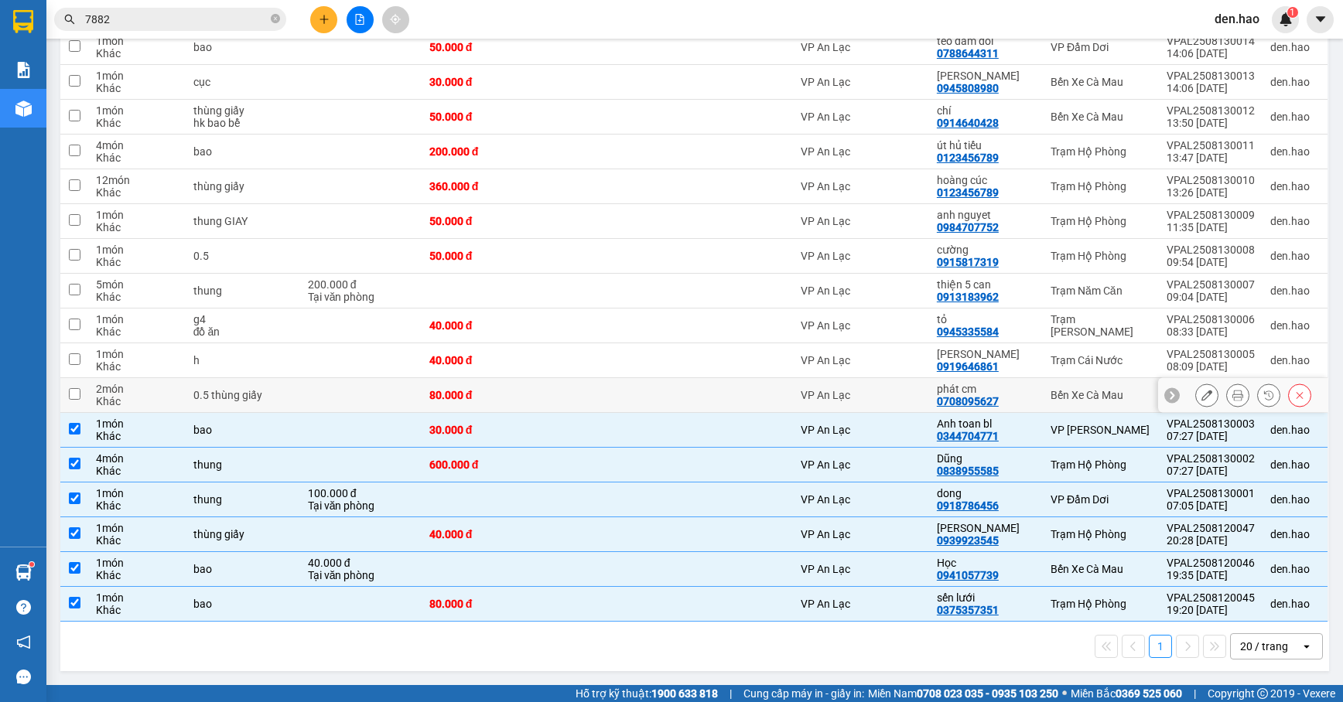
click at [647, 399] on td at bounding box center [609, 395] width 125 height 35
checkbox input "true"
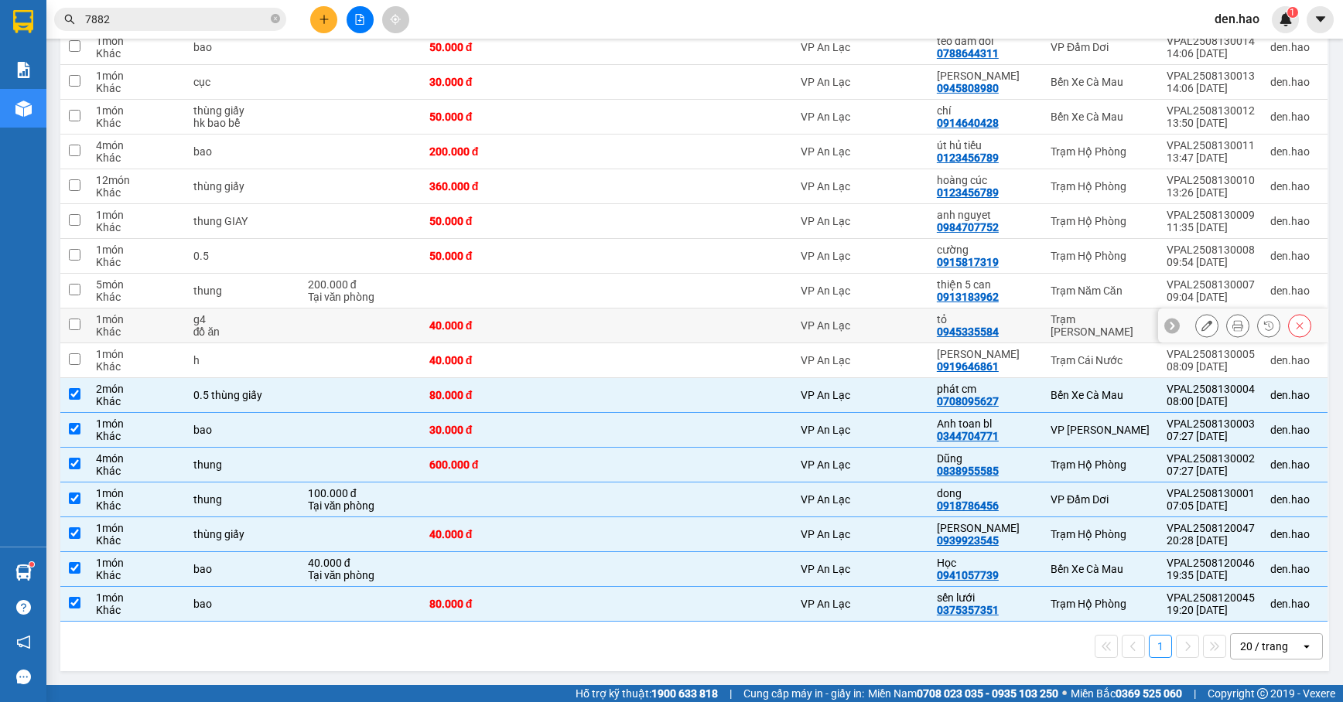
click at [647, 330] on td at bounding box center [609, 326] width 125 height 35
checkbox input "true"
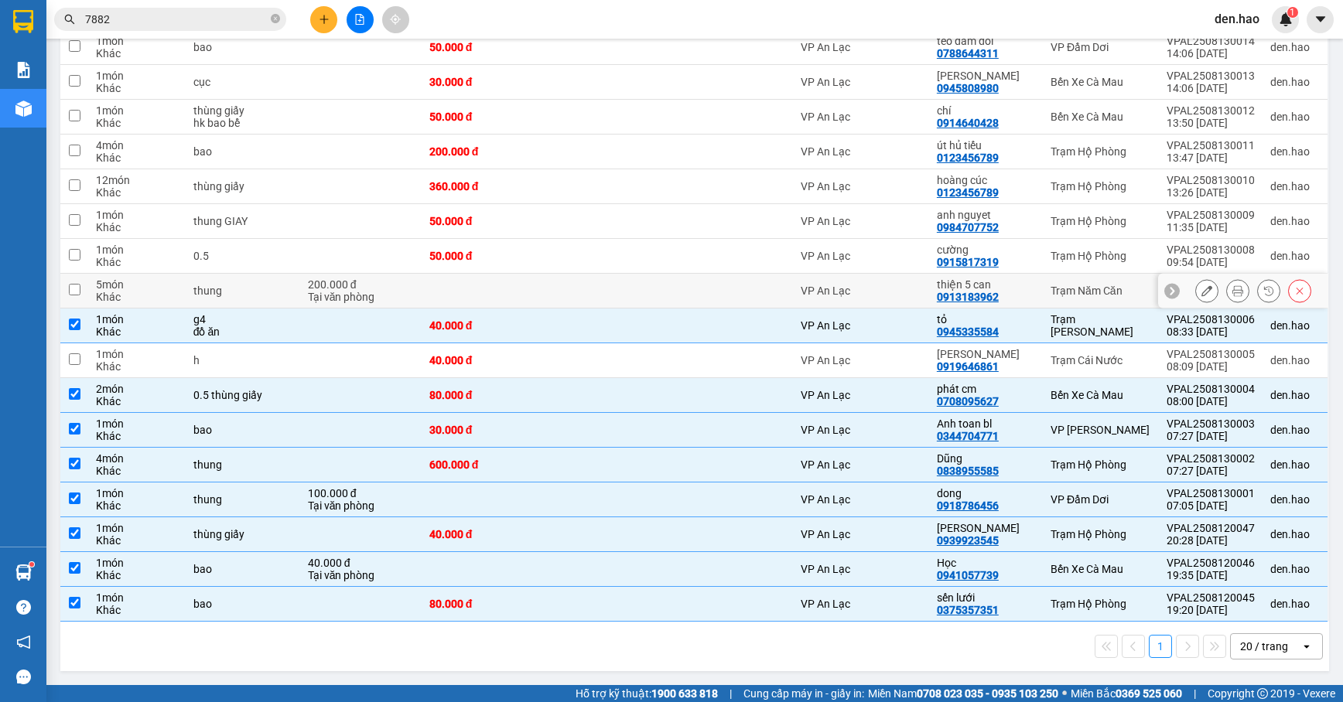
click at [645, 279] on td at bounding box center [609, 291] width 125 height 35
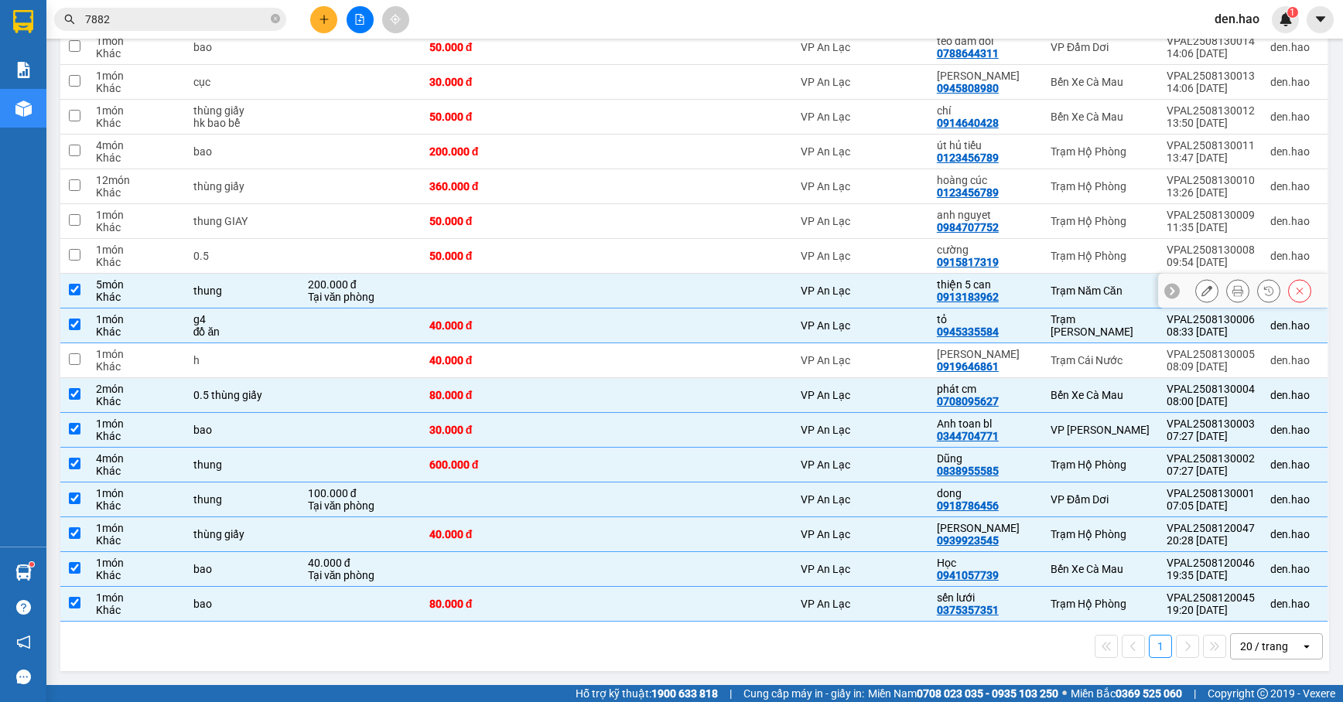
click at [647, 286] on td at bounding box center [609, 291] width 125 height 35
checkbox input "false"
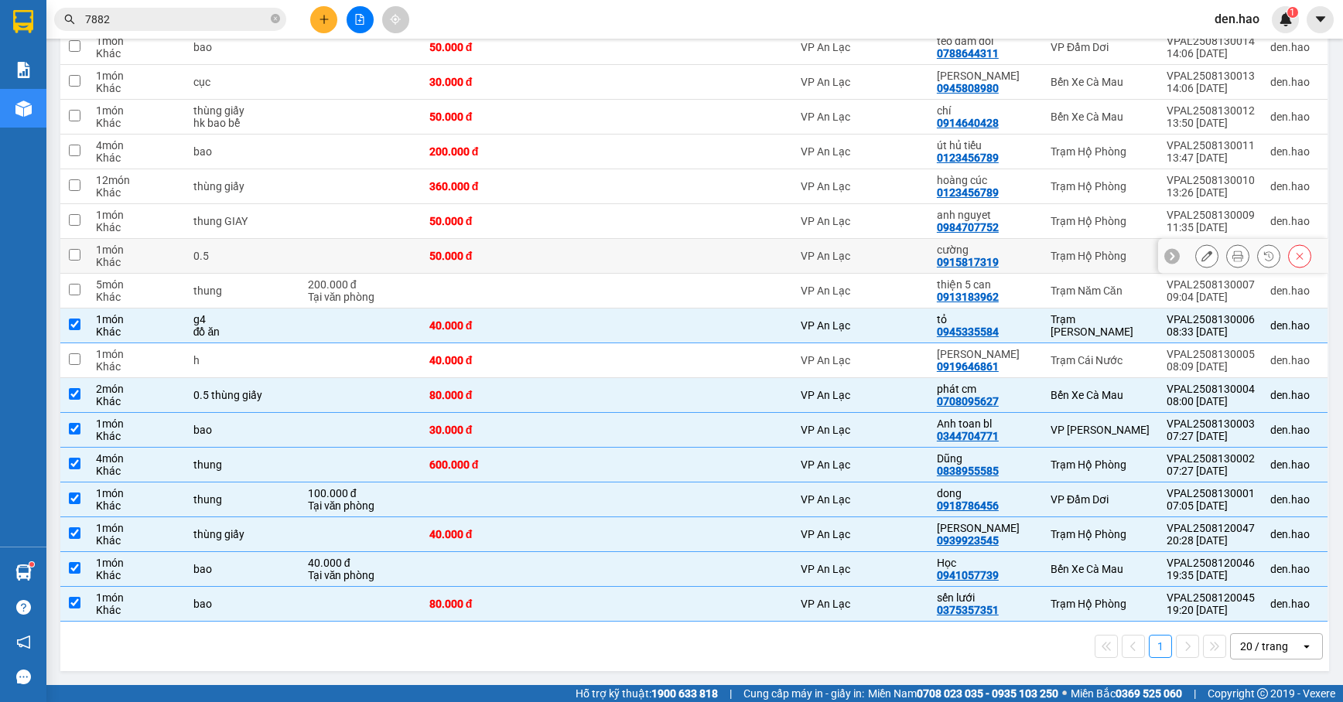
click at [664, 252] on td at bounding box center [609, 256] width 125 height 35
checkbox input "true"
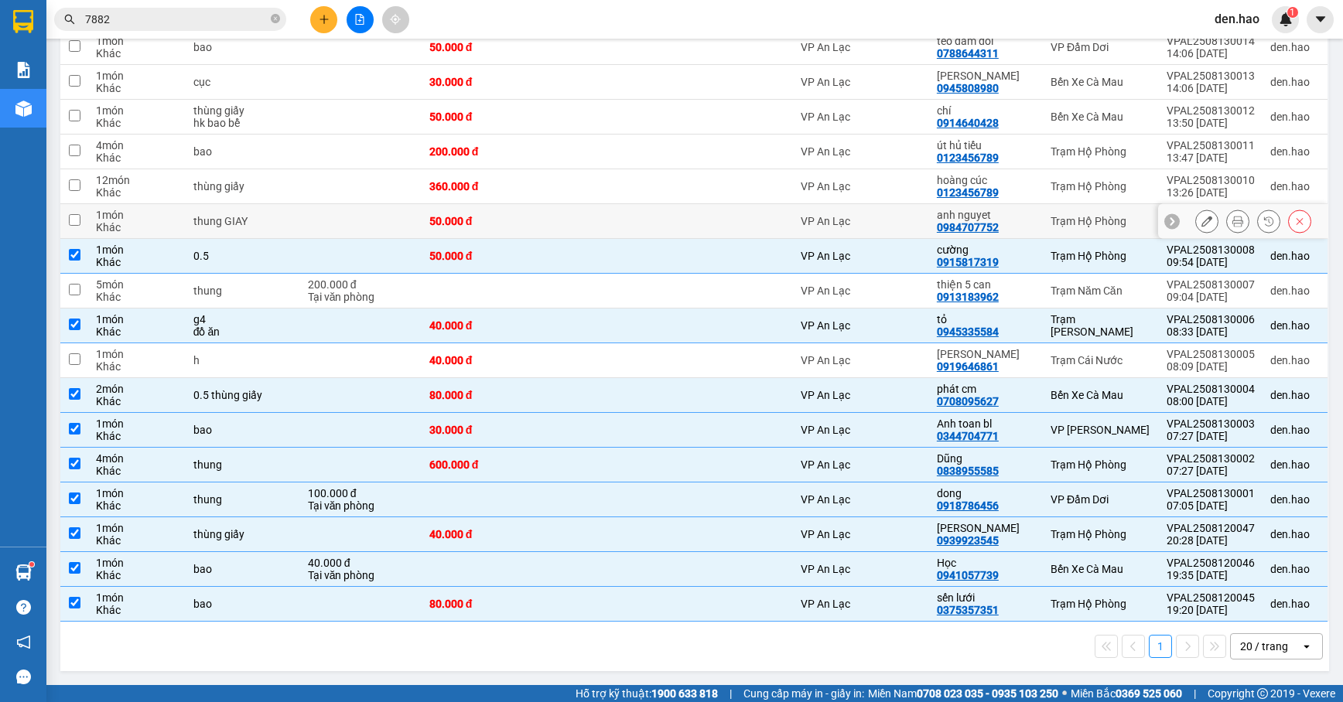
click at [593, 211] on td at bounding box center [609, 221] width 125 height 35
checkbox input "true"
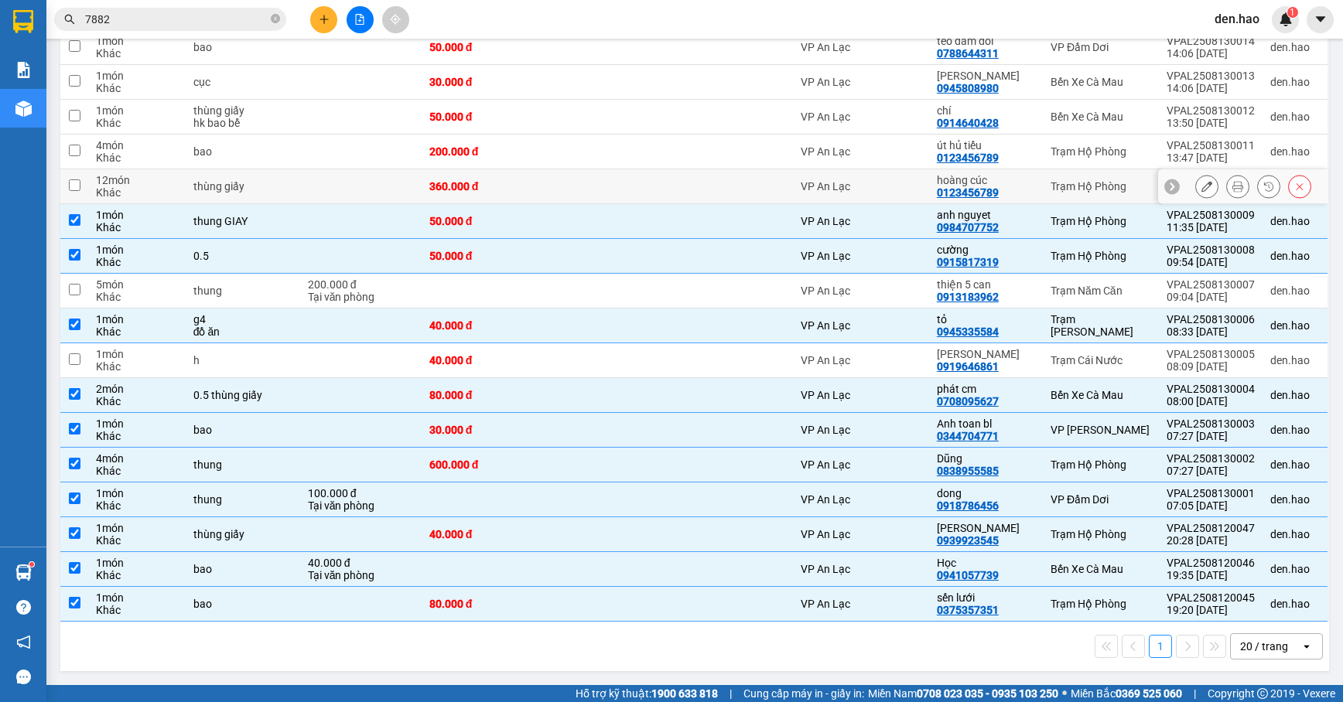
click at [620, 186] on td at bounding box center [609, 186] width 125 height 35
checkbox input "true"
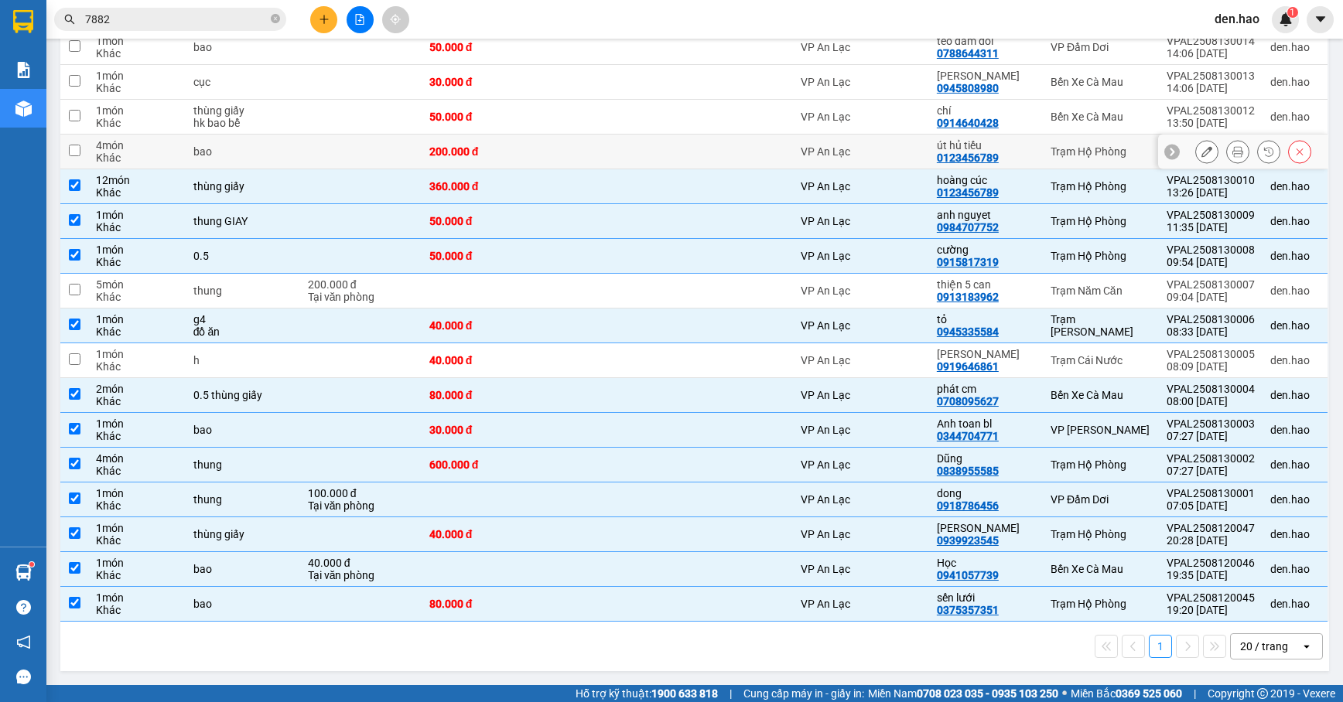
click at [568, 150] on td at bounding box center [609, 152] width 125 height 35
checkbox input "true"
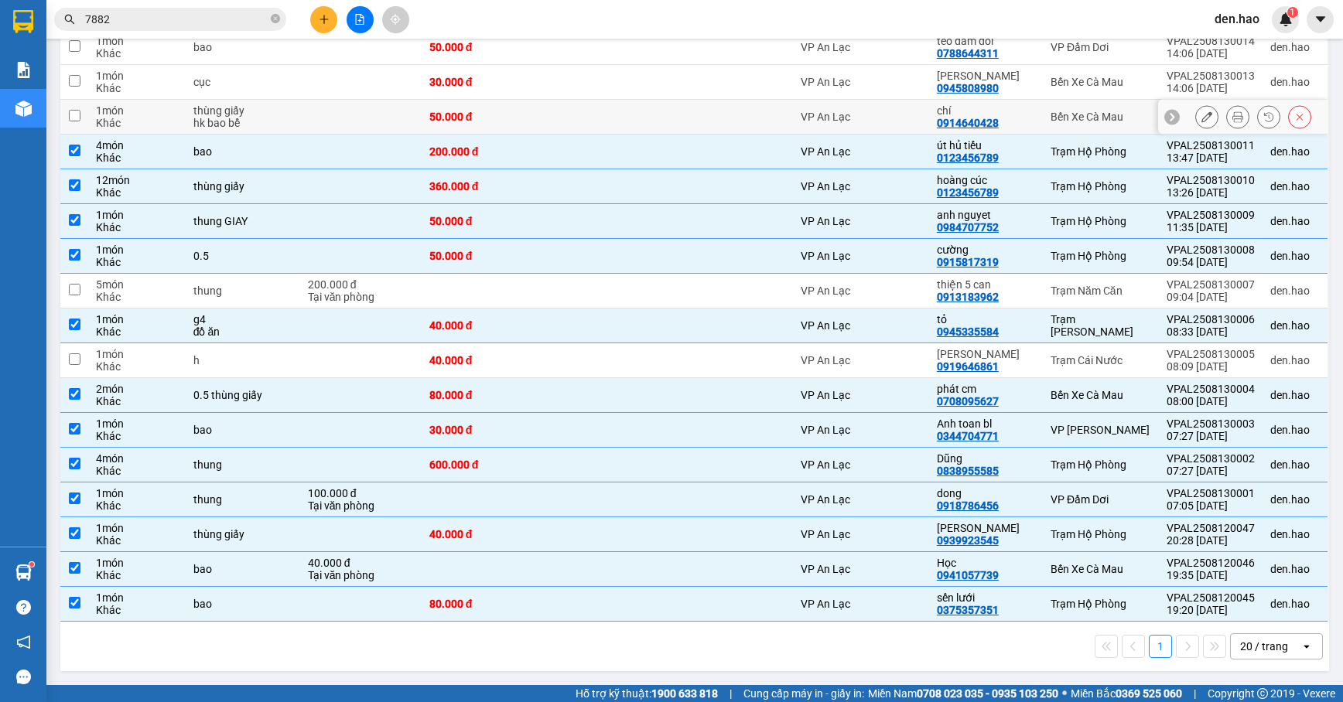
click at [594, 111] on td at bounding box center [609, 117] width 125 height 35
checkbox input "true"
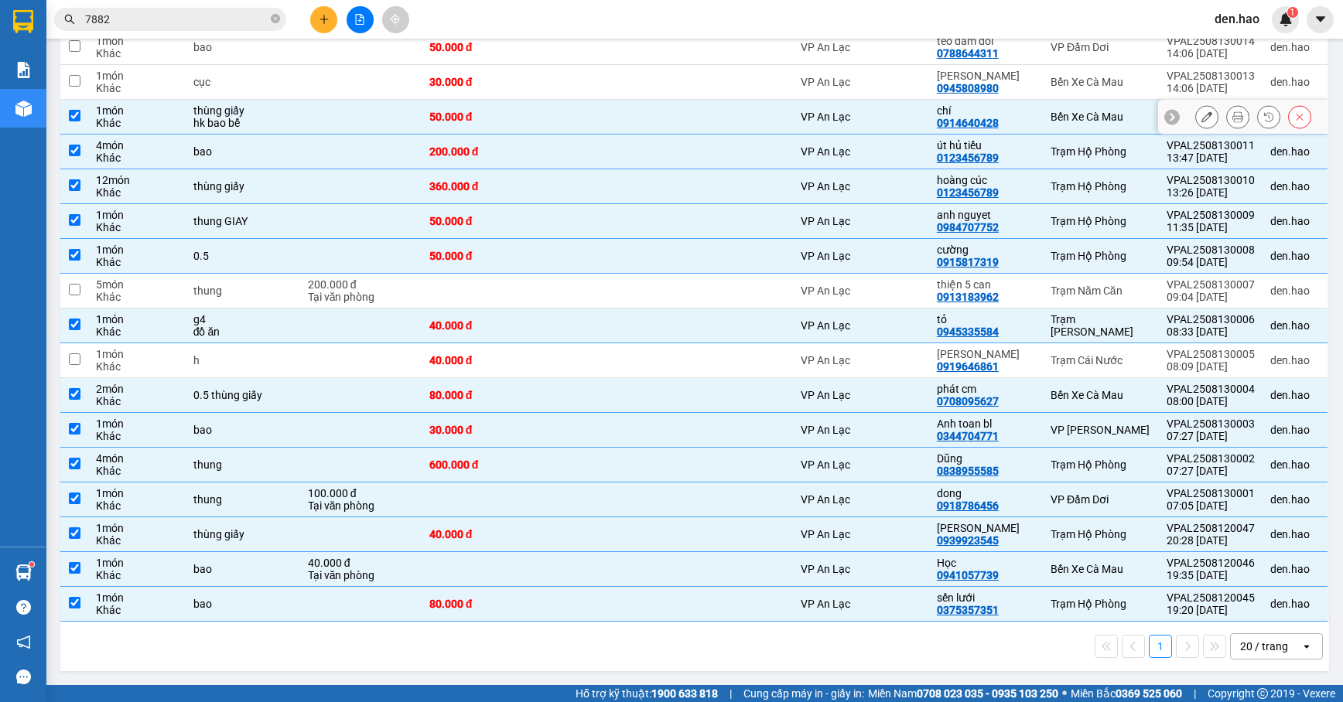
scroll to position [63, 0]
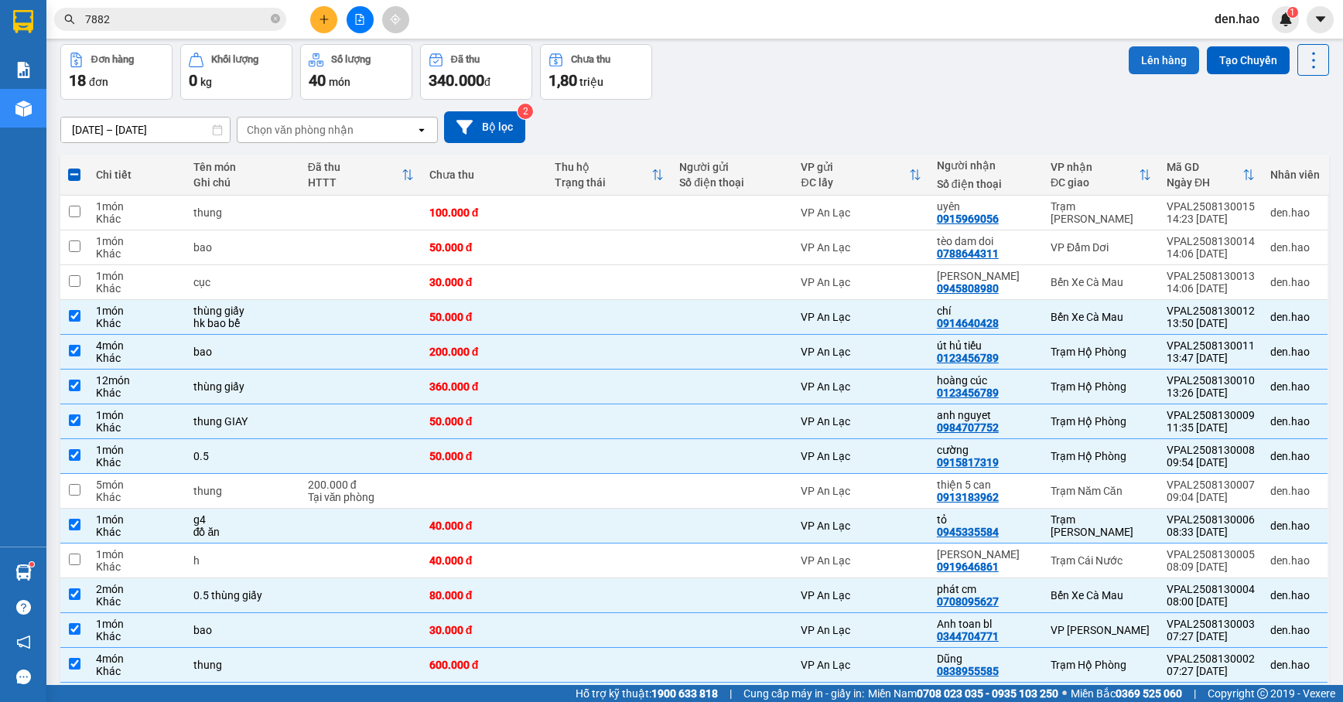
click at [1160, 51] on button "Lên hàng" at bounding box center [1164, 60] width 70 height 28
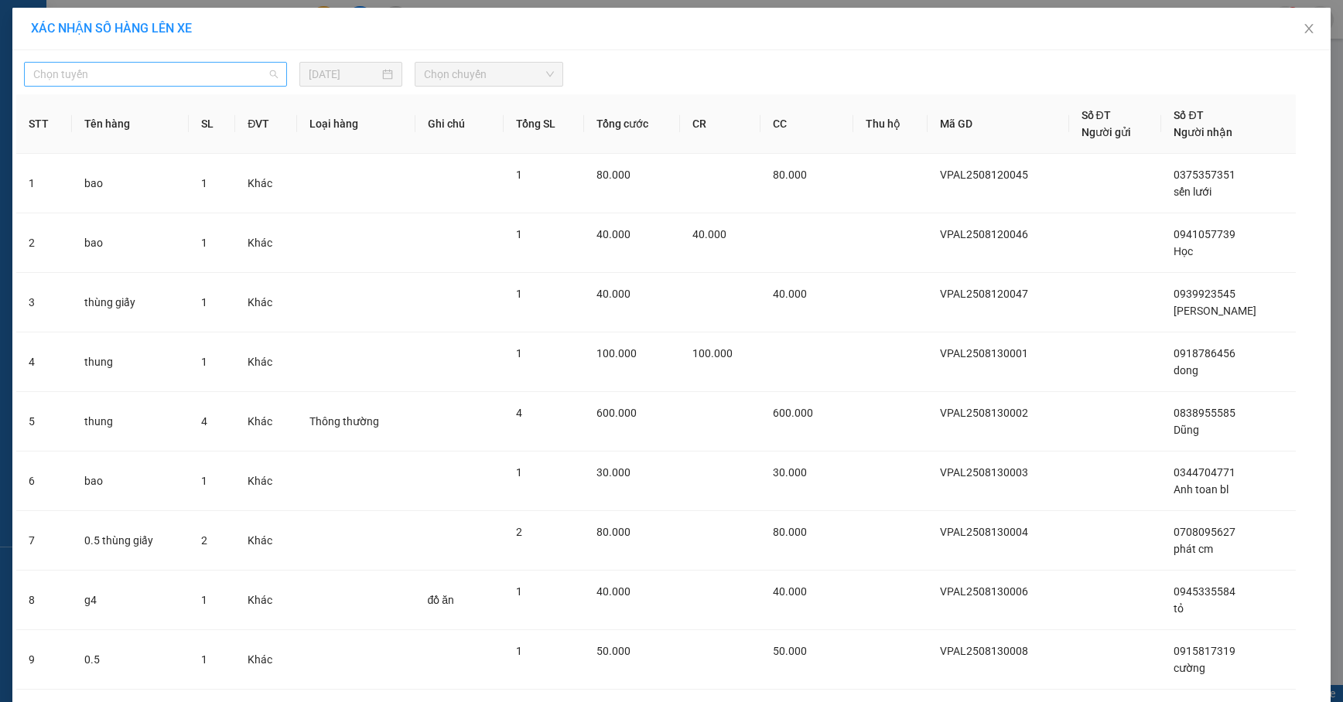
click at [186, 71] on span "Chọn tuyến" at bounding box center [155, 74] width 244 height 23
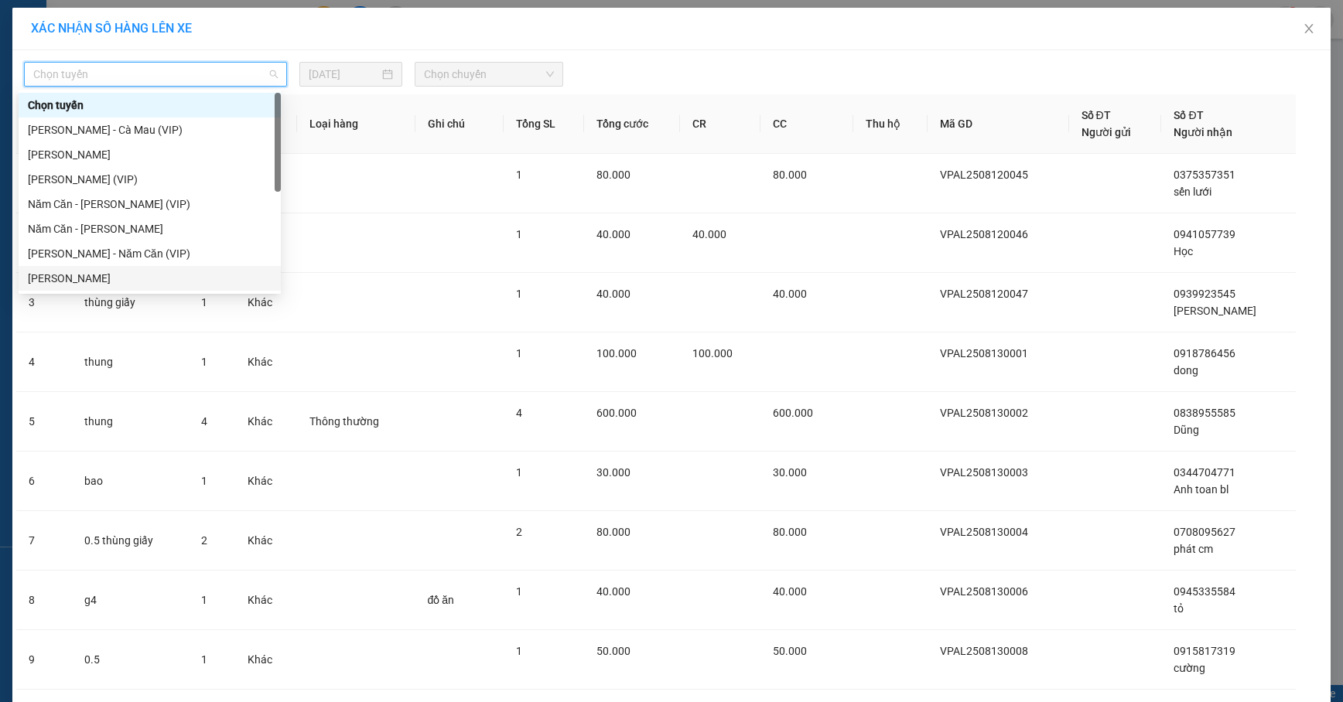
click at [116, 273] on div "[PERSON_NAME]" at bounding box center [150, 278] width 244 height 17
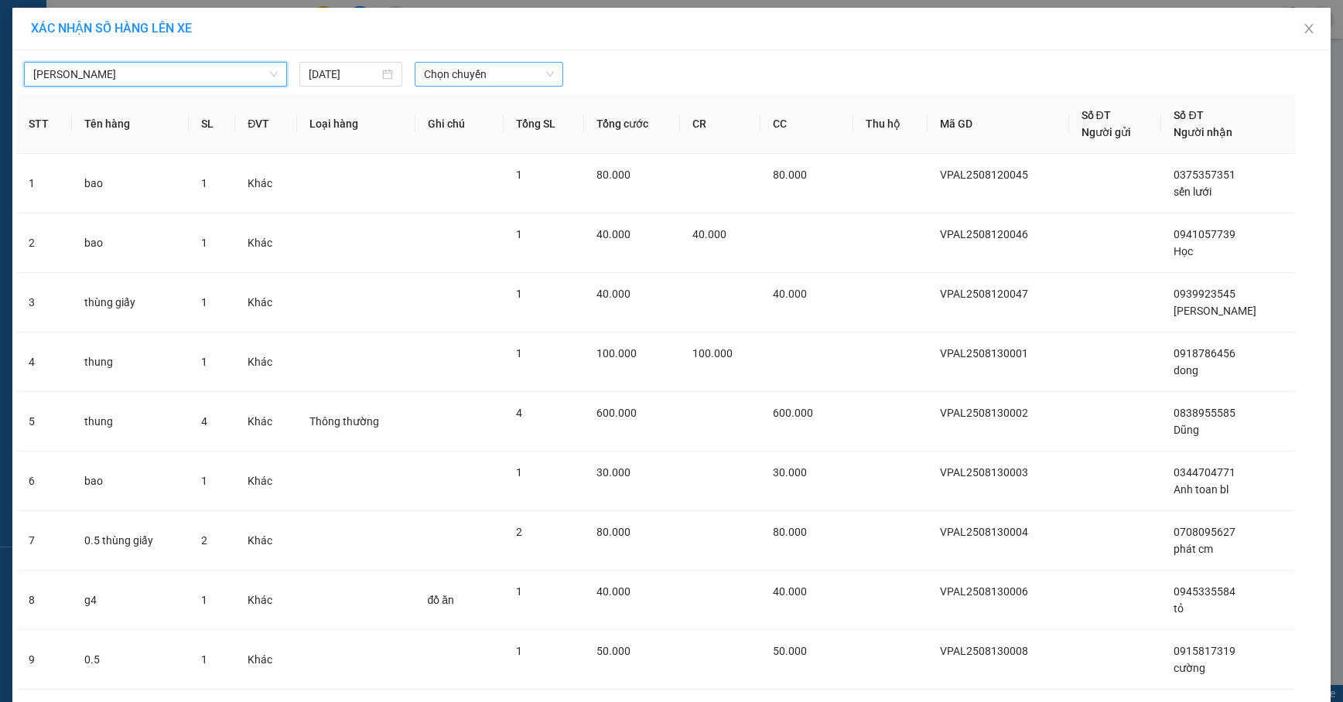
click at [487, 69] on span "Chọn chuyến" at bounding box center [489, 74] width 130 height 23
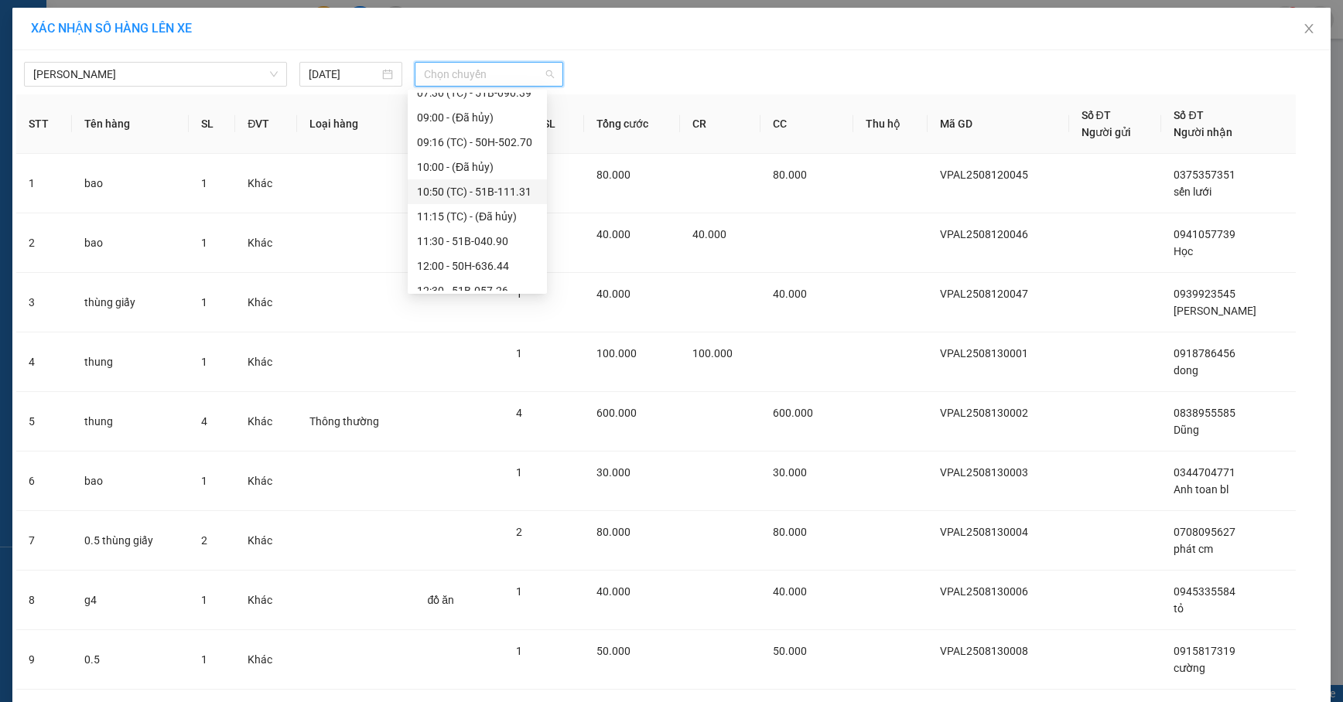
scroll to position [103, 0]
click at [483, 244] on div "12:30 - 51B-057.26" at bounding box center [477, 249] width 121 height 17
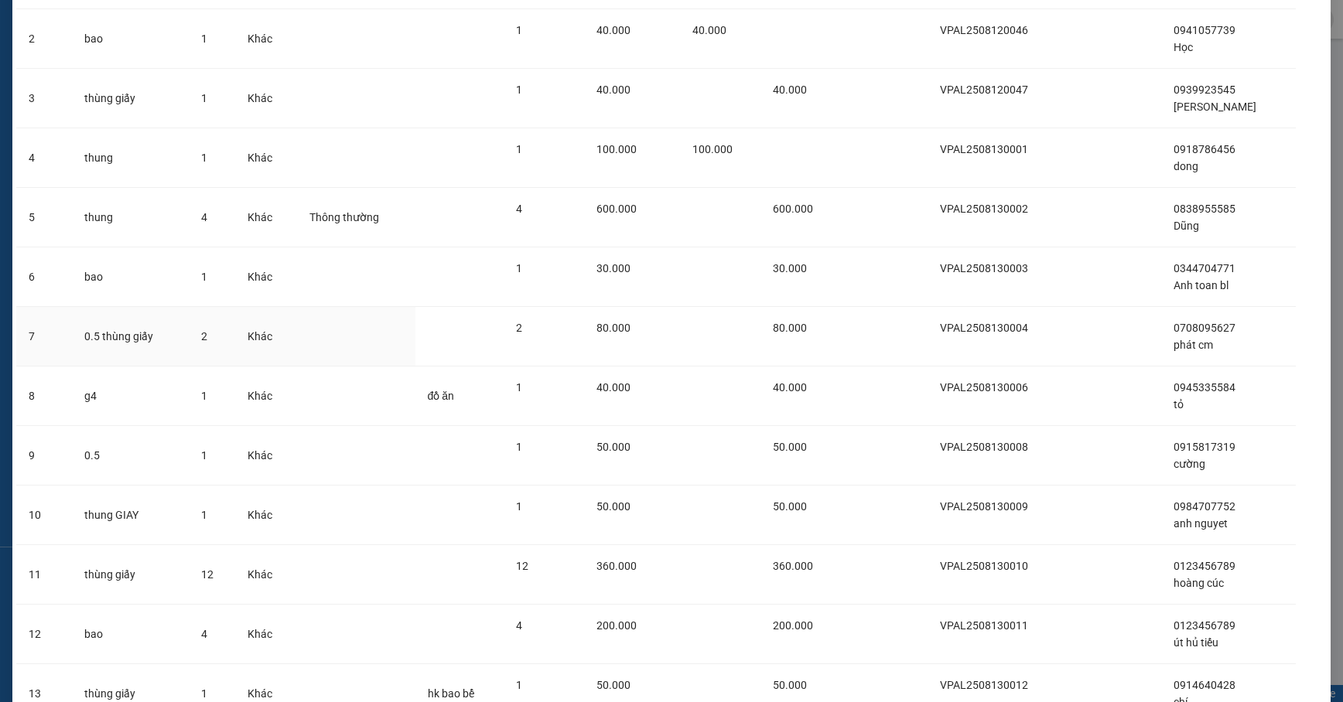
scroll to position [353, 0]
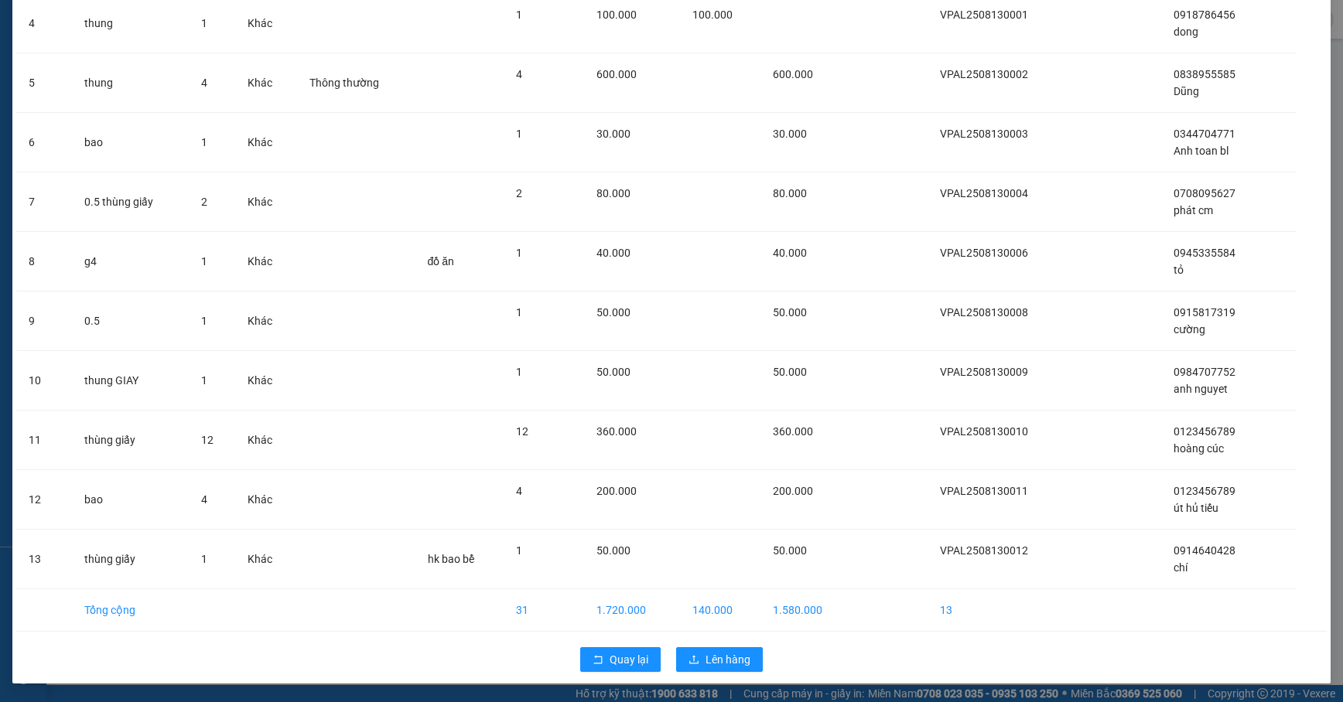
click at [734, 645] on div "Quay lại Lên hàng" at bounding box center [671, 660] width 1310 height 40
click at [735, 651] on span "Lên hàng" at bounding box center [727, 659] width 45 height 17
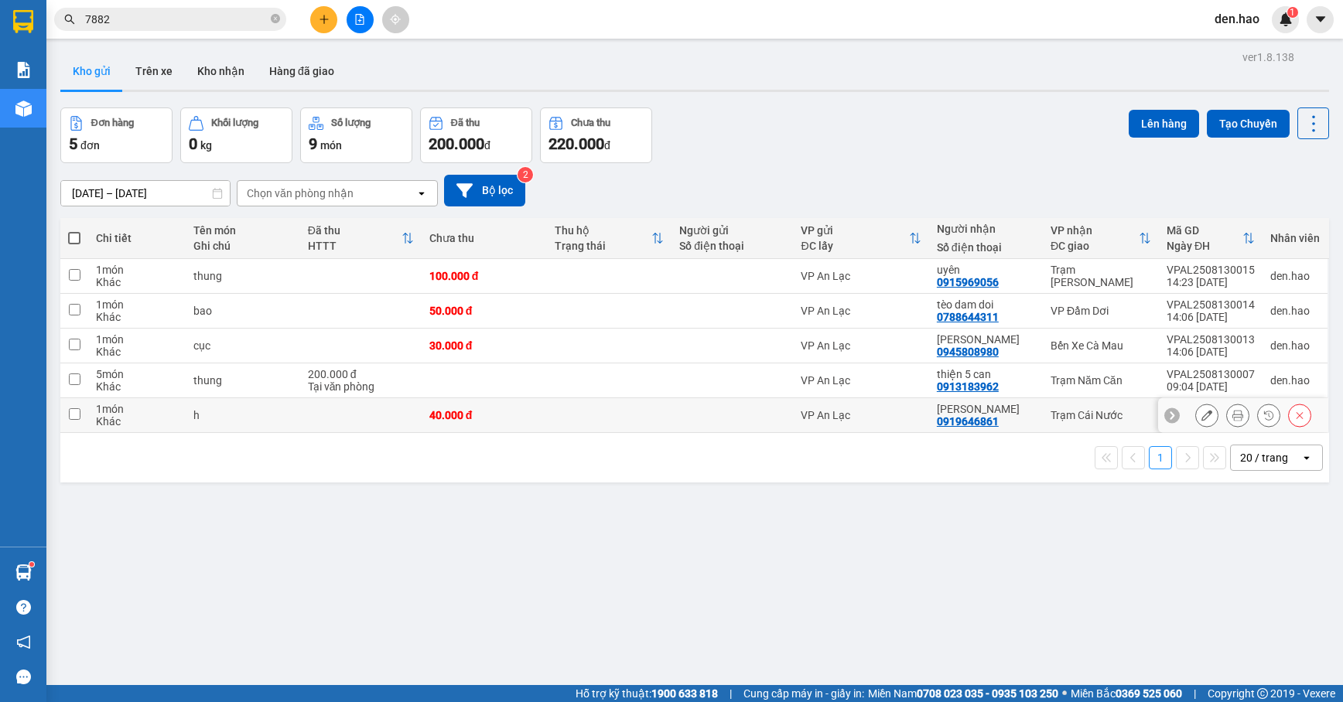
click at [605, 418] on td at bounding box center [609, 415] width 125 height 35
checkbox input "true"
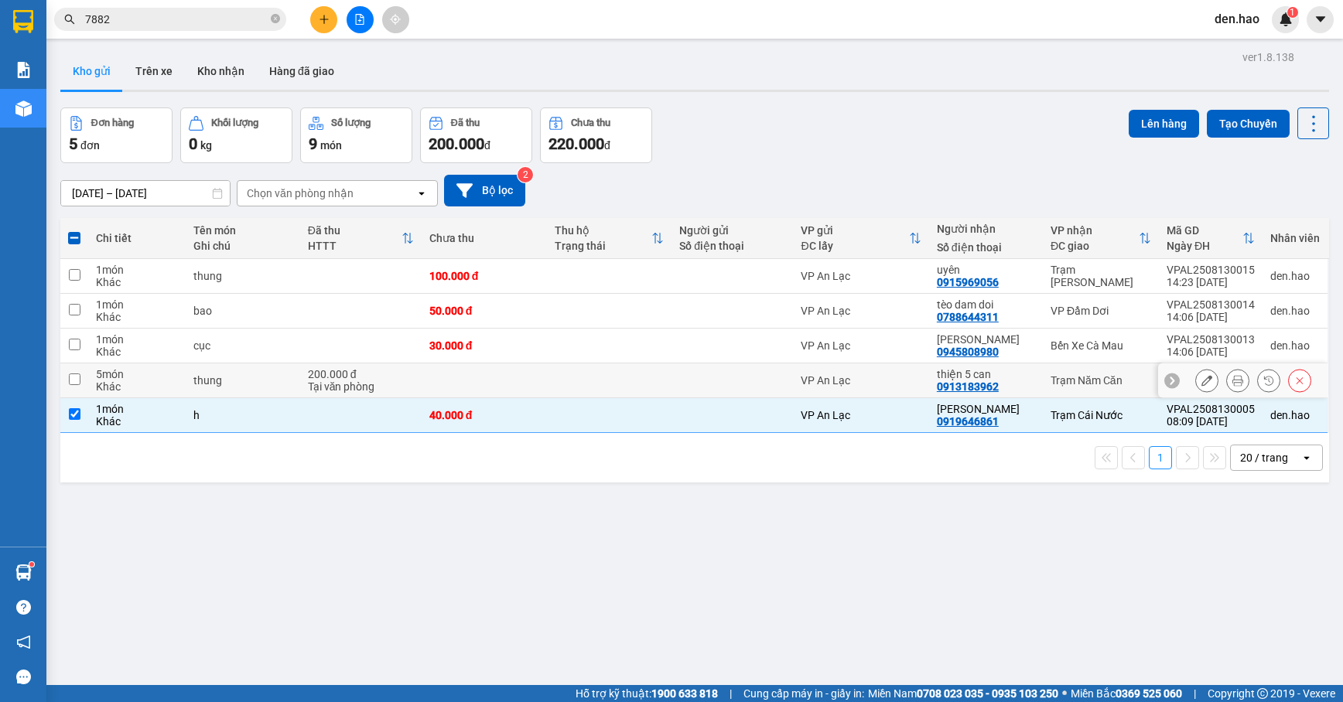
click at [605, 390] on td at bounding box center [609, 381] width 125 height 35
checkbox input "true"
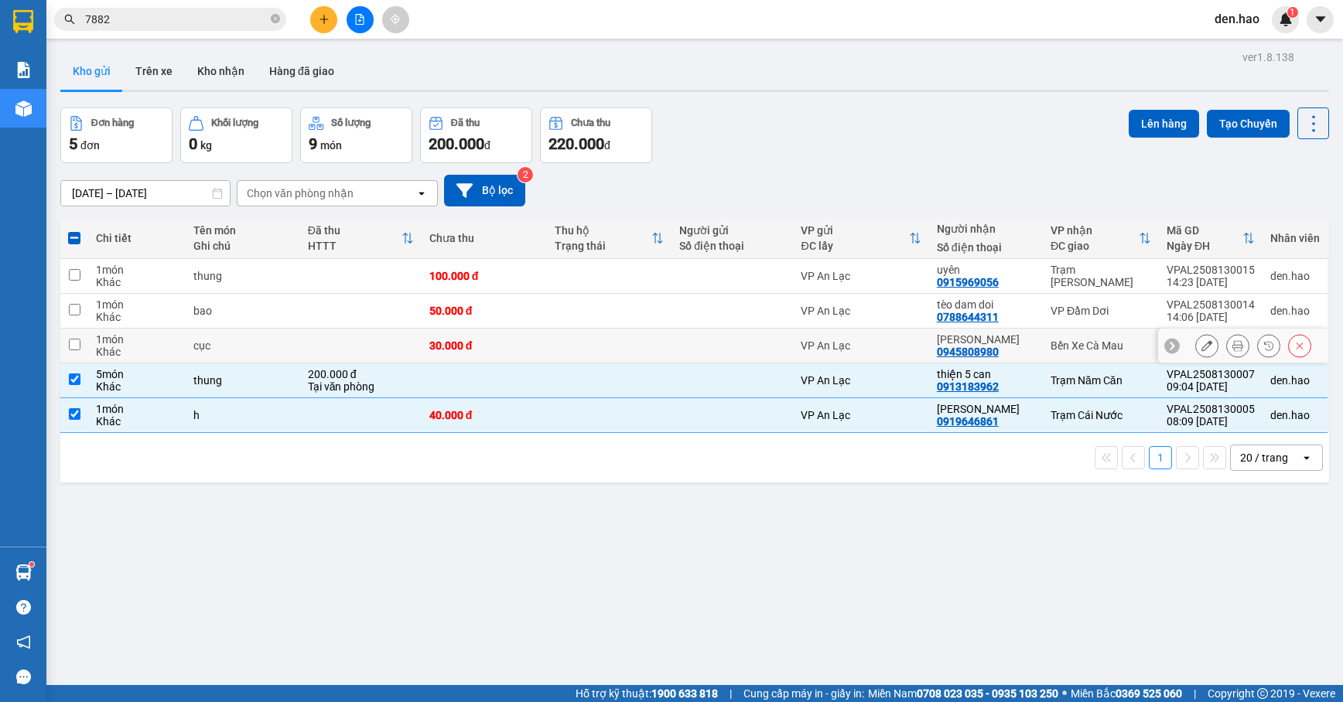
click at [616, 347] on td at bounding box center [609, 346] width 125 height 35
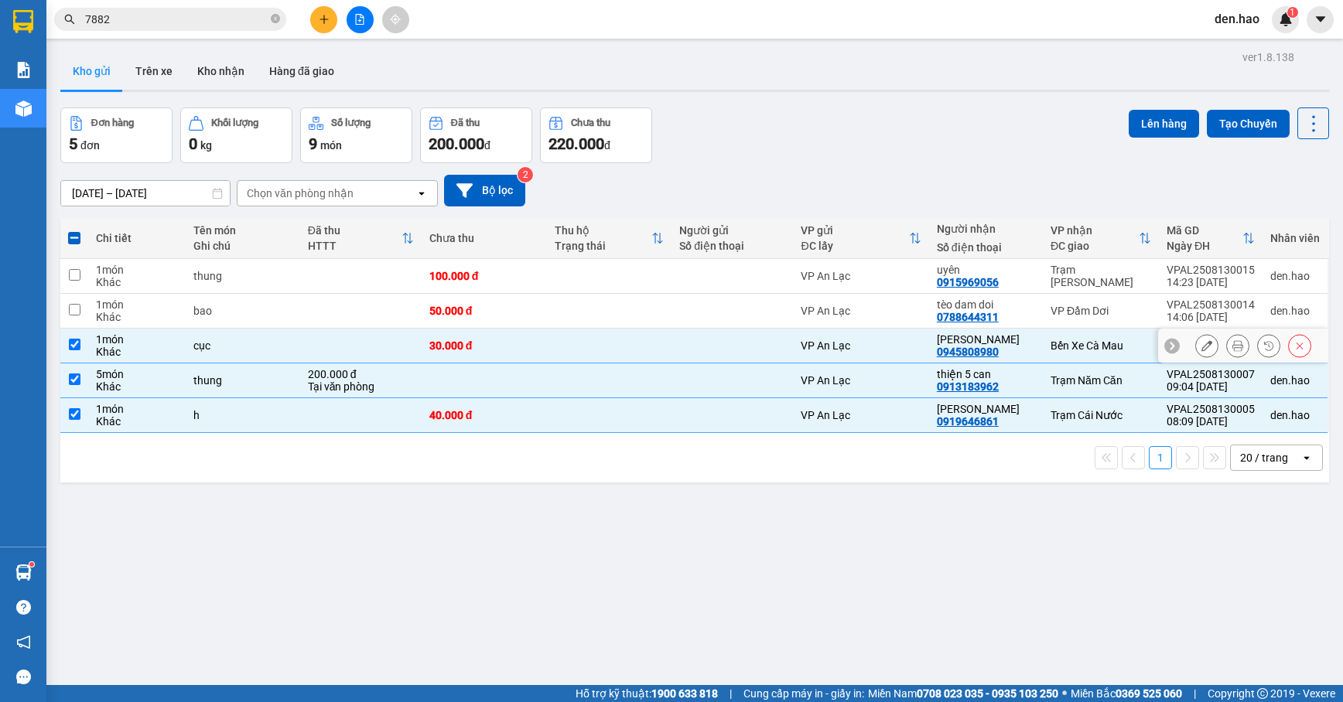
click at [576, 336] on td at bounding box center [609, 346] width 125 height 35
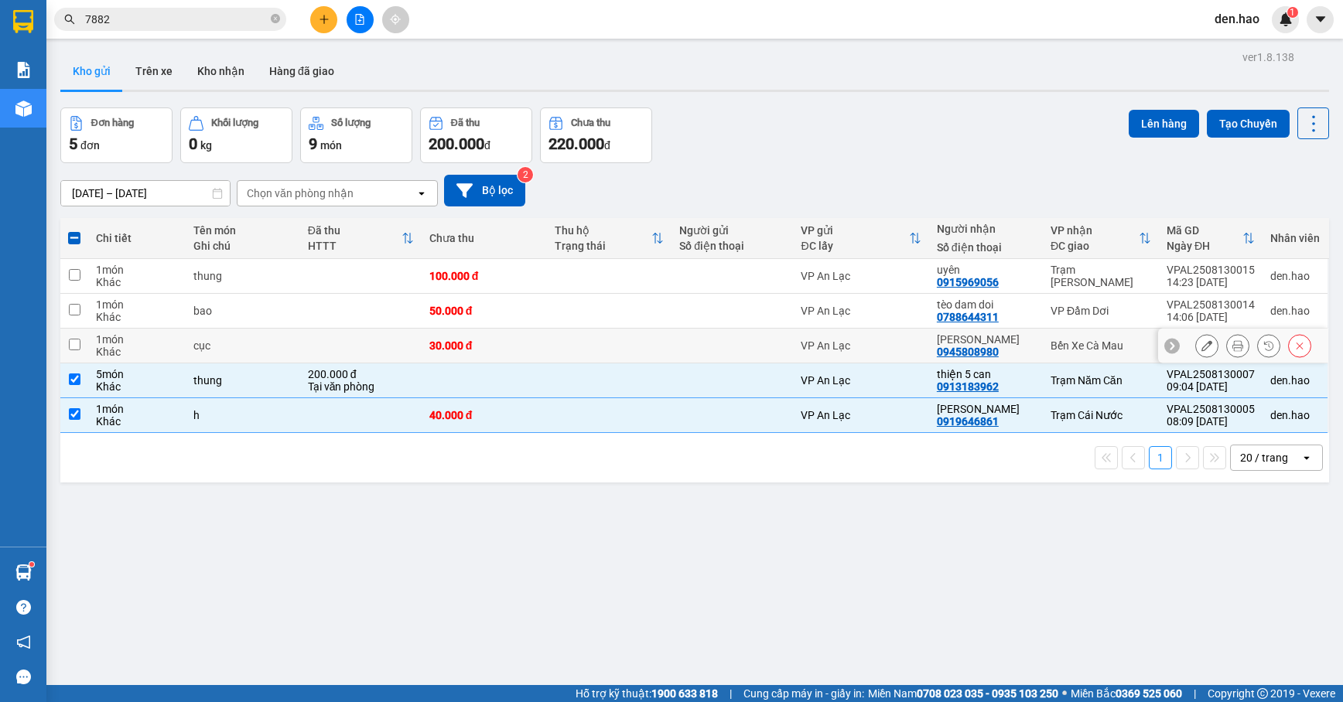
checkbox input "false"
click at [1167, 119] on button "Lên hàng" at bounding box center [1164, 124] width 70 height 28
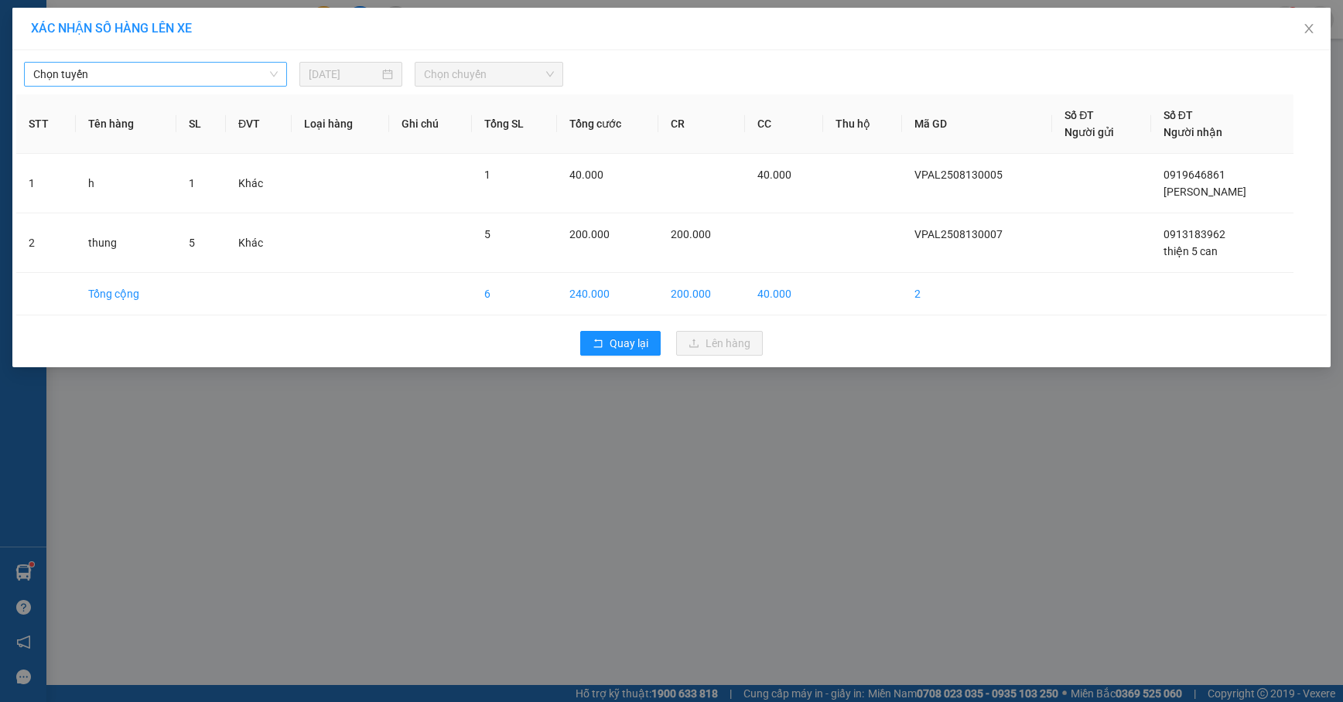
click at [251, 79] on span "Chọn tuyến" at bounding box center [155, 74] width 244 height 23
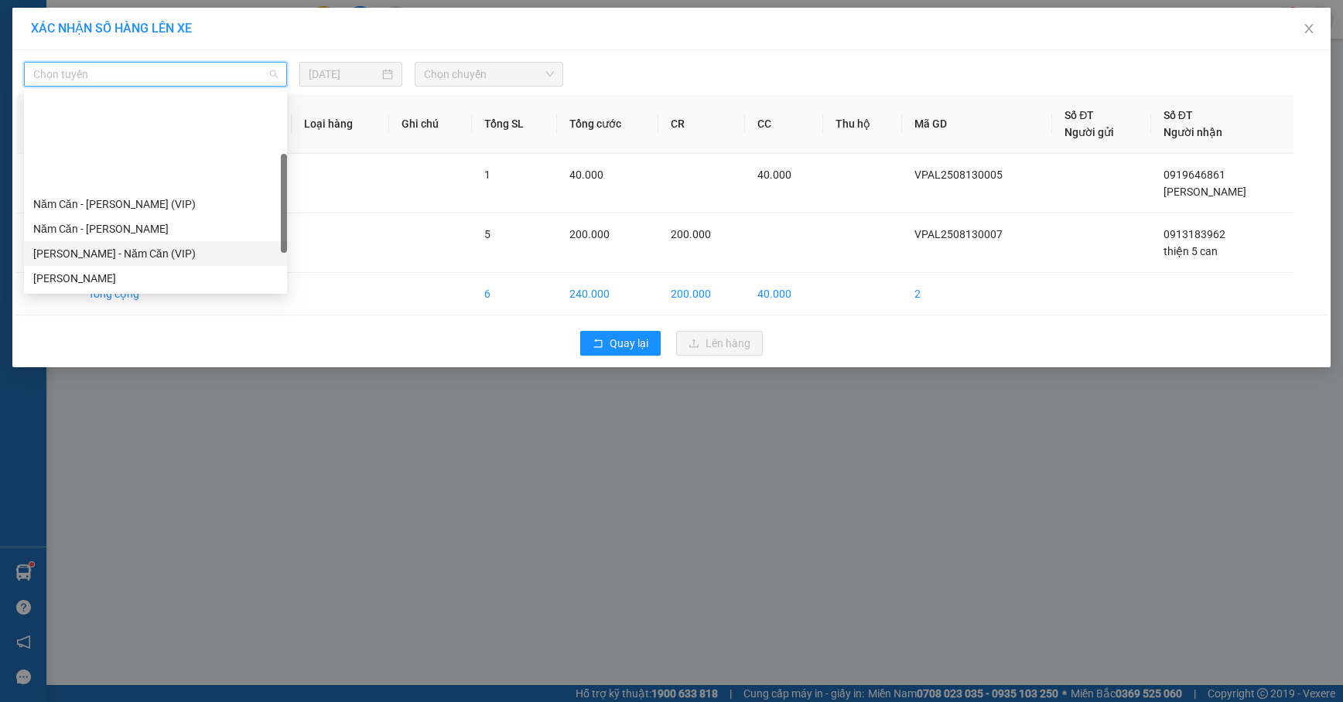
scroll to position [103, 0]
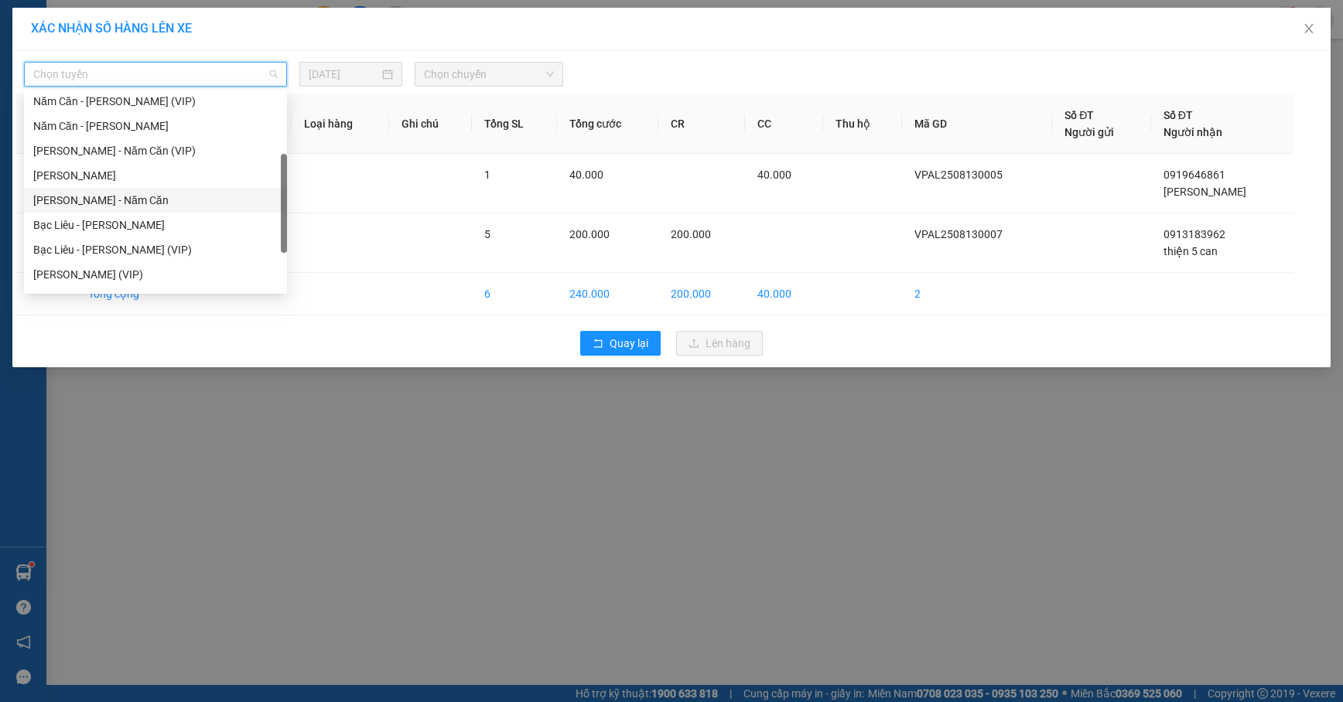
click at [141, 203] on div "[PERSON_NAME] - Năm Căn" at bounding box center [155, 200] width 244 height 17
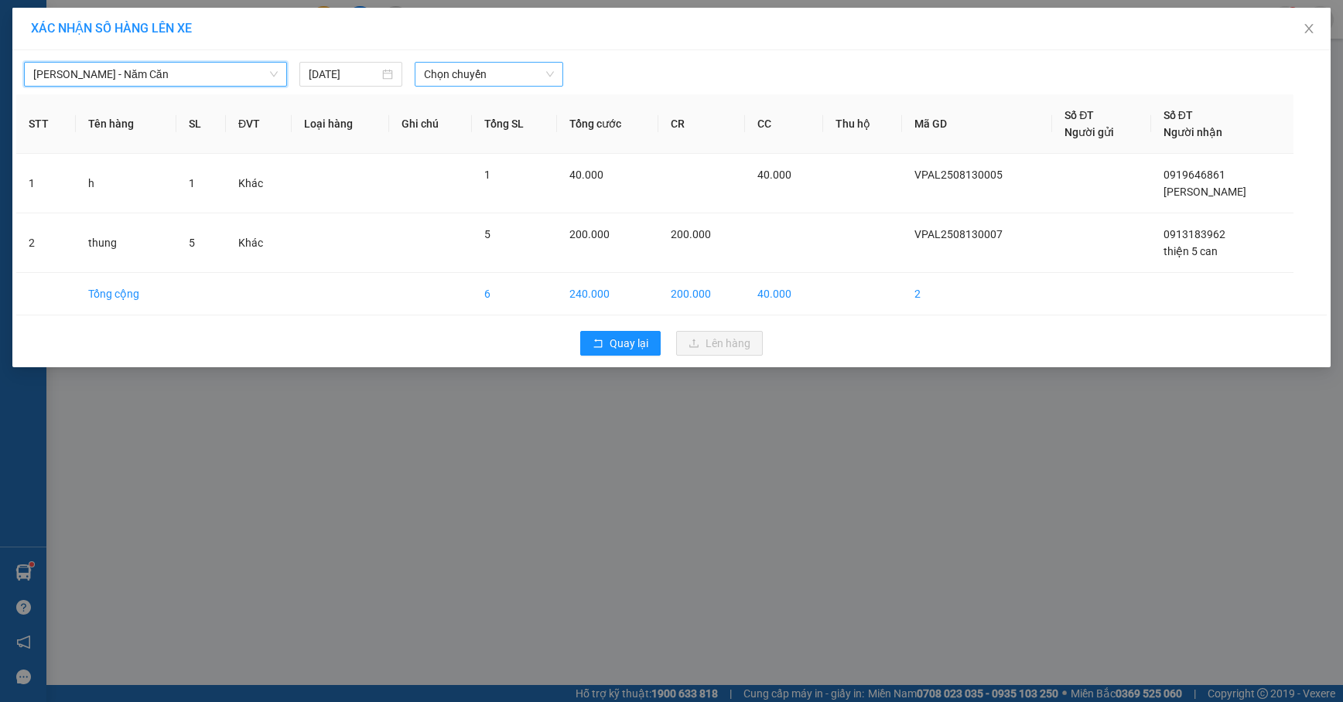
click at [501, 85] on span "Chọn chuyến" at bounding box center [489, 74] width 130 height 23
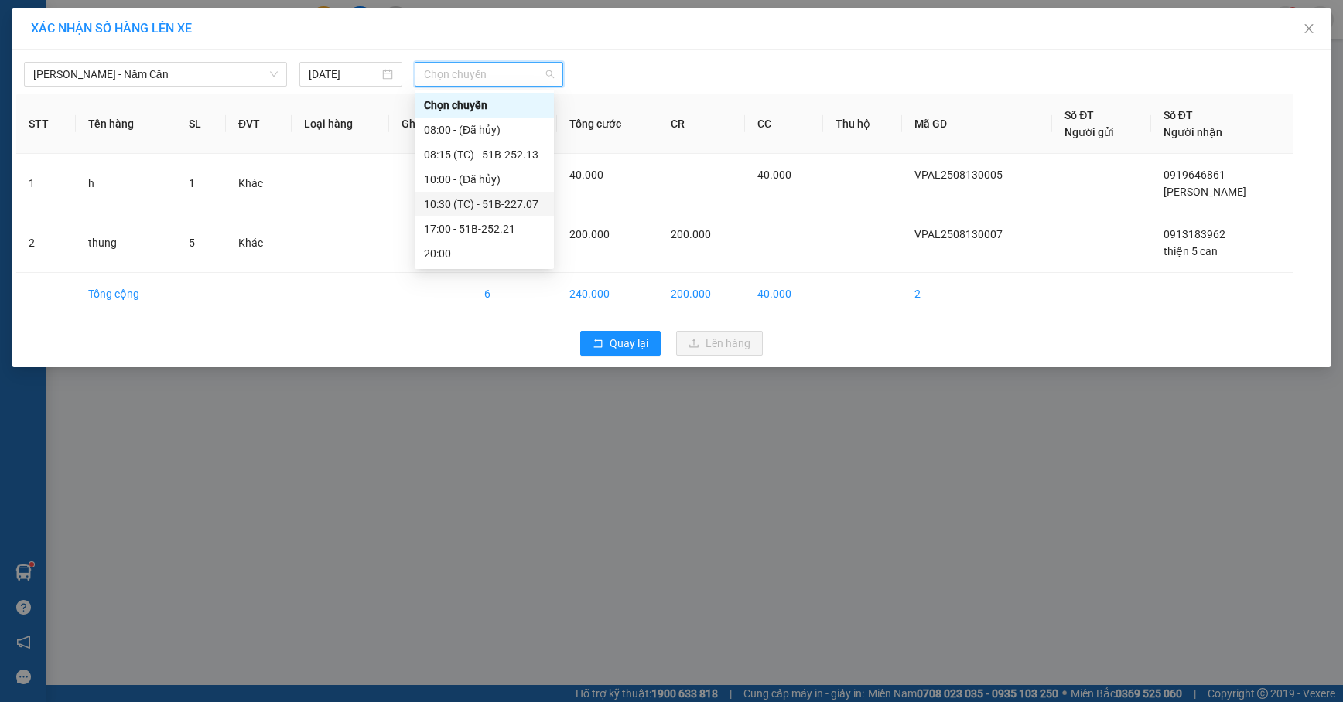
click at [502, 204] on div "10:30 (TC) - 51B-227.07" at bounding box center [484, 204] width 121 height 17
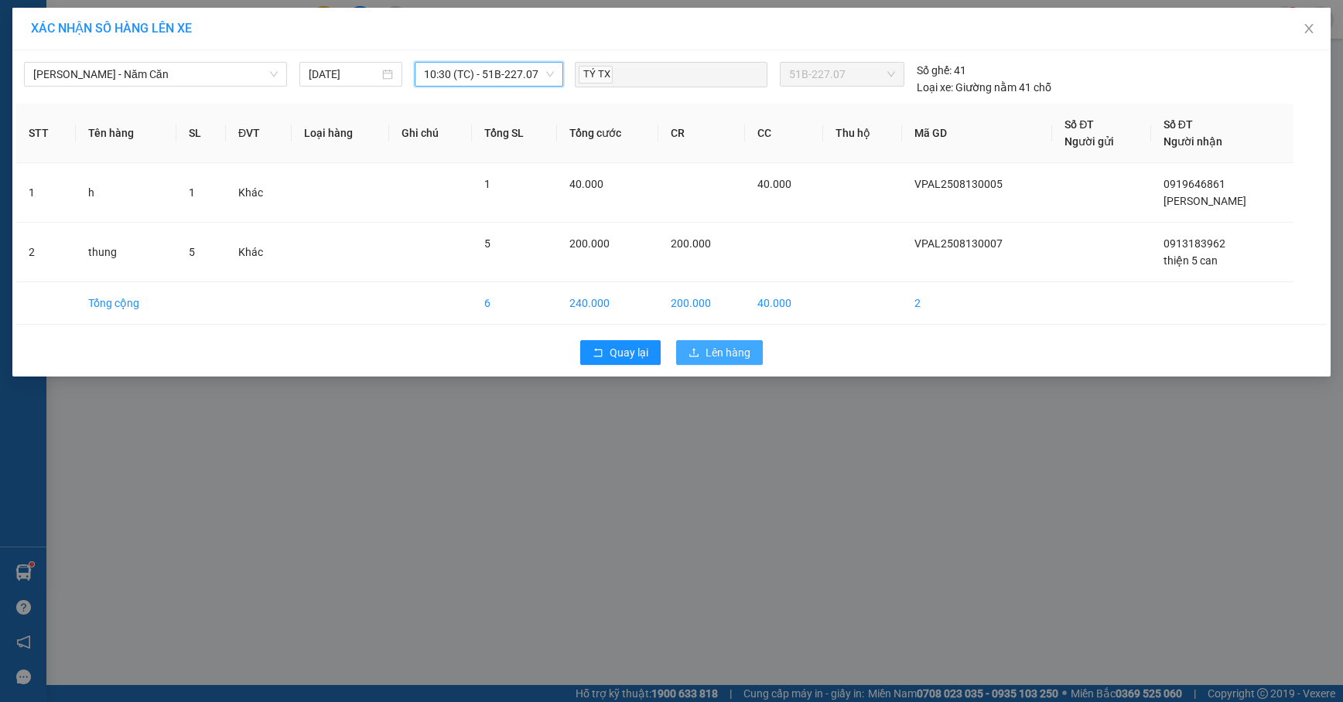
click at [710, 354] on span "Lên hàng" at bounding box center [727, 352] width 45 height 17
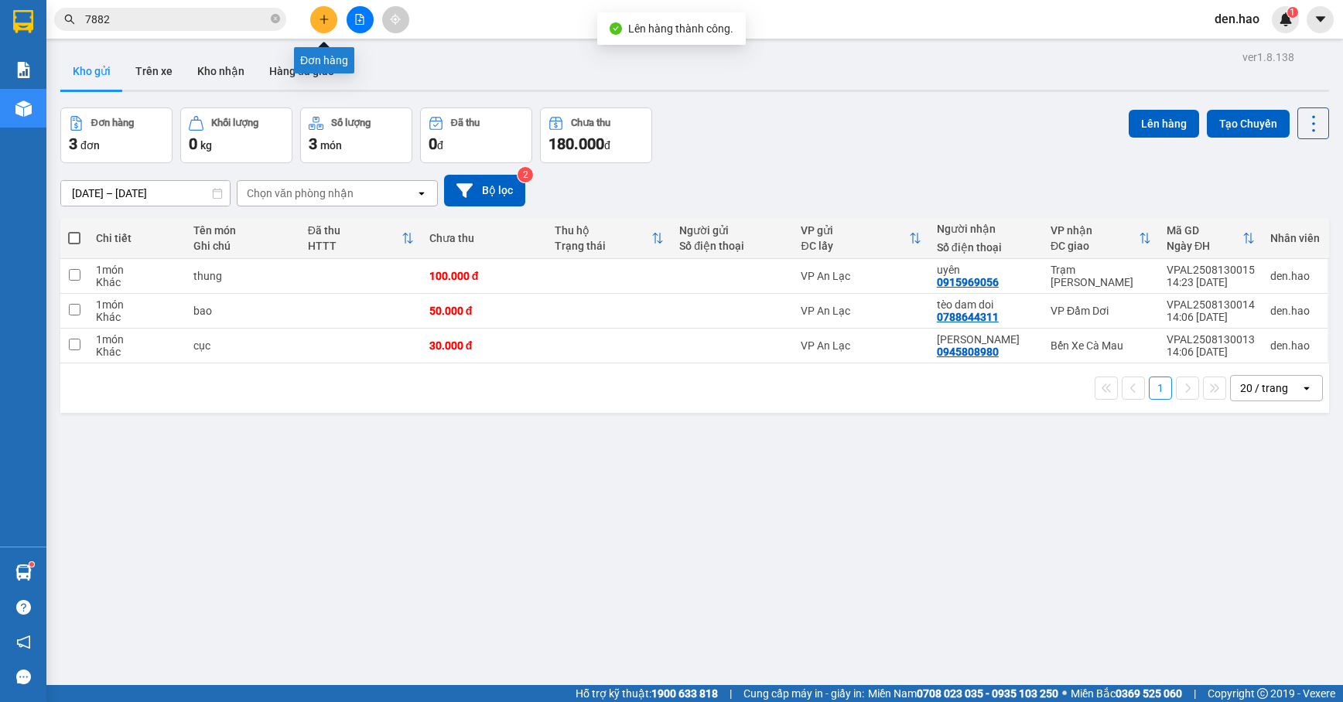
click at [319, 20] on icon "plus" at bounding box center [324, 19] width 11 height 11
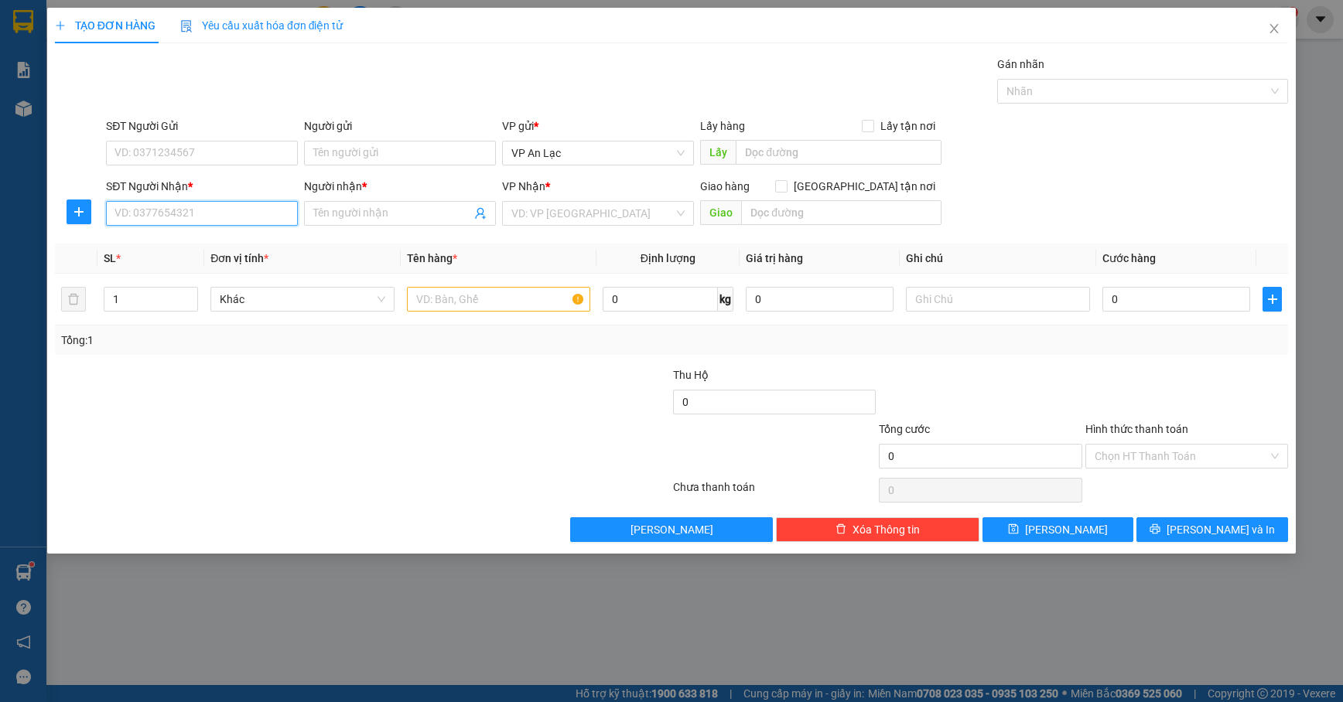
click at [189, 209] on input "SĐT Người Nhận *" at bounding box center [202, 213] width 192 height 25
click at [199, 239] on div "0909133986 - sang bl" at bounding box center [201, 245] width 173 height 17
type input "0909133986"
type input "sang bl"
type input "200.000"
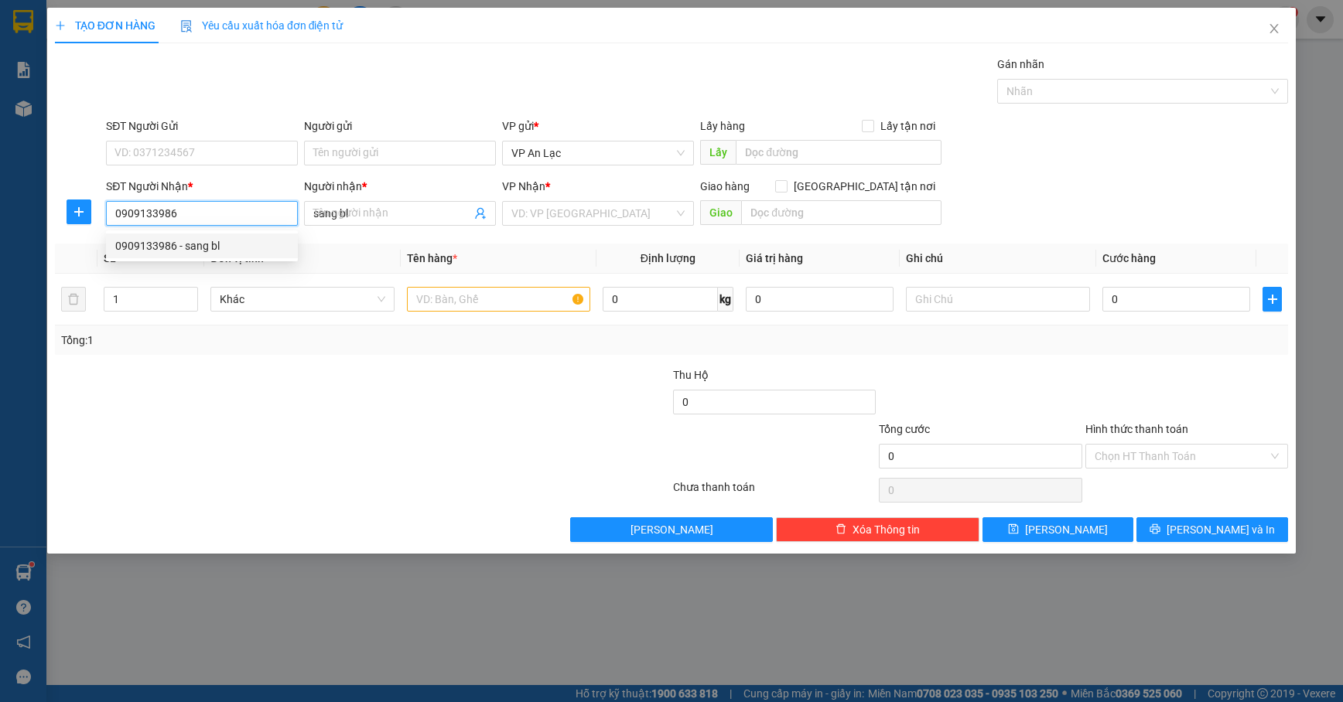
type input "200.000"
type input "0909133986"
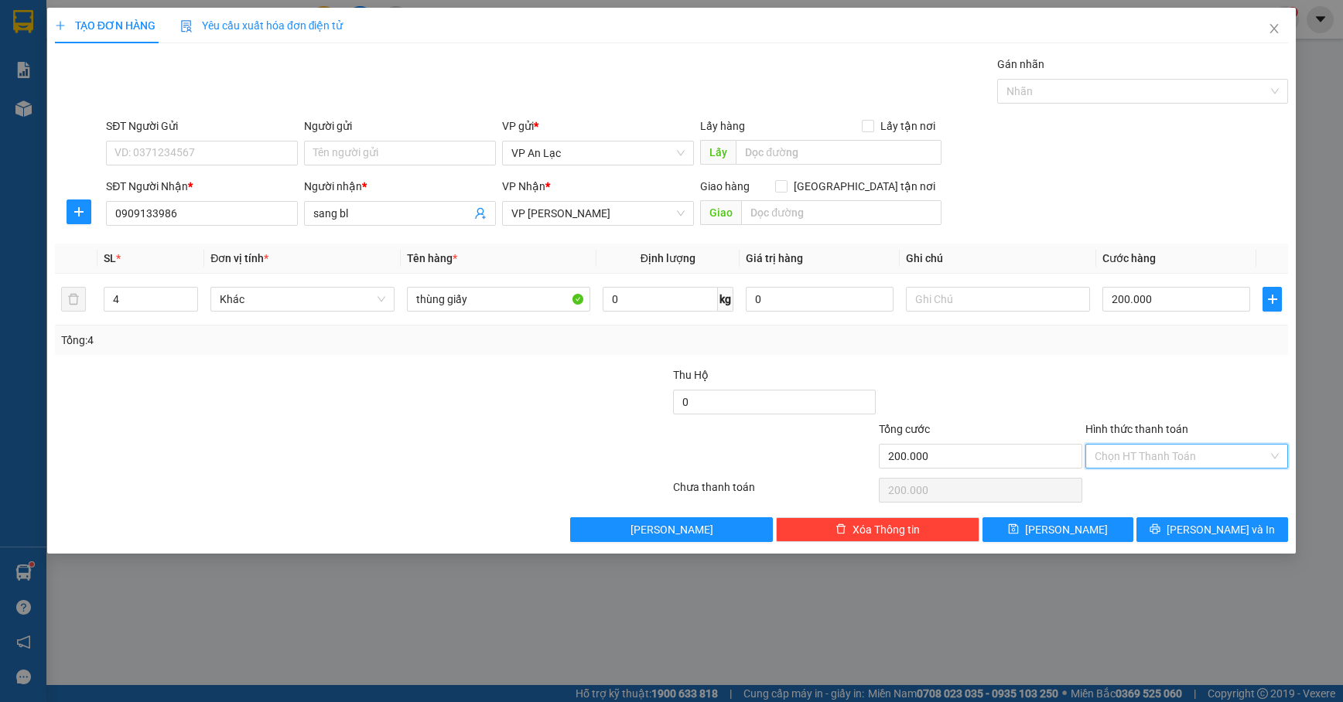
click at [1146, 447] on input "Hình thức thanh toán" at bounding box center [1181, 456] width 173 height 23
click at [1139, 483] on div "Tại văn phòng" at bounding box center [1187, 489] width 184 height 17
type input "0"
click at [1207, 528] on span "[PERSON_NAME] và In" at bounding box center [1221, 529] width 108 height 17
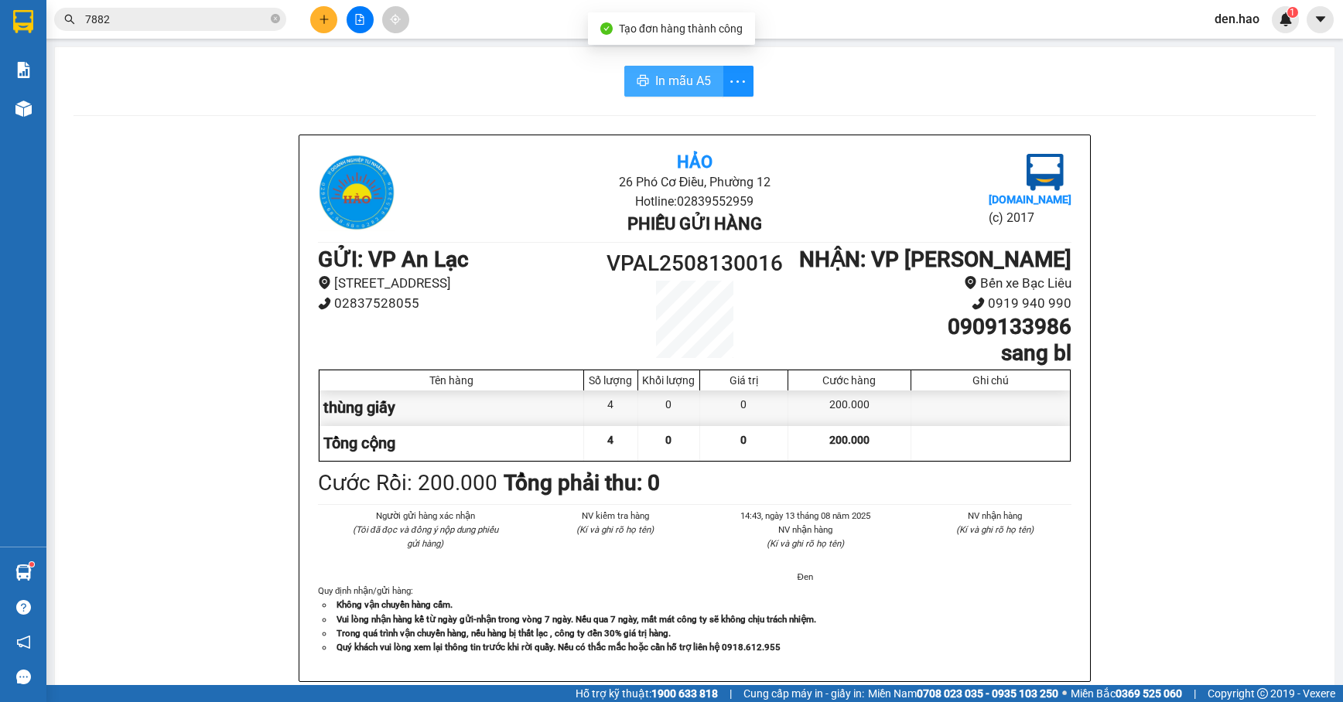
click at [690, 91] on button "In mẫu A5" at bounding box center [673, 81] width 99 height 31
click at [316, 17] on button at bounding box center [323, 19] width 27 height 27
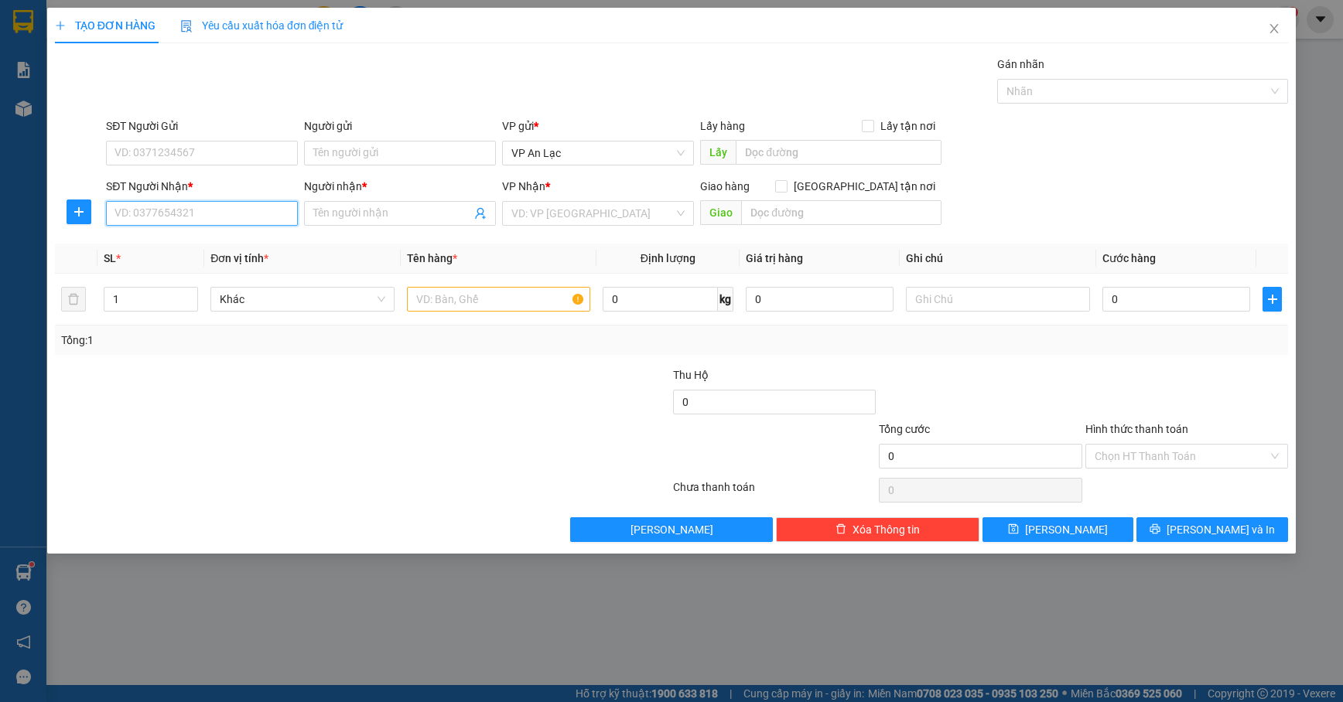
click at [215, 207] on input "SĐT Người Nhận *" at bounding box center [202, 213] width 192 height 25
click at [193, 235] on div "0944783387 - nghĩa" at bounding box center [202, 246] width 192 height 25
type input "0944783387"
type input "nghĩa"
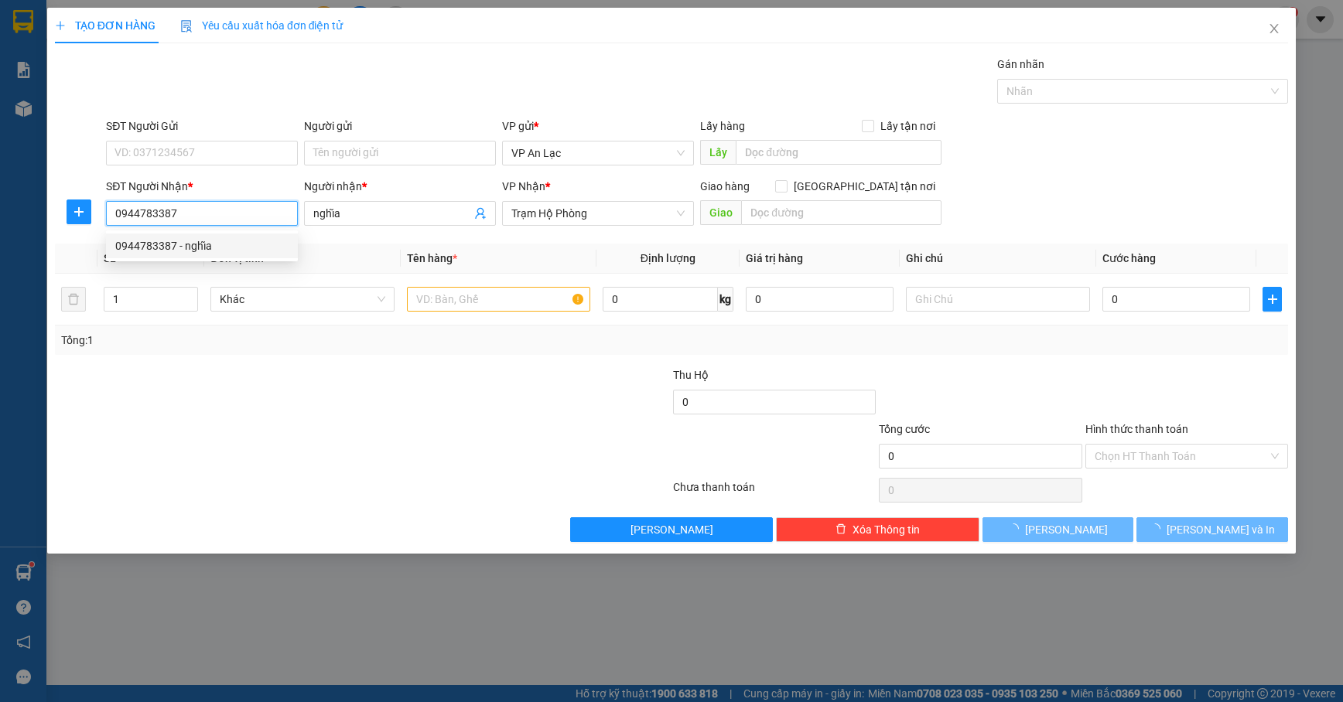
type input "40.000"
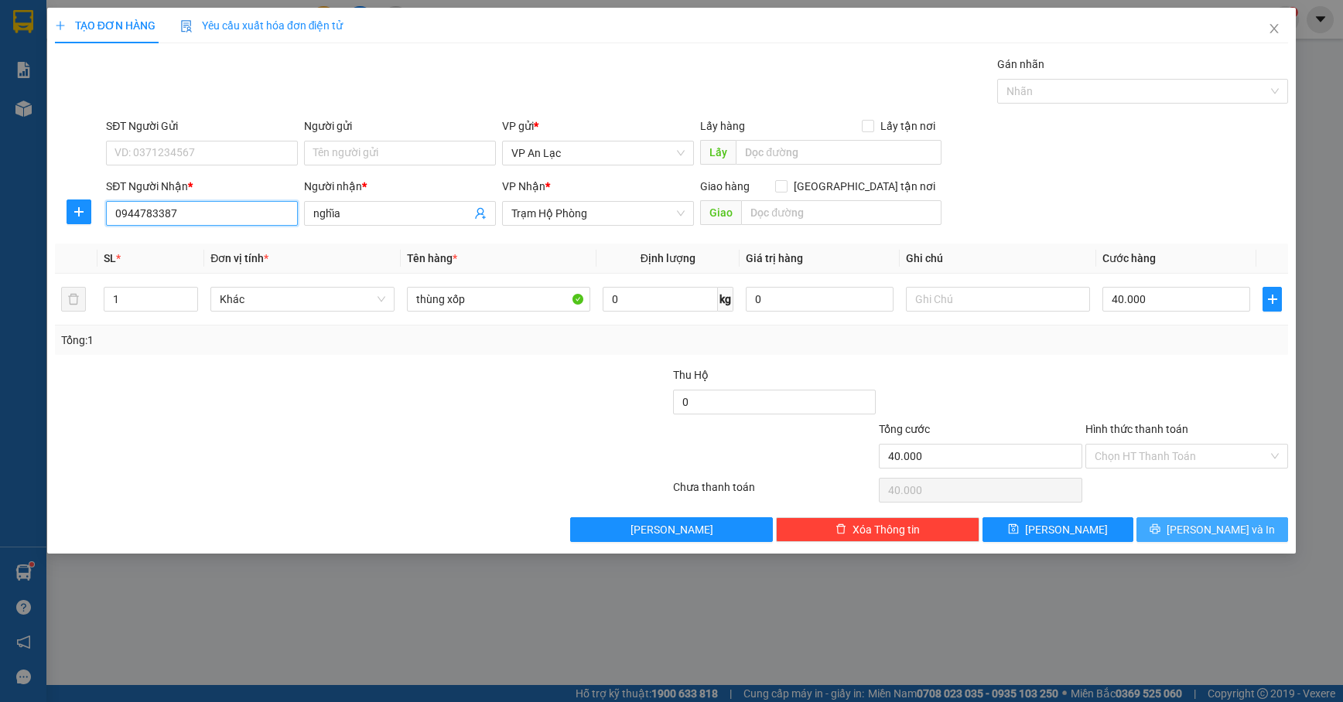
type input "0944783387"
click at [1222, 538] on span "[PERSON_NAME] và In" at bounding box center [1221, 529] width 108 height 17
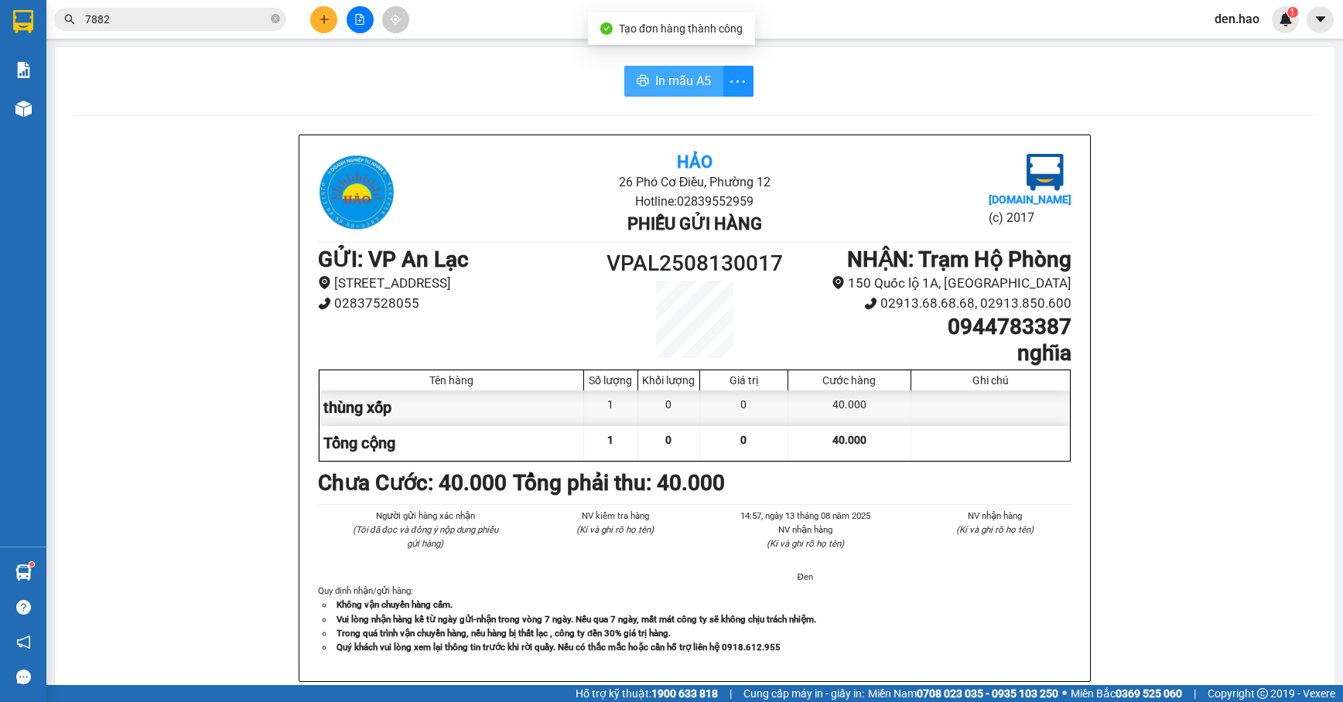
click at [669, 81] on span "In mẫu A5" at bounding box center [683, 80] width 56 height 19
click at [323, 19] on icon "plus" at bounding box center [324, 19] width 11 height 11
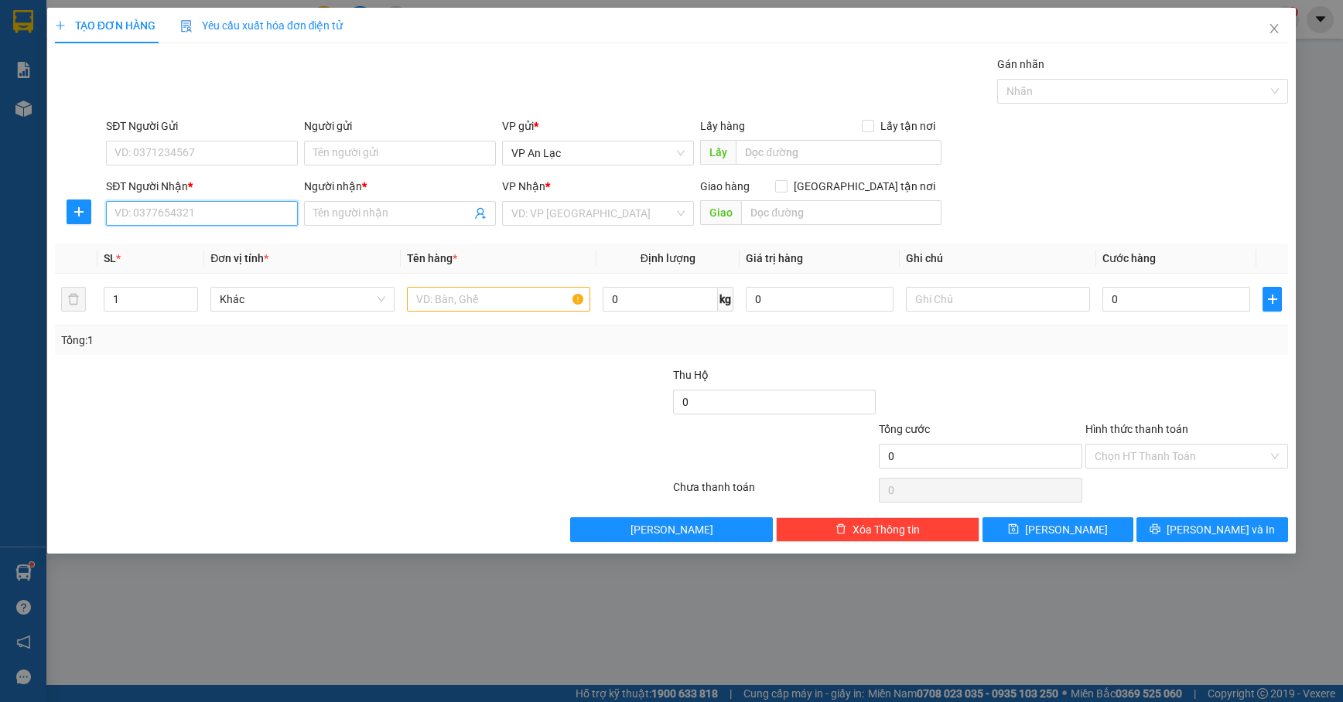
click at [199, 217] on input "SĐT Người Nhận *" at bounding box center [202, 213] width 192 height 25
click at [169, 241] on div "0913117538 - hậu" at bounding box center [201, 245] width 173 height 17
type input "0913117538"
type input "hậu"
type input "120.000"
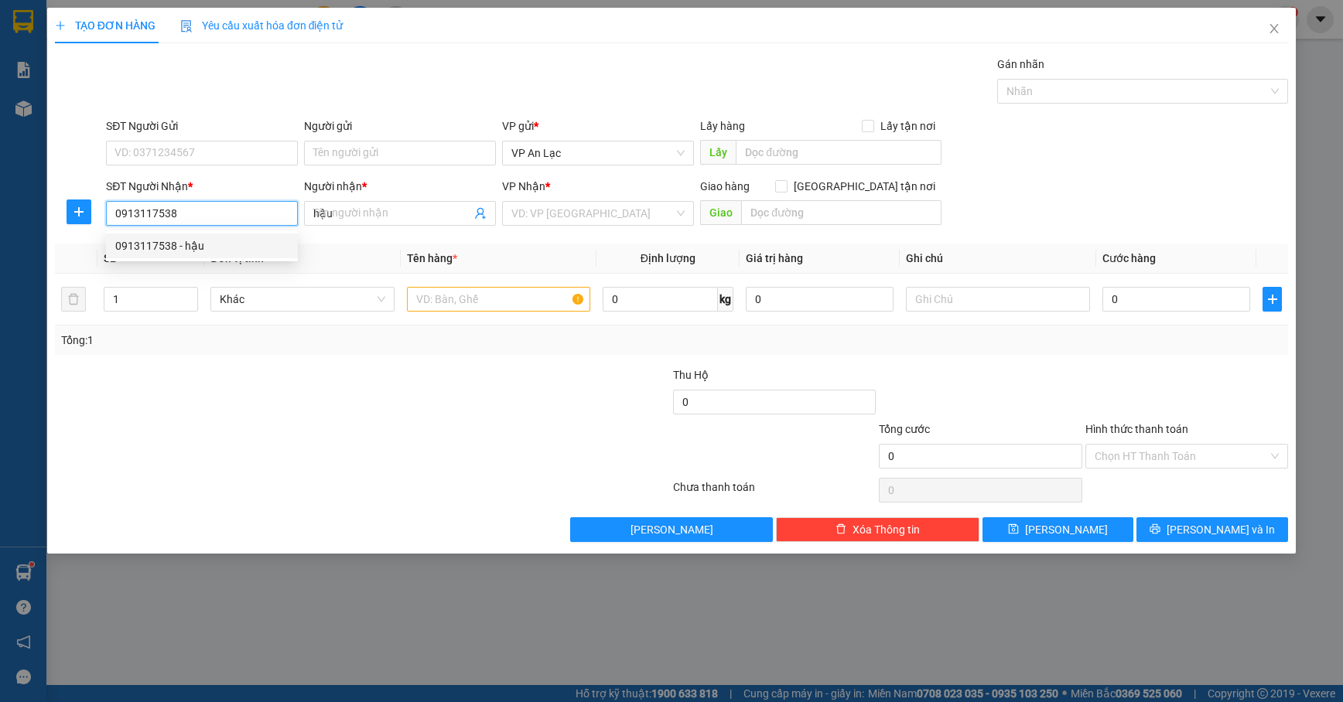
type input "120.000"
type input "0913117538"
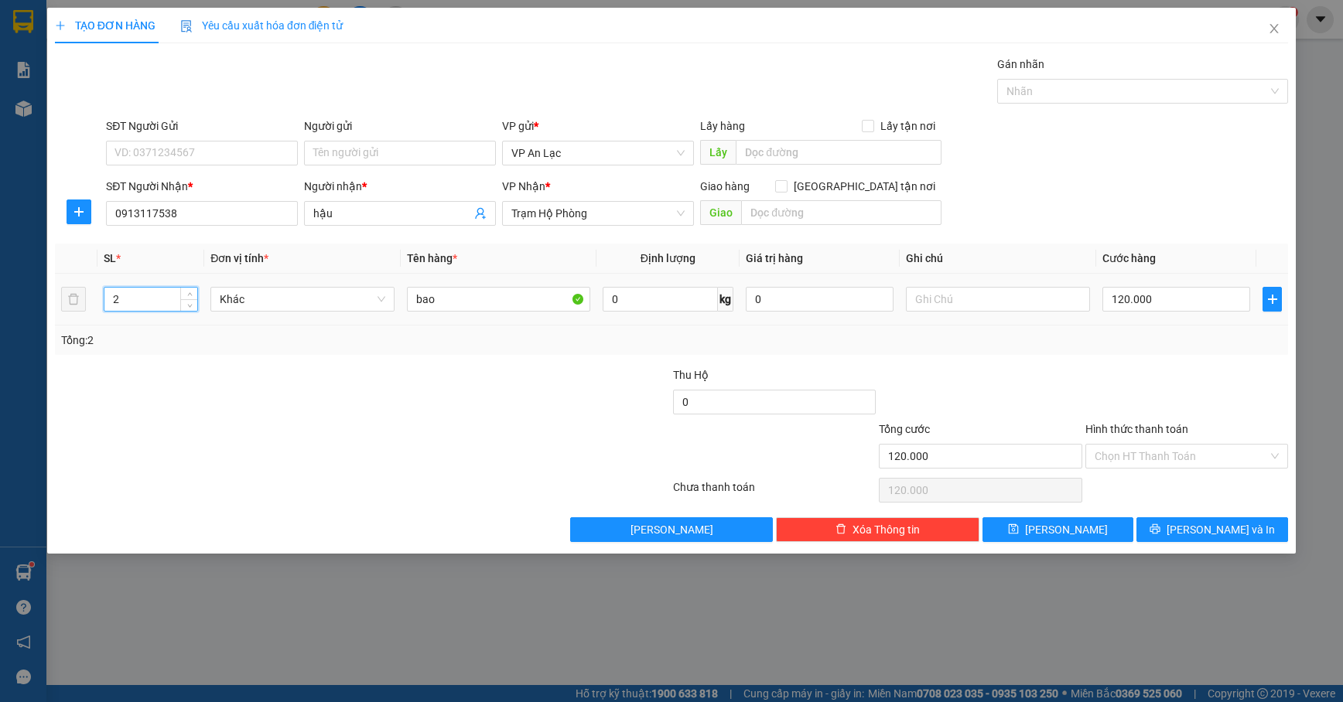
click at [178, 311] on input "2" at bounding box center [150, 299] width 93 height 23
type input "1"
click at [187, 307] on icon "down" at bounding box center [189, 304] width 5 height 5
click at [1205, 297] on input "120.000" at bounding box center [1176, 299] width 148 height 25
type input "0"
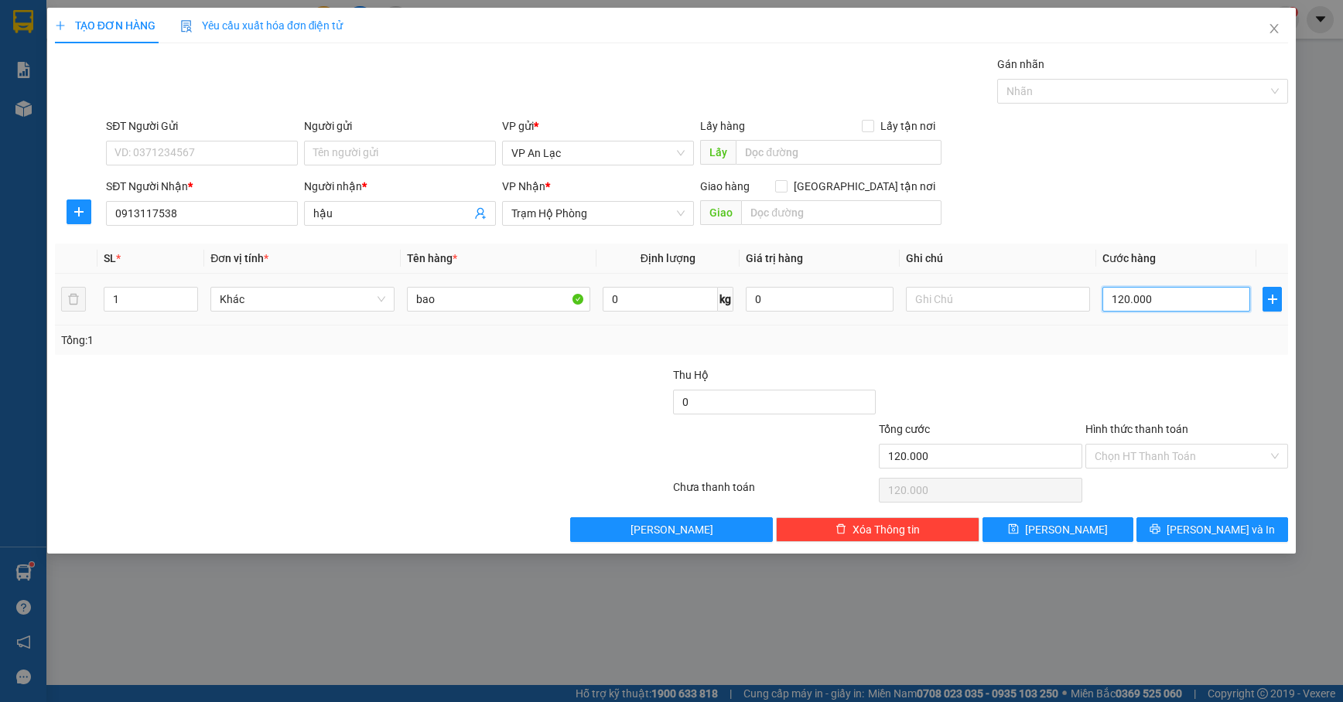
type input "0"
click at [1102, 301] on input "0" at bounding box center [1176, 299] width 148 height 25
type input "10"
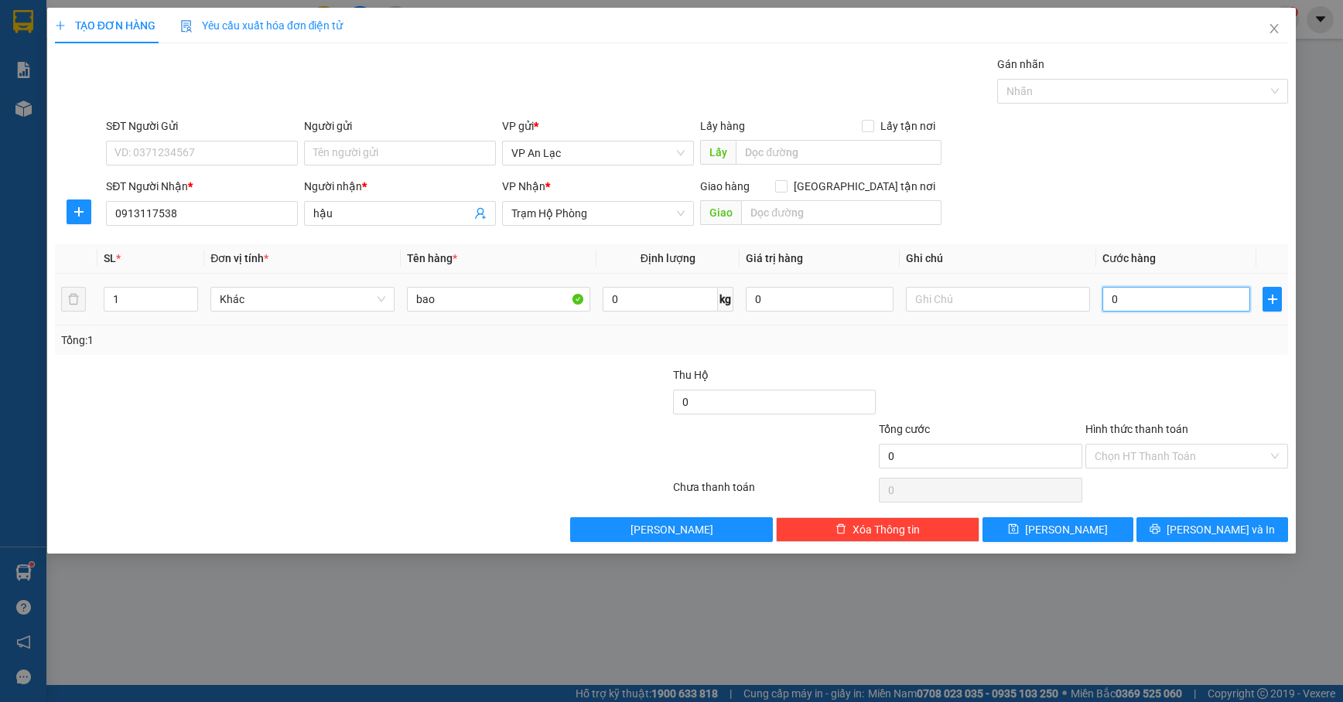
type input "10"
type input "100"
type input "100.000"
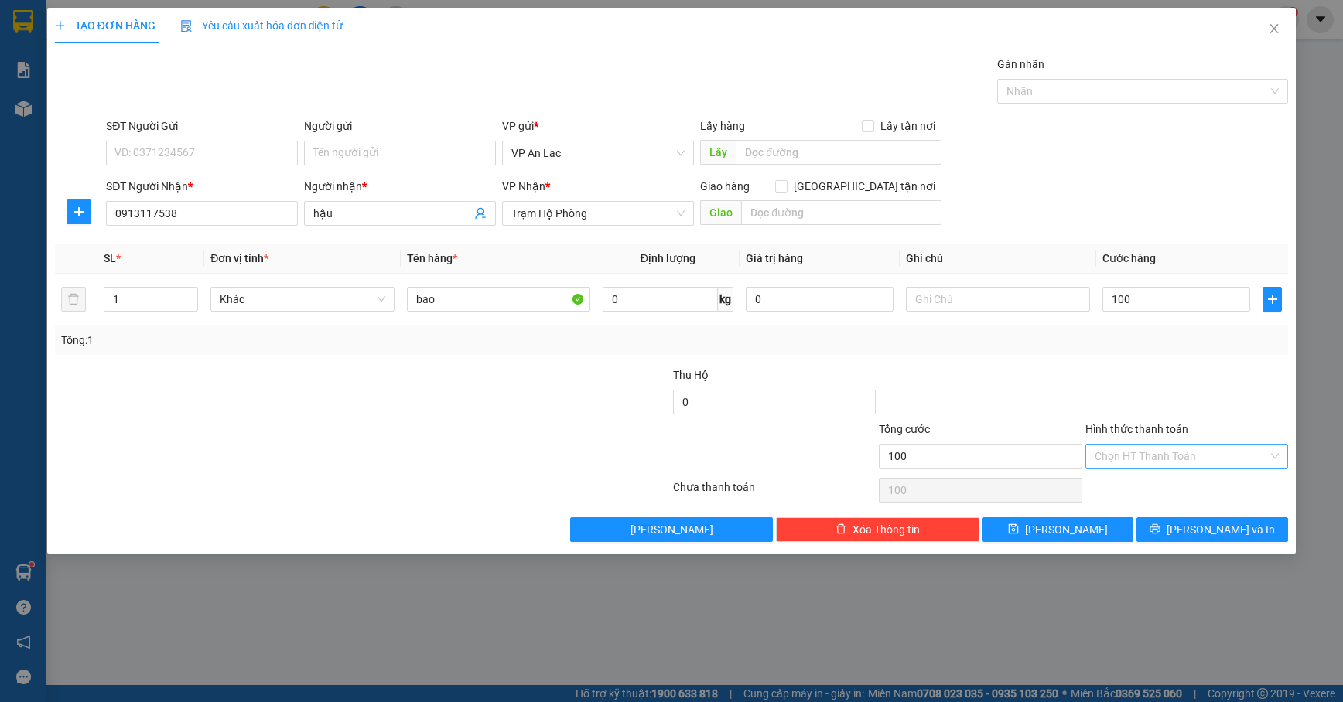
type input "100.000"
click at [1204, 450] on input "Hình thức thanh toán" at bounding box center [1181, 456] width 173 height 23
click at [1154, 487] on div "Tại văn phòng" at bounding box center [1187, 489] width 184 height 17
type input "0"
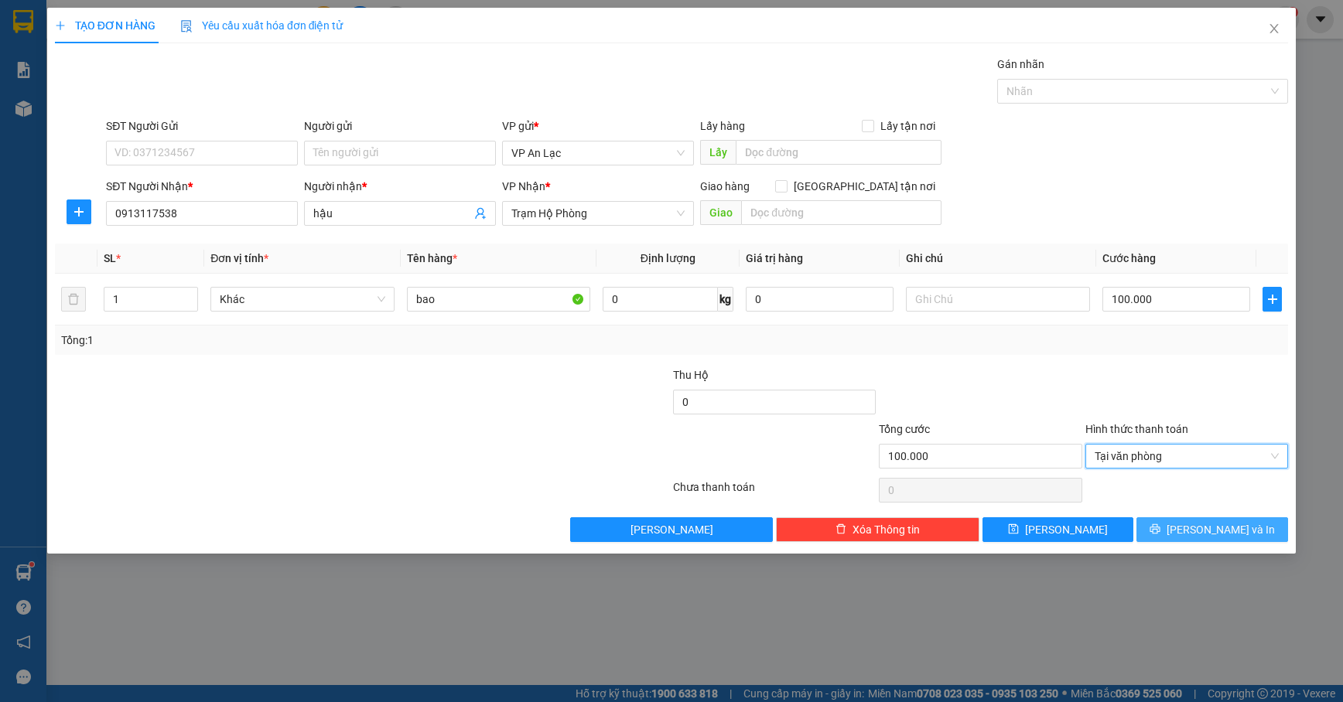
click at [1173, 523] on button "[PERSON_NAME] và In" at bounding box center [1212, 530] width 152 height 25
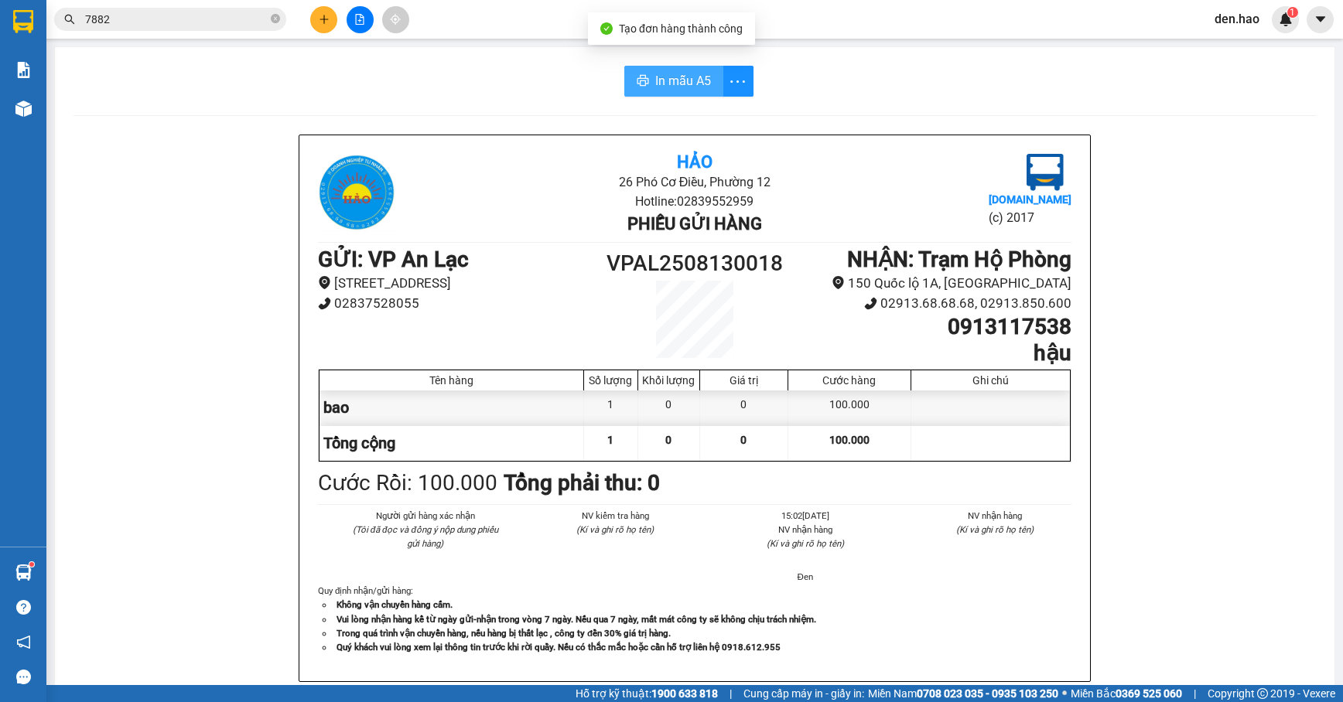
click at [678, 88] on span "In mẫu A5" at bounding box center [683, 80] width 56 height 19
